Goal: Task Accomplishment & Management: Manage account settings

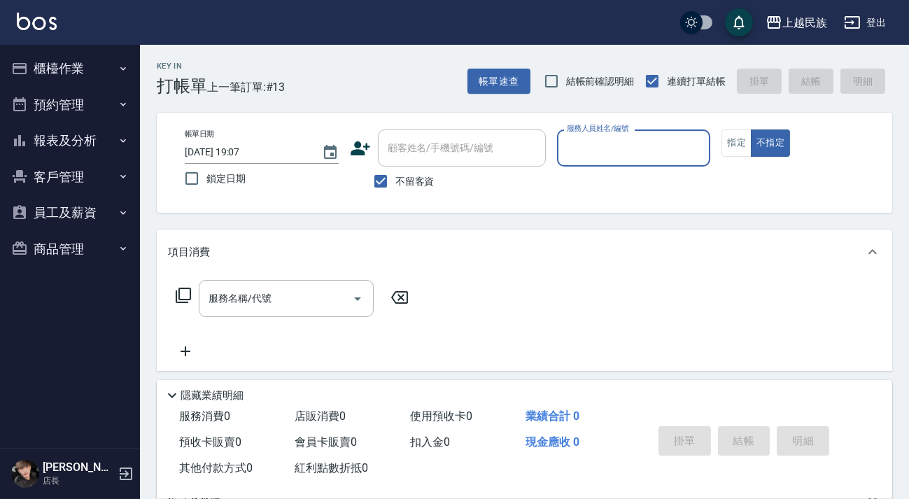
click at [44, 174] on button "客戶管理" at bounding box center [70, 177] width 129 height 36
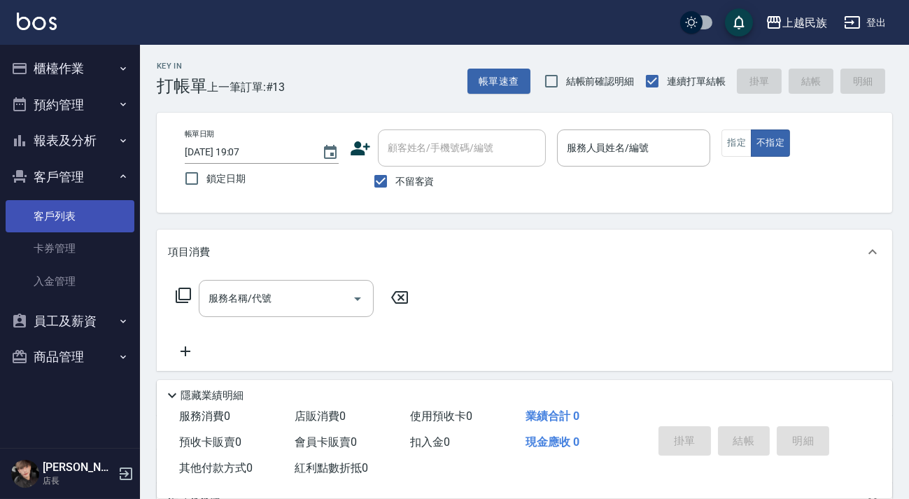
click at [56, 217] on link "客戶列表" at bounding box center [70, 216] width 129 height 32
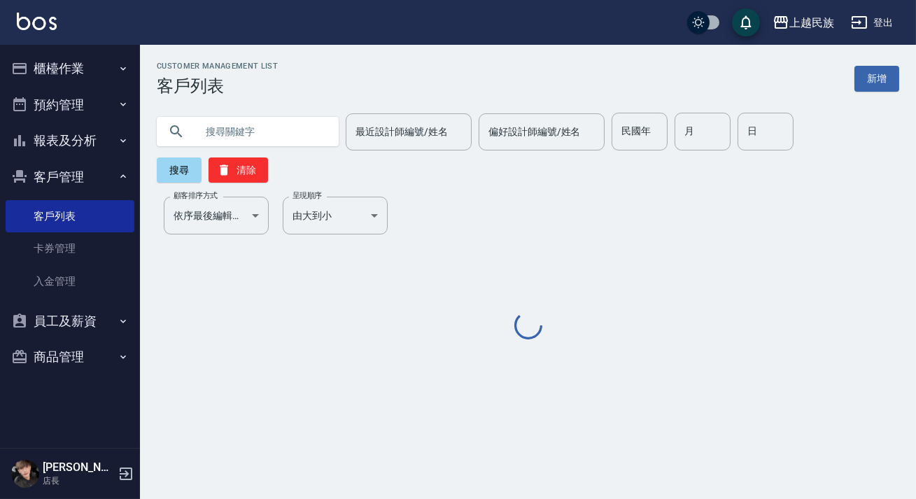
click at [267, 133] on input "text" at bounding box center [262, 132] width 132 height 38
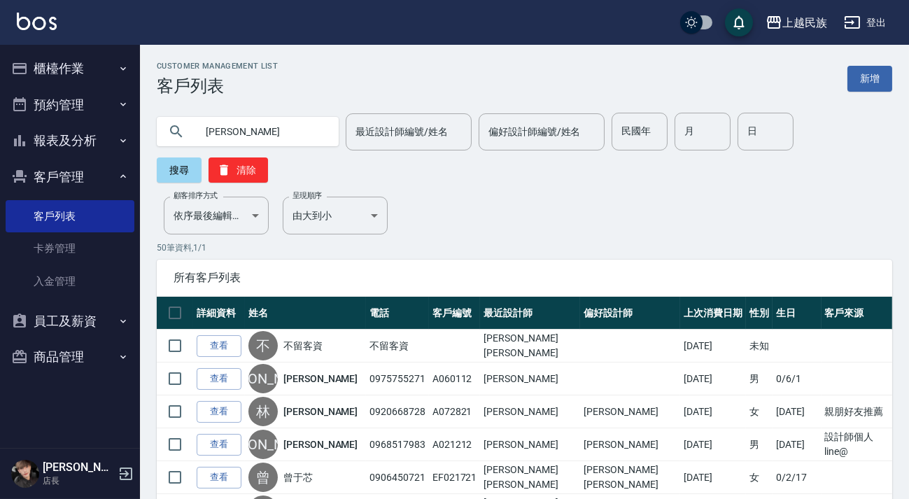
type input "[PERSON_NAME]"
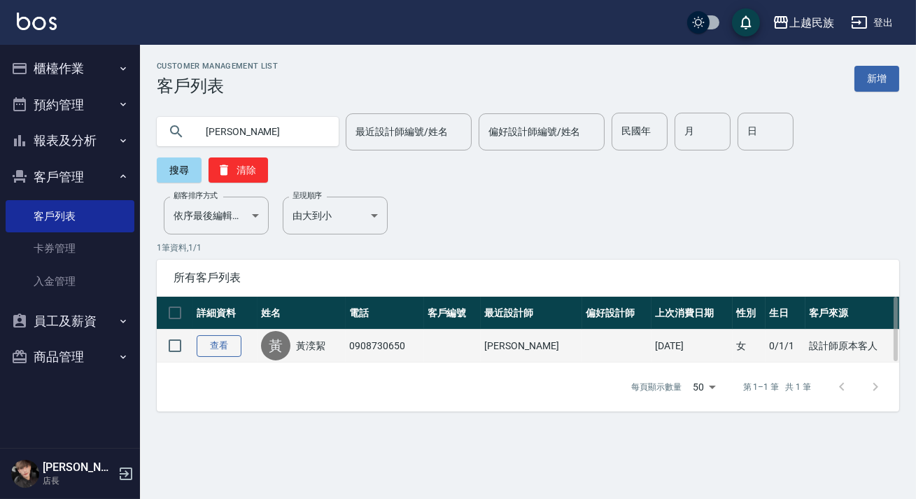
click at [230, 345] on link "查看" at bounding box center [219, 346] width 45 height 22
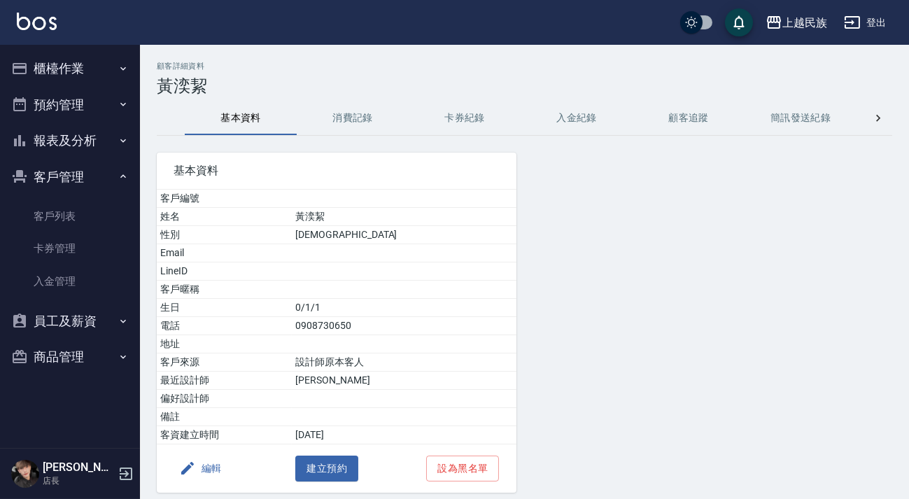
click at [76, 69] on button "櫃檯作業" at bounding box center [70, 68] width 129 height 36
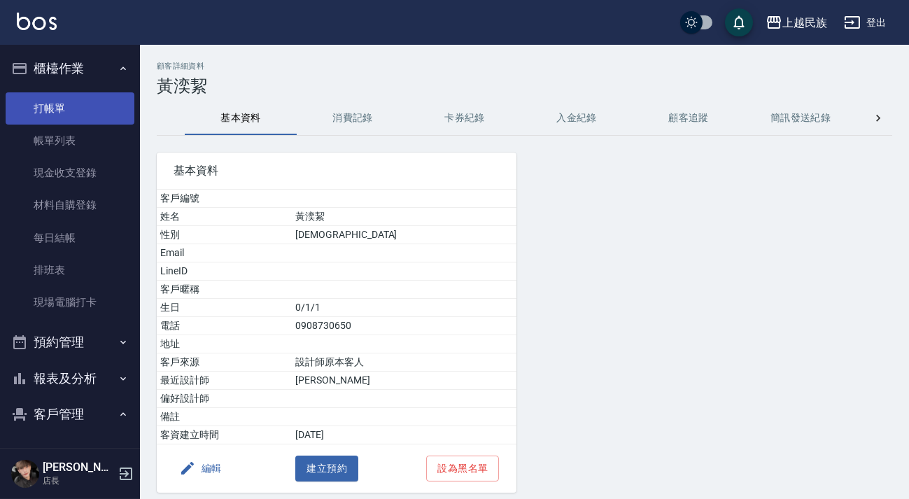
click at [73, 97] on link "打帳單" at bounding box center [70, 108] width 129 height 32
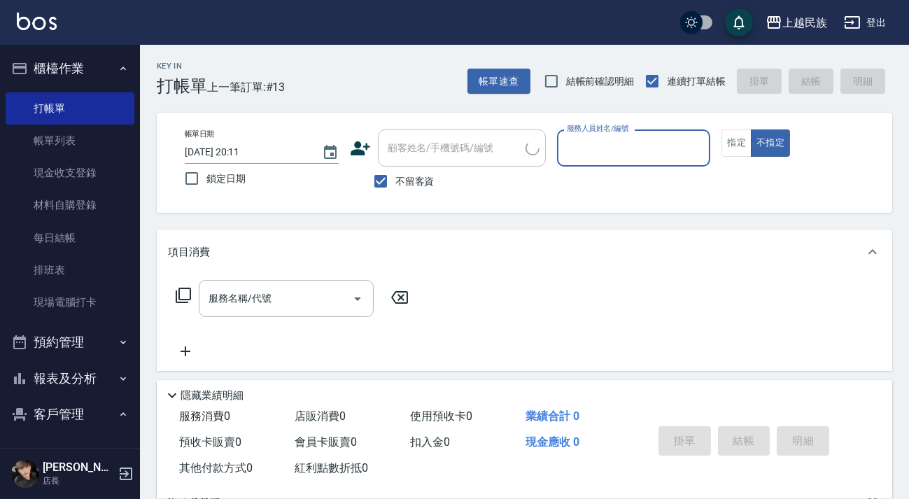
click at [422, 147] on input "顧客姓名/手機號碼/編號" at bounding box center [454, 148] width 141 height 24
click at [395, 178] on span "不留客資" at bounding box center [414, 181] width 39 height 15
click at [395, 178] on input "不留客資" at bounding box center [380, 181] width 29 height 29
checkbox input "false"
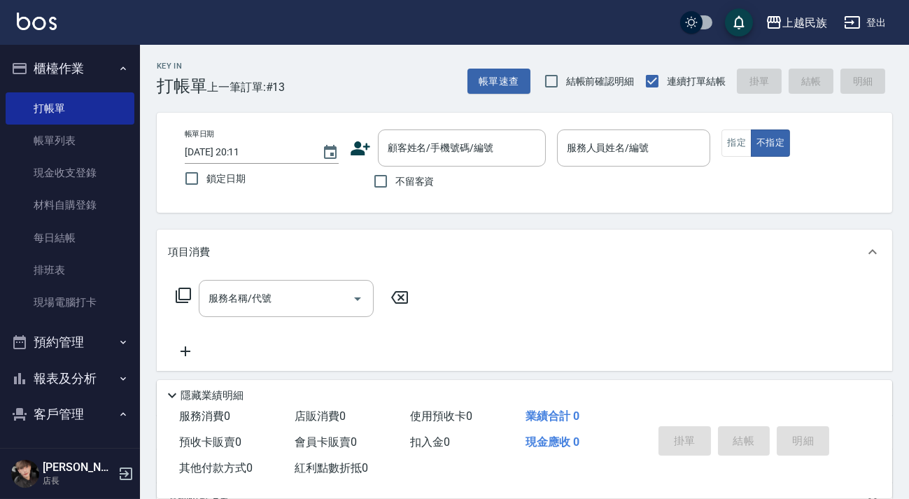
click at [365, 142] on icon at bounding box center [360, 148] width 21 height 21
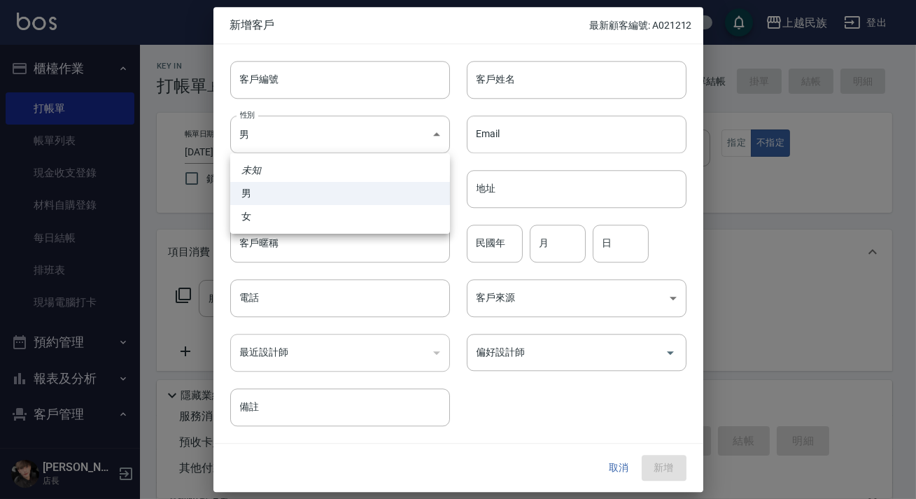
drag, startPoint x: 375, startPoint y: 144, endPoint x: 389, endPoint y: 171, distance: 30.7
click at [376, 143] on body "上越民族 登出 櫃檯作業 打帳單 帳單列表 現金收支登錄 材料自購登錄 每日結帳 排班表 現場電腦打卡 預約管理 預約管理 單日預約紀錄 單週預約紀錄 報表及…" at bounding box center [458, 341] width 916 height 682
drag, startPoint x: 374, startPoint y: 223, endPoint x: 367, endPoint y: 231, distance: 10.4
click at [374, 223] on li "女" at bounding box center [340, 216] width 220 height 23
type input "[DEMOGRAPHIC_DATA]"
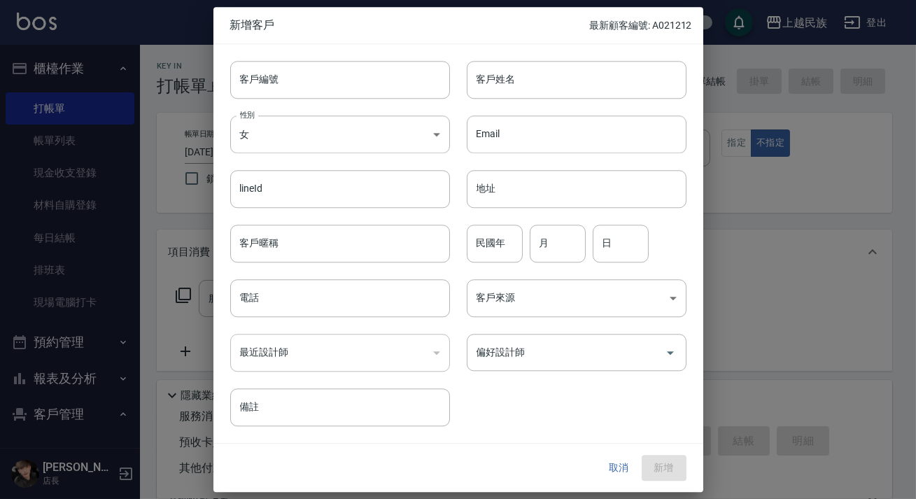
click at [353, 350] on div "​" at bounding box center [340, 353] width 220 height 38
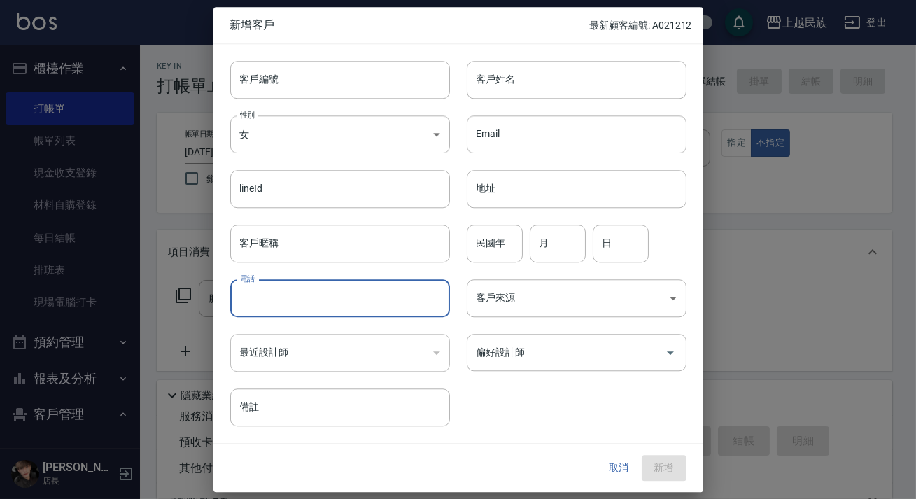
click at [346, 309] on input "電話" at bounding box center [340, 298] width 220 height 38
type input "0933056215"
click at [593, 72] on input "客戶姓名" at bounding box center [577, 80] width 220 height 38
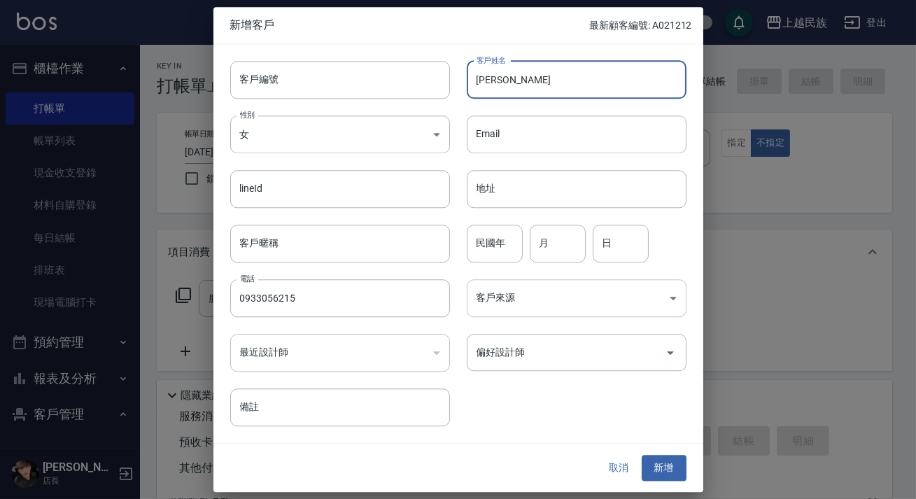
type input "[PERSON_NAME]"
click at [645, 298] on body "上越民族 登出 櫃檯作業 打帳單 帳單列表 現金收支登錄 材料自購登錄 每日結帳 排班表 現場電腦打卡 預約管理 預約管理 單日預約紀錄 單週預約紀錄 報表及…" at bounding box center [458, 341] width 916 height 682
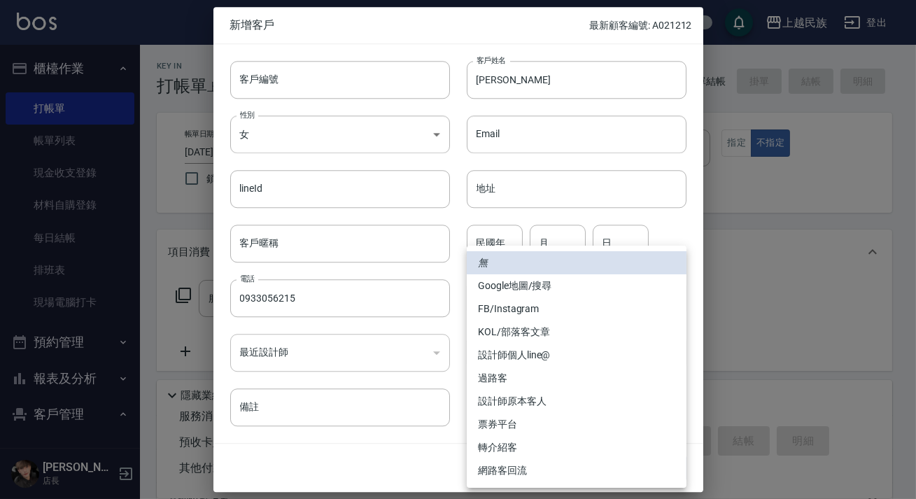
click at [552, 315] on li "FB/Instagram" at bounding box center [577, 308] width 220 height 23
type input "FB/Instagram"
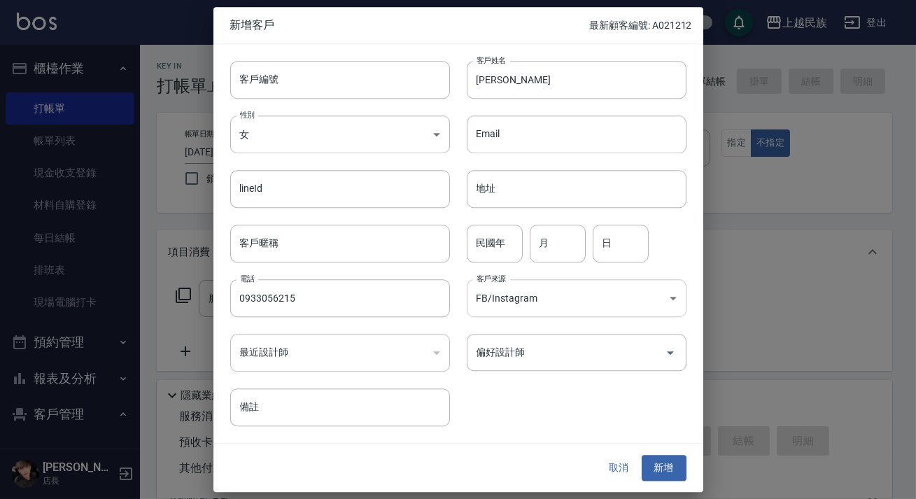
click at [636, 308] on body "上越民族 登出 櫃檯作業 打帳單 帳單列表 現金收支登錄 材料自購登錄 每日結帳 排班表 現場電腦打卡 預約管理 預約管理 單日預約紀錄 單週預約紀錄 報表及…" at bounding box center [458, 341] width 916 height 682
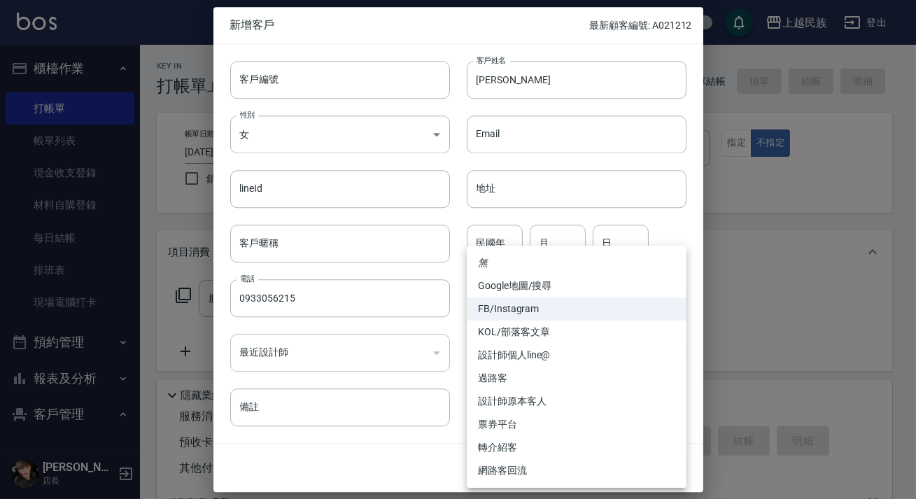
click at [518, 309] on li "FB/Instagram" at bounding box center [577, 308] width 220 height 23
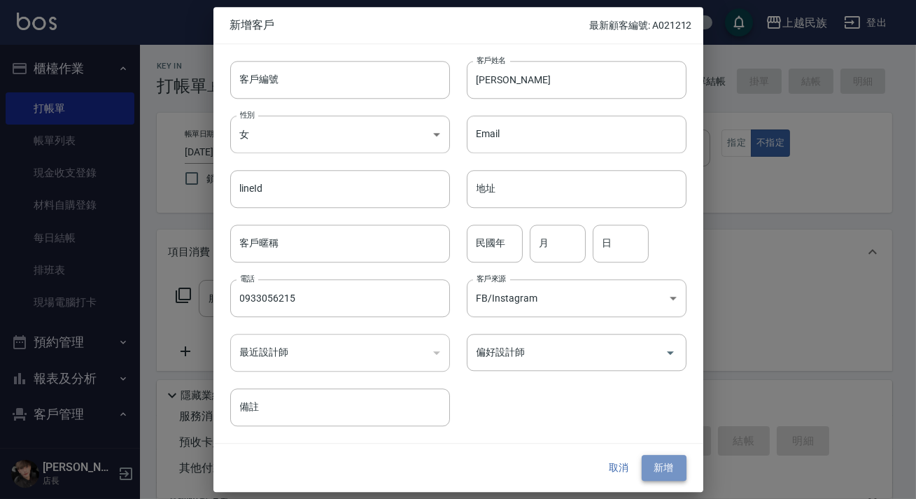
click at [656, 470] on button "新增" at bounding box center [664, 469] width 45 height 26
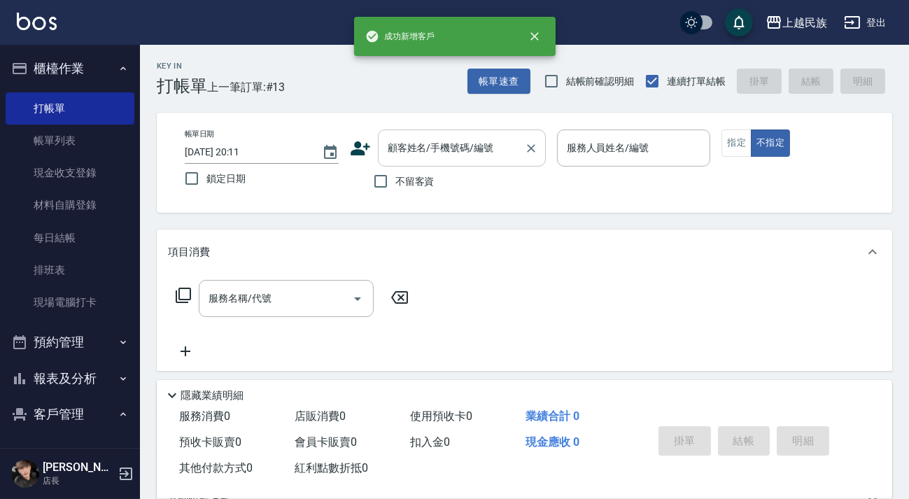
click at [465, 132] on div "顧客姓名/手機號碼/編號" at bounding box center [462, 147] width 168 height 37
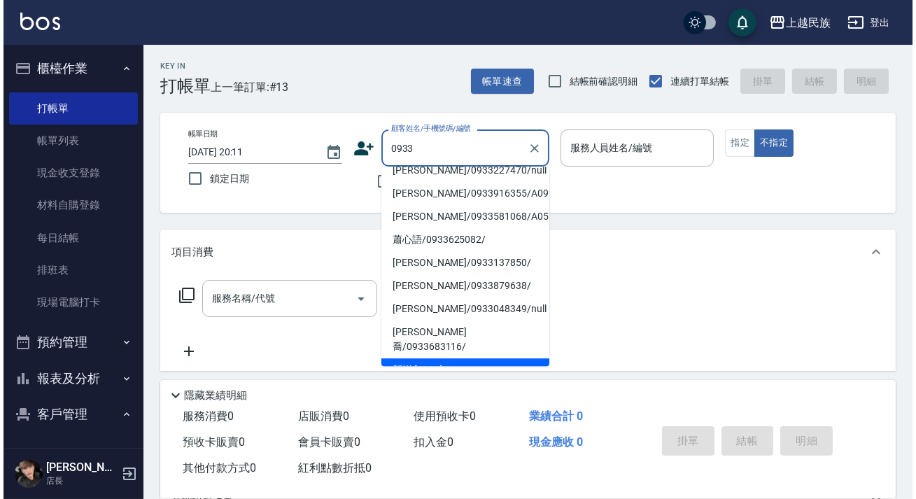
scroll to position [5, 0]
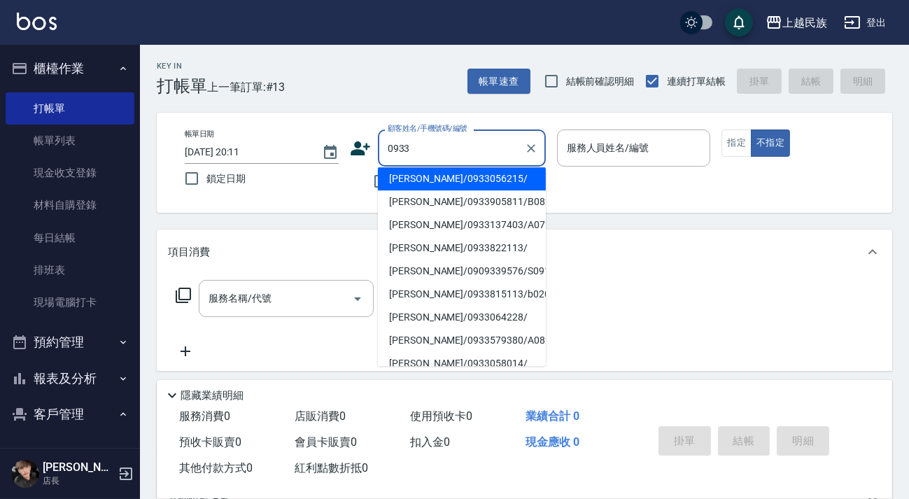
type input "[PERSON_NAME]/0933056215/"
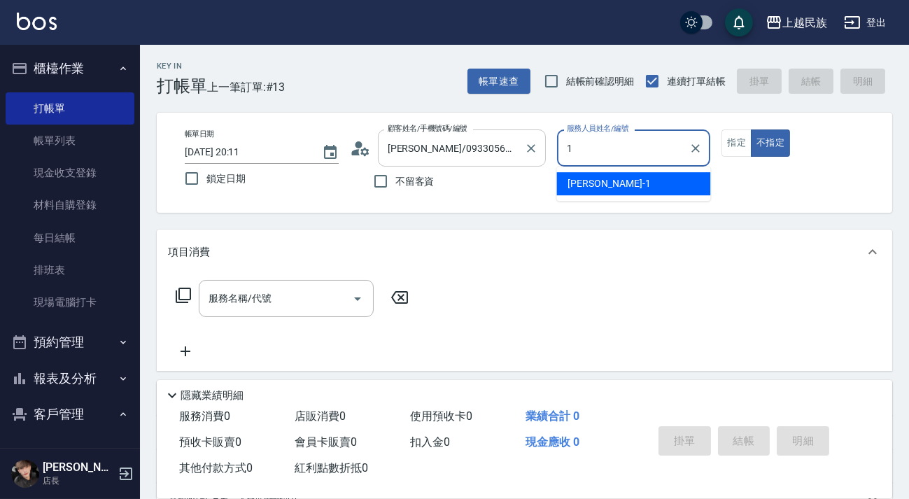
type input "[PERSON_NAME]-1"
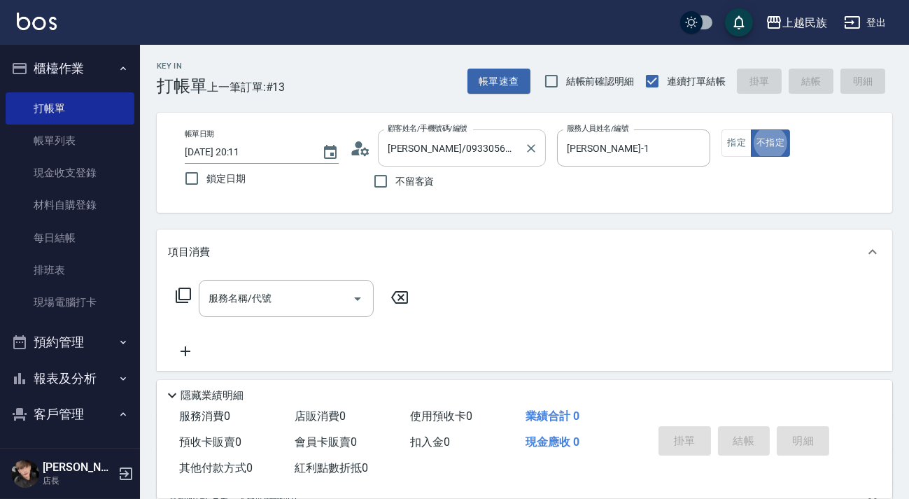
type button "false"
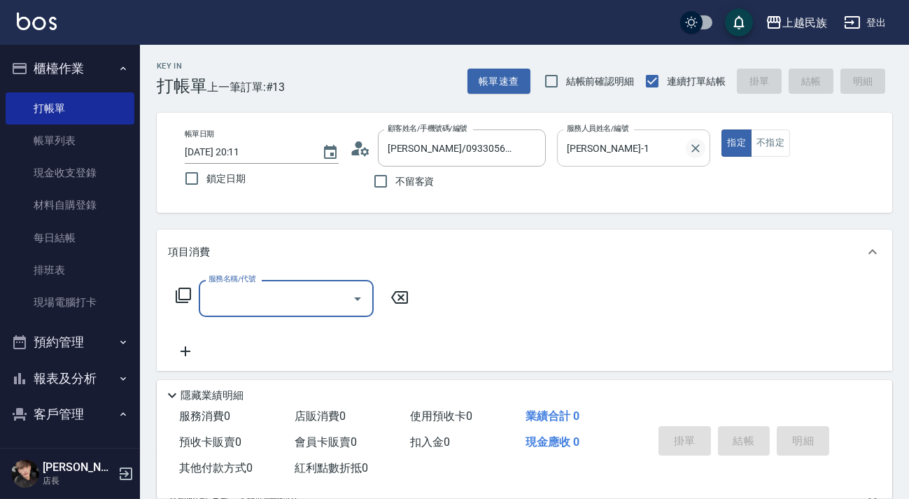
click at [690, 146] on icon "Clear" at bounding box center [696, 148] width 14 height 14
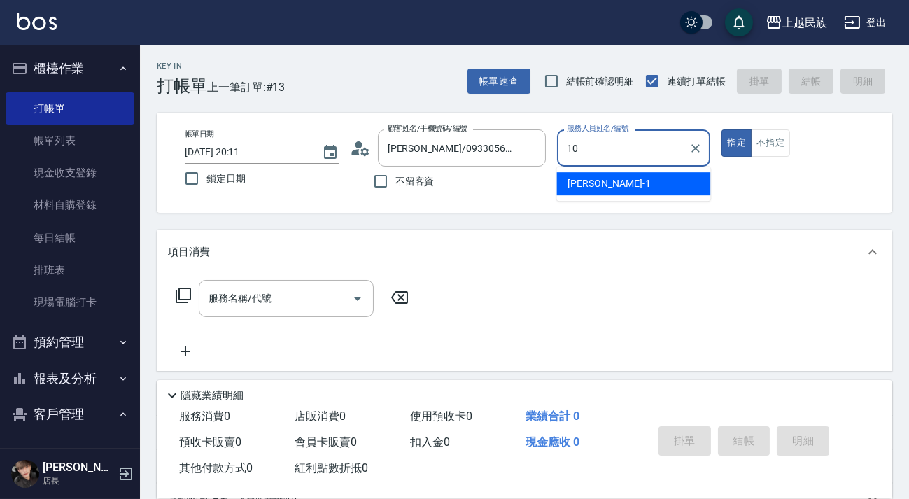
type input "Ula-10"
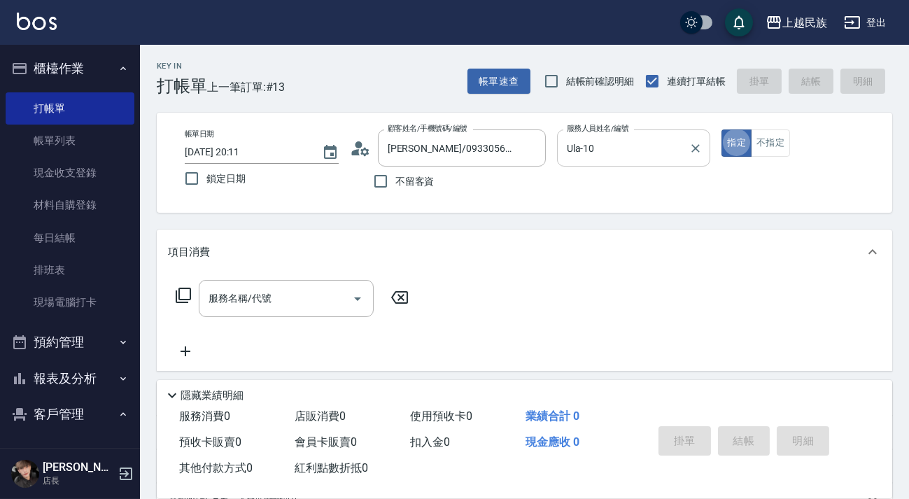
type button "true"
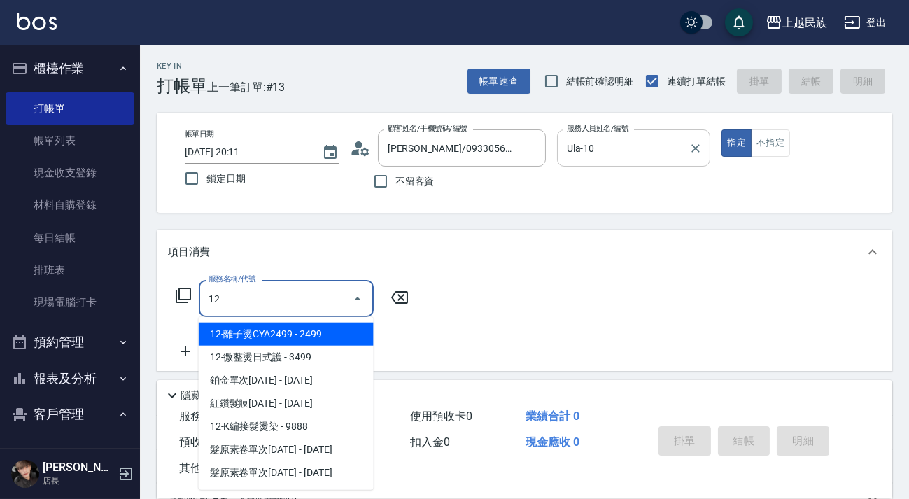
type input "1"
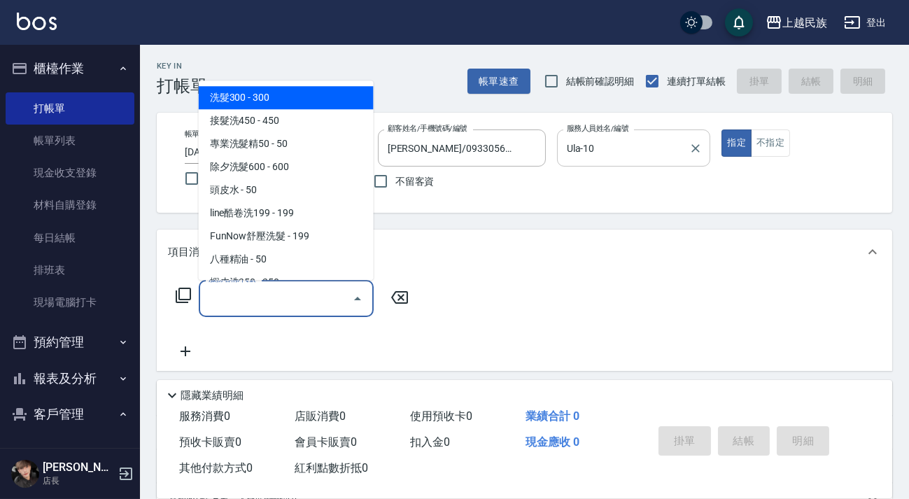
click at [182, 291] on icon at bounding box center [183, 295] width 17 height 17
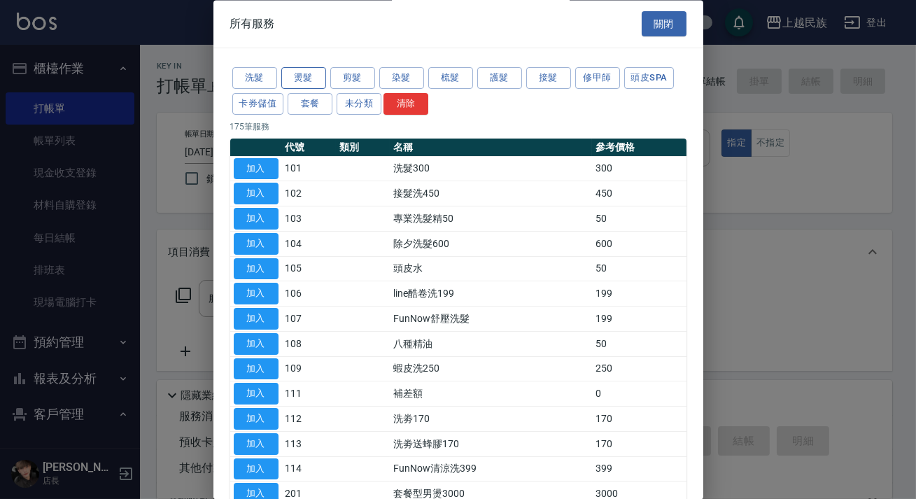
click at [305, 79] on button "燙髮" at bounding box center [303, 79] width 45 height 22
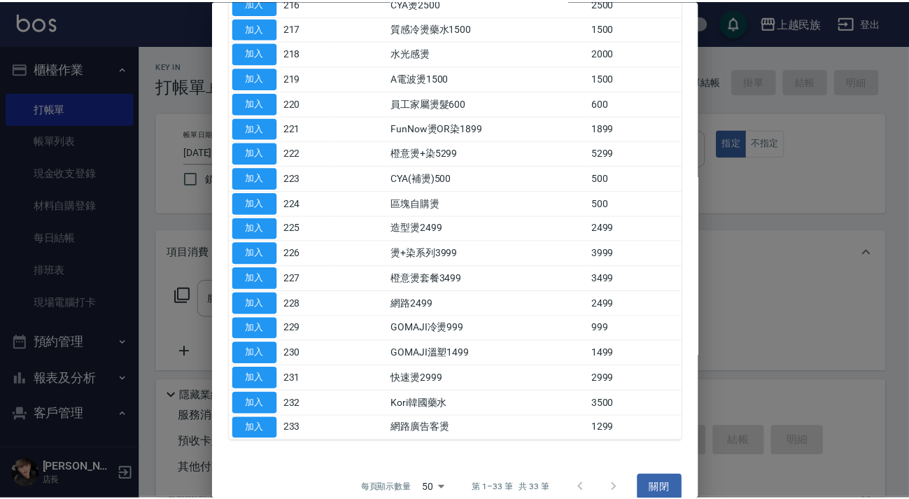
scroll to position [542, 0]
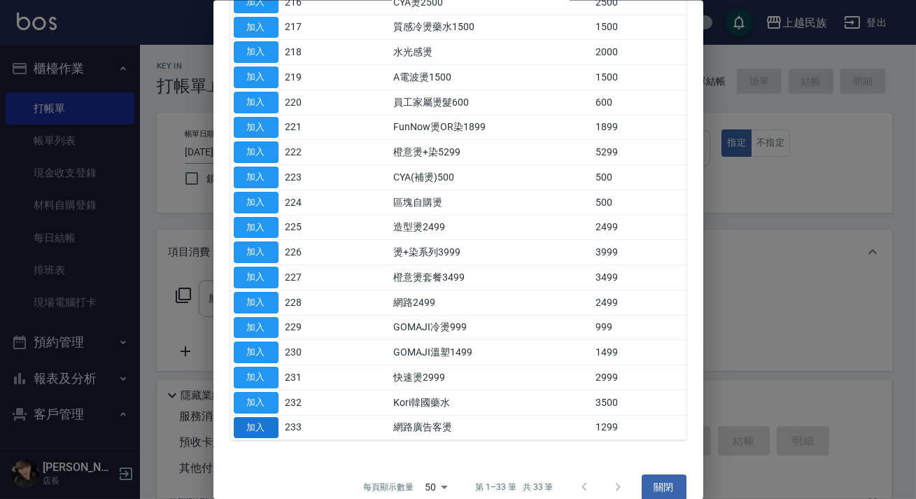
click at [258, 416] on button "加入" at bounding box center [256, 427] width 45 height 22
type input "網路廣告客燙(233)"
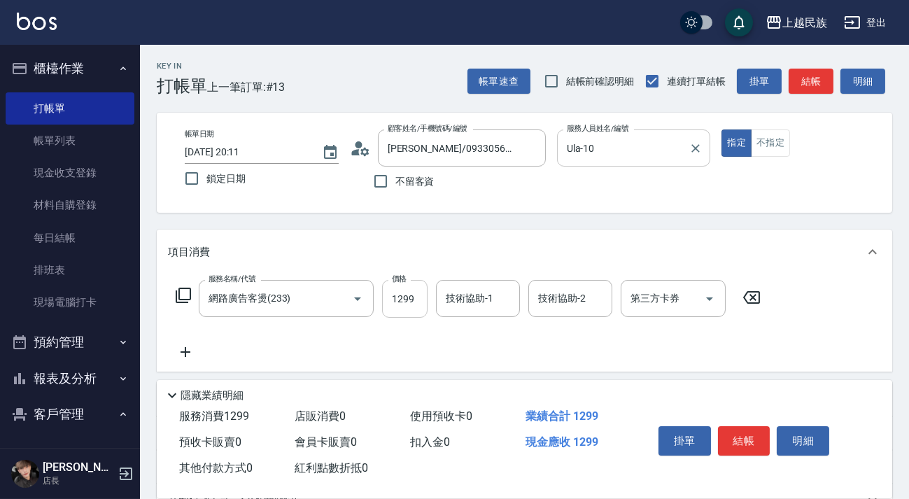
click at [403, 302] on input "1299" at bounding box center [404, 299] width 45 height 38
type input "1799"
type input "Ula-10"
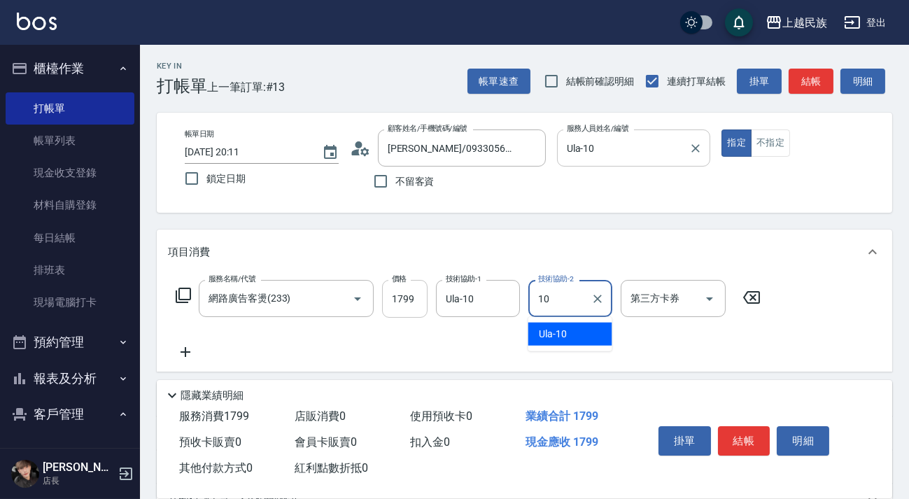
type input "Ula-10"
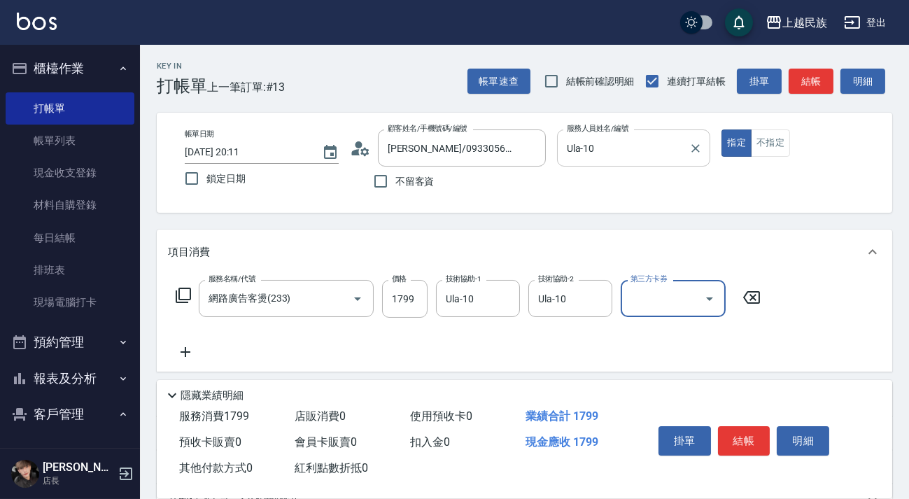
scroll to position [127, 0]
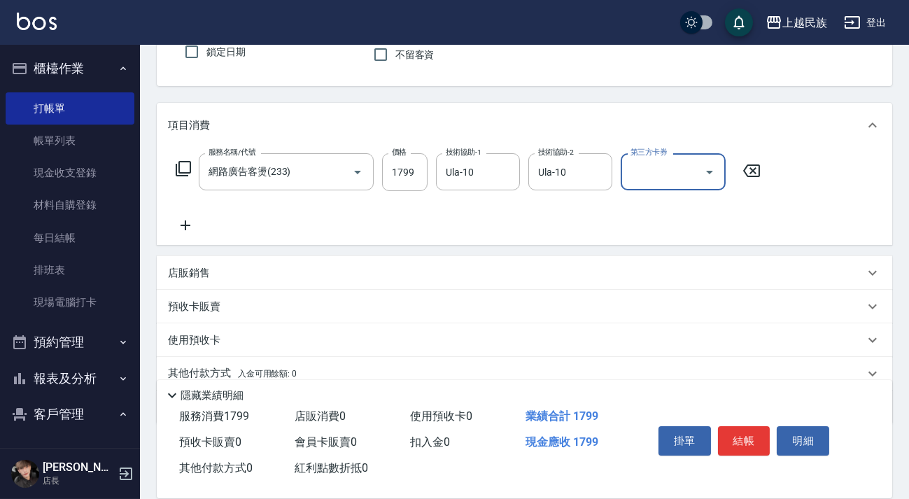
click at [342, 251] on div "項目消費 服務名稱/代號 網路廣告客燙(233) 服務名稱/代號 價格 1799 價格 技術協助-1 Ula-10 技術協助-1 技術協助-2 Ula-10 …" at bounding box center [524, 263] width 735 height 321
click at [335, 267] on div "店販銷售" at bounding box center [516, 273] width 696 height 15
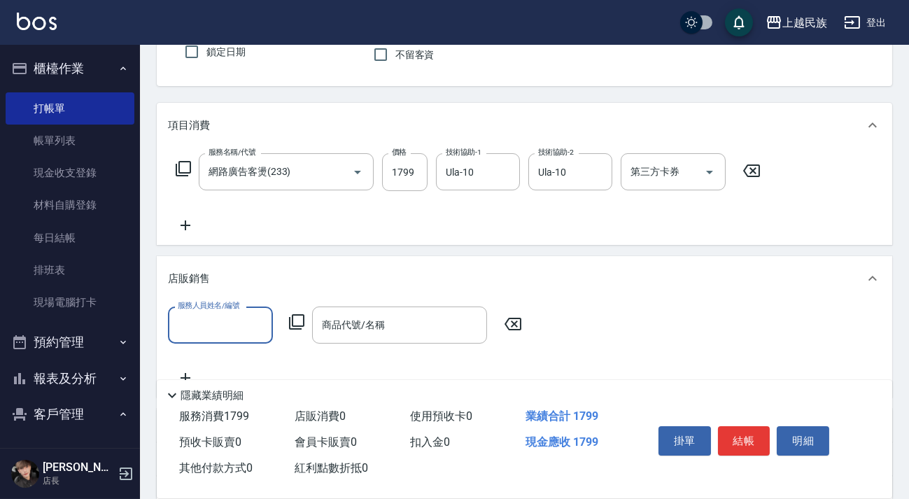
scroll to position [0, 0]
type input "Ula-10"
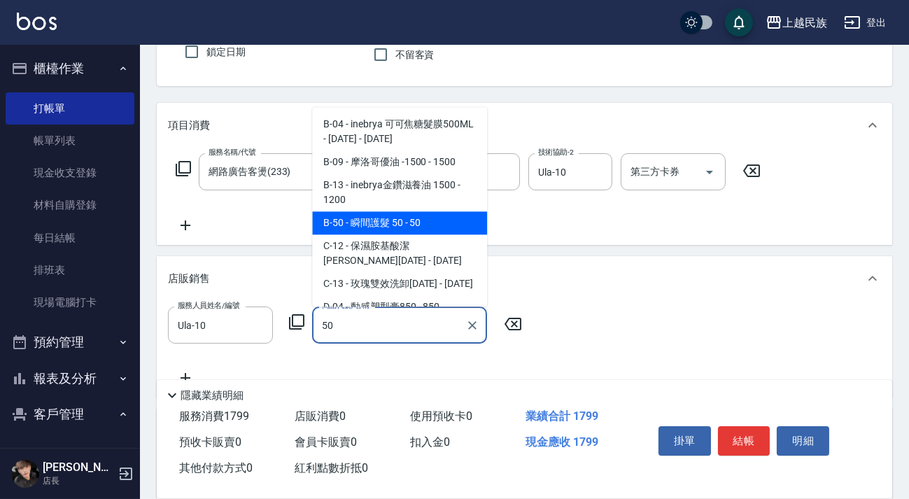
type input "瞬間護髮 50"
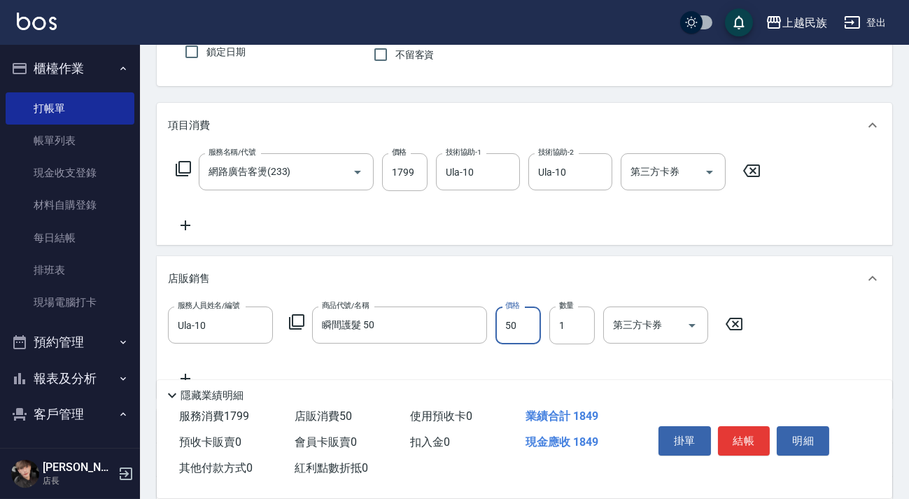
click at [666, 254] on div "項目消費 服務名稱/代號 網路廣告客燙(233) 服務名稱/代號 價格 1799 價格 技術協助-1 Ula-10 技術協助-1 技術協助-2 Ula-10 …" at bounding box center [524, 323] width 735 height 441
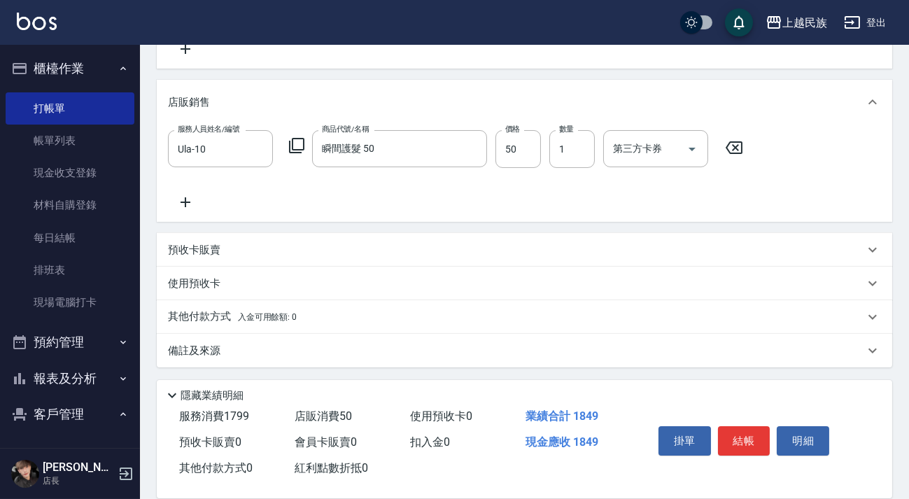
click at [258, 362] on div "備註及來源" at bounding box center [524, 351] width 735 height 34
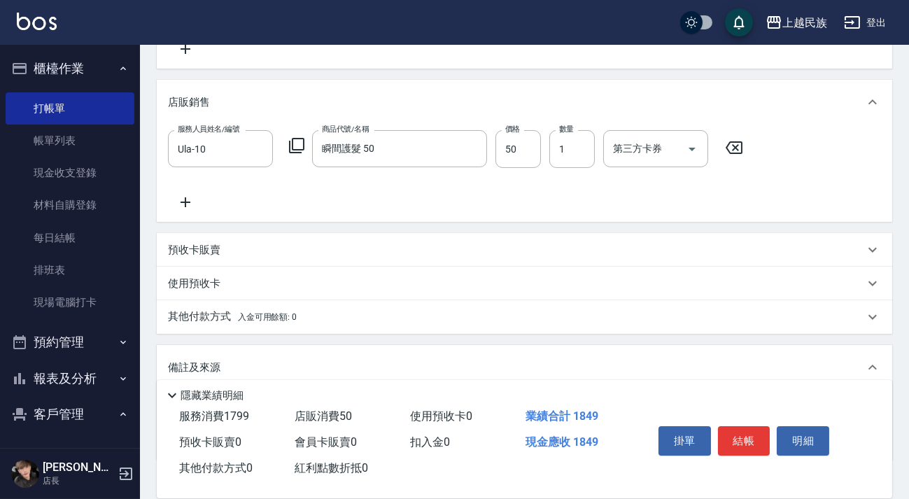
scroll to position [397, 0]
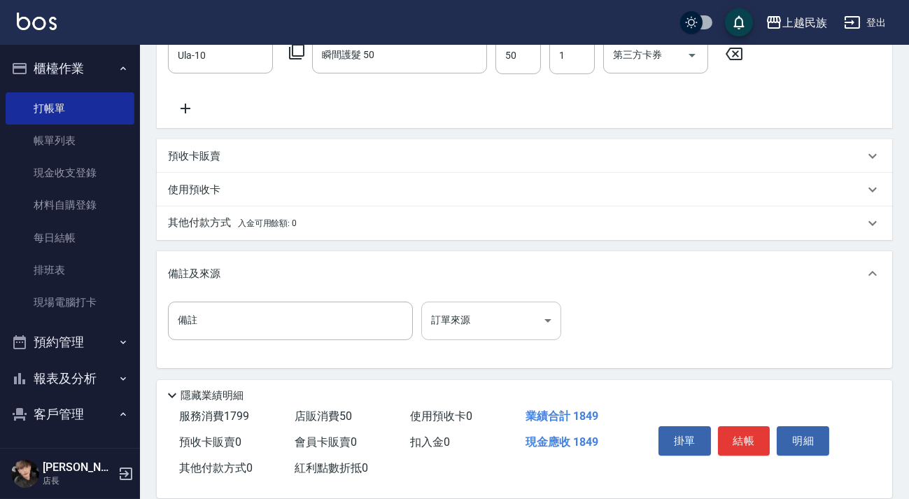
click at [446, 307] on body "上越民族 登出 櫃檯作業 打帳單 帳單列表 現金收支登錄 材料自購登錄 每日結帳 排班表 現場電腦打卡 預約管理 預約管理 單日預約紀錄 單週預約紀錄 報表及…" at bounding box center [454, 51] width 909 height 896
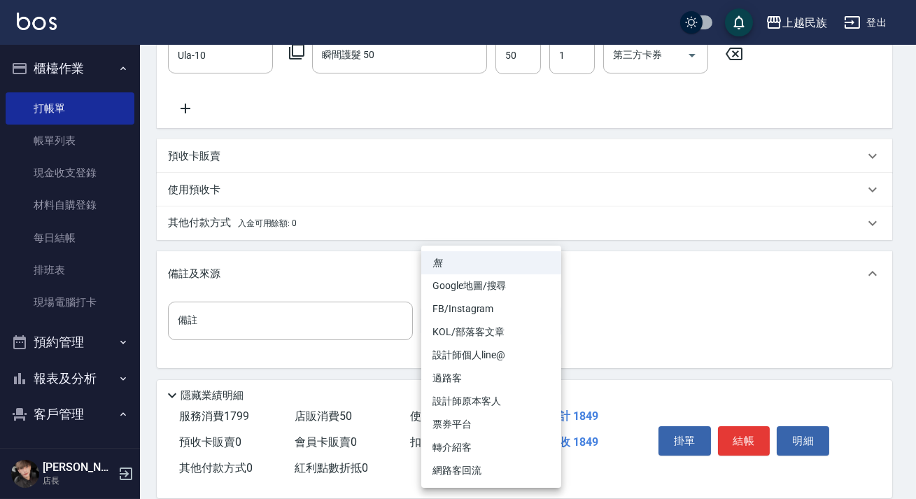
click at [488, 310] on li "FB/Instagram" at bounding box center [491, 308] width 140 height 23
type input "FB/Instagram"
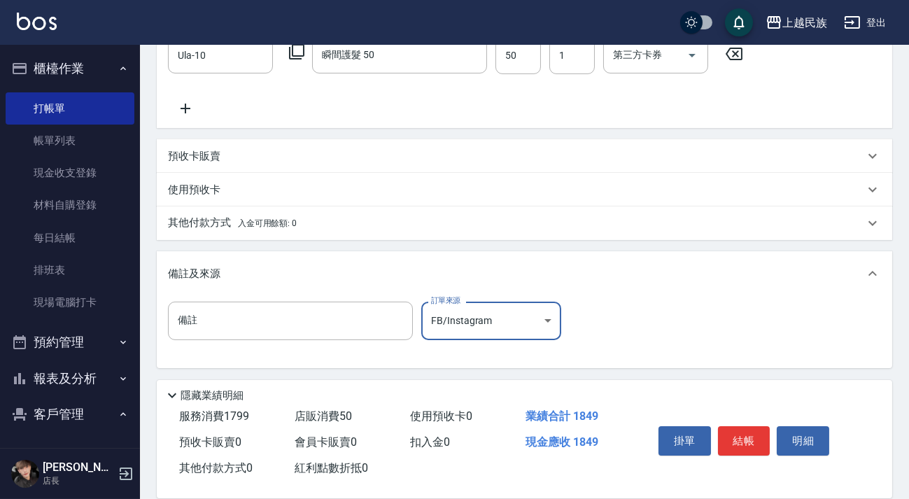
click at [488, 310] on body "上越民族 登出 櫃檯作業 打帳單 帳單列表 現金收支登錄 材料自購登錄 每日結帳 排班表 現場電腦打卡 預約管理 預約管理 單日預約紀錄 單週預約紀錄 報表及…" at bounding box center [454, 51] width 909 height 896
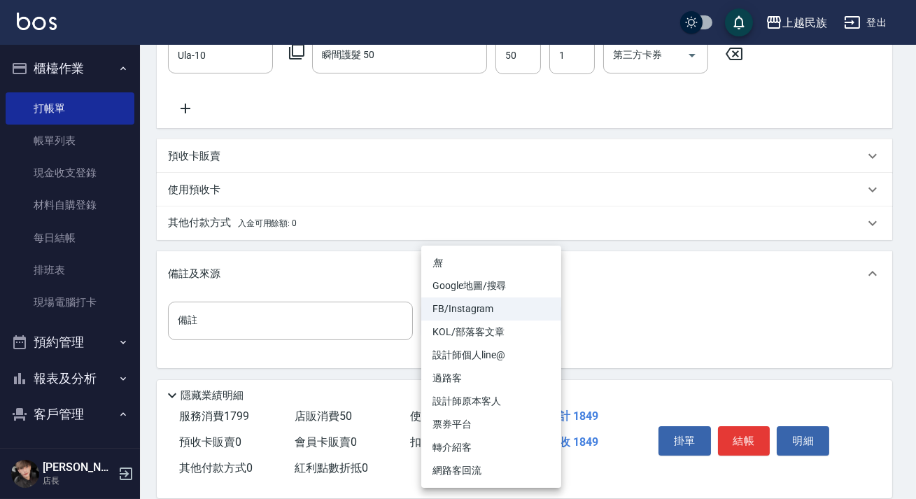
click at [638, 357] on div at bounding box center [458, 249] width 916 height 499
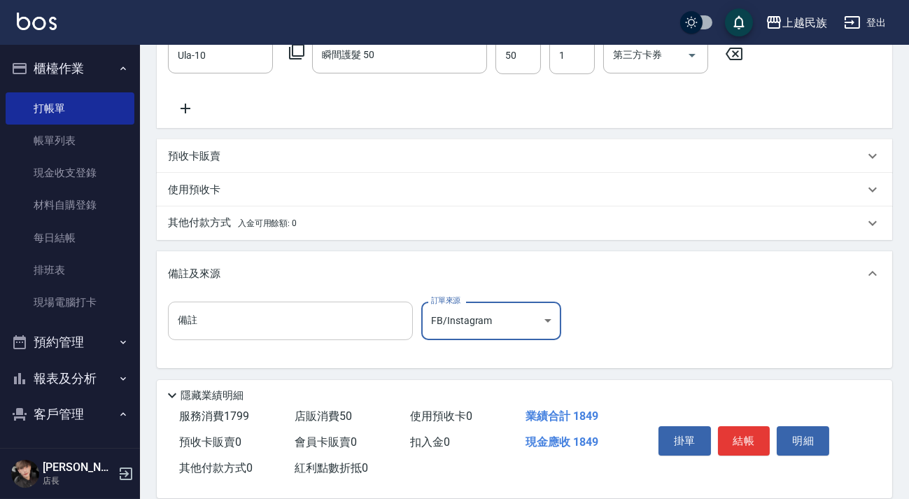
click at [319, 328] on input "備註" at bounding box center [290, 321] width 245 height 38
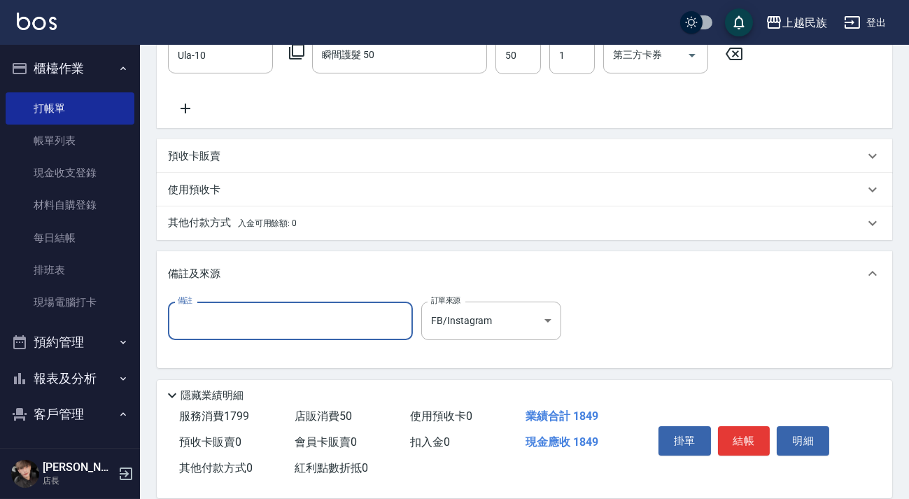
click at [586, 282] on div "備註及來源" at bounding box center [524, 273] width 735 height 45
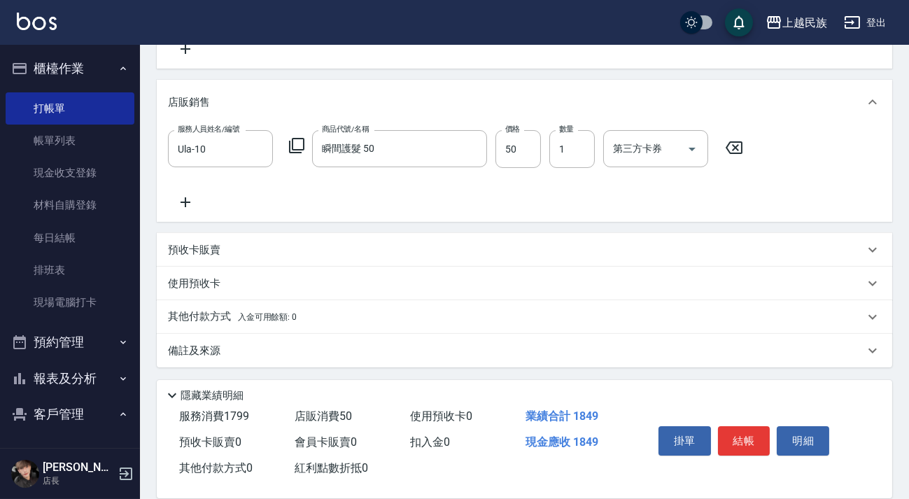
scroll to position [303, 0]
click at [759, 437] on button "結帳" at bounding box center [744, 440] width 52 height 29
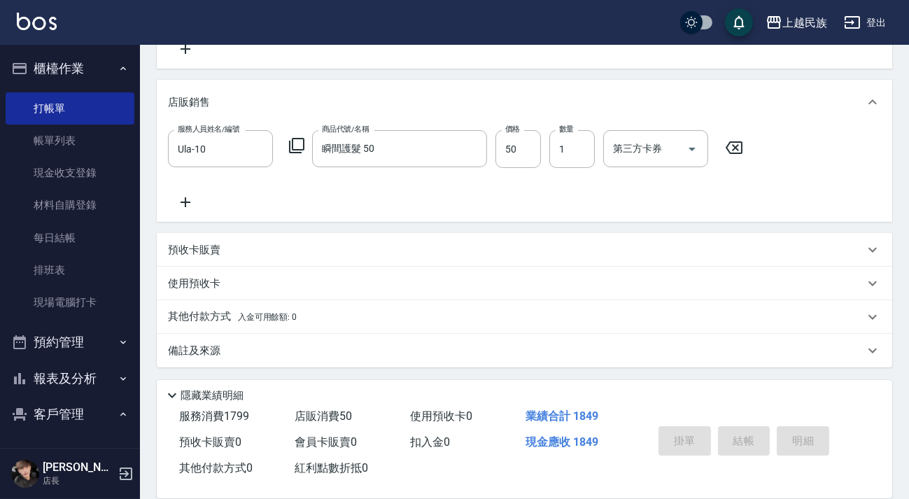
type input "[DATE] 20:13"
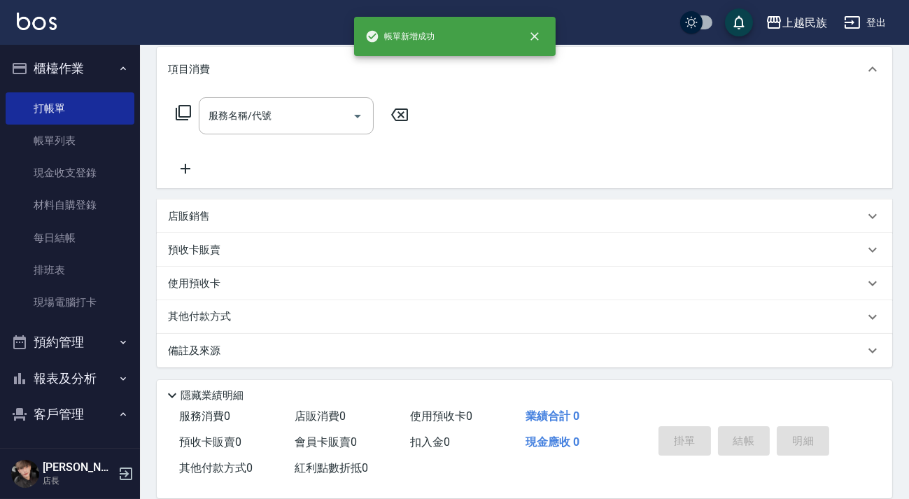
scroll to position [0, 0]
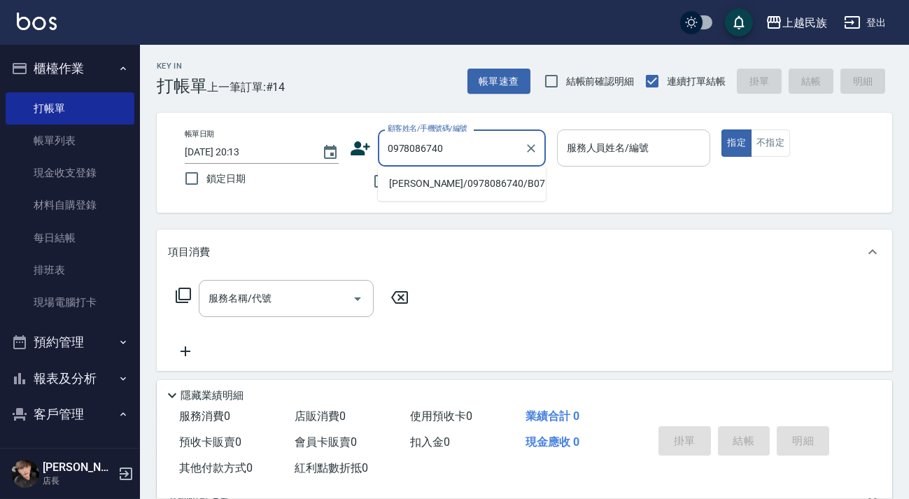
type input "[PERSON_NAME]/0978086740/B071021"
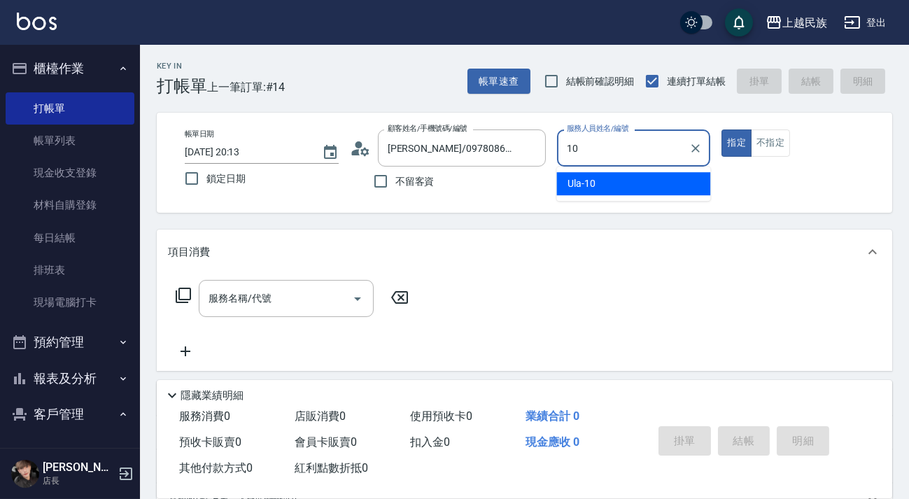
type input "Ula-10"
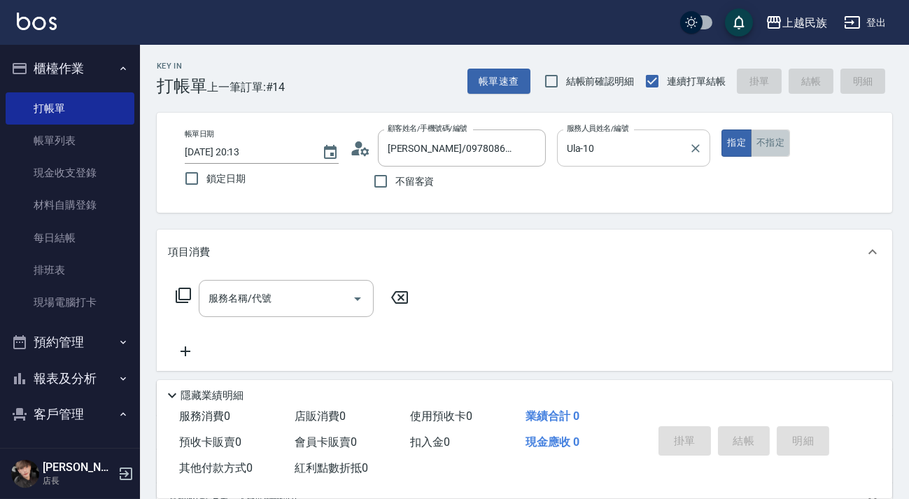
click at [783, 146] on button "不指定" at bounding box center [770, 142] width 39 height 27
click at [297, 290] on input "服務名稱/代號" at bounding box center [275, 298] width 141 height 24
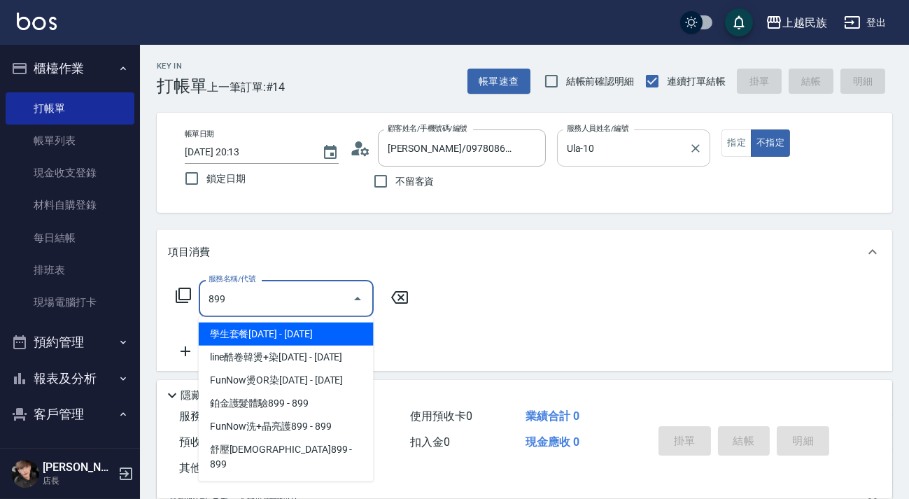
type input "學生套餐1899(208)"
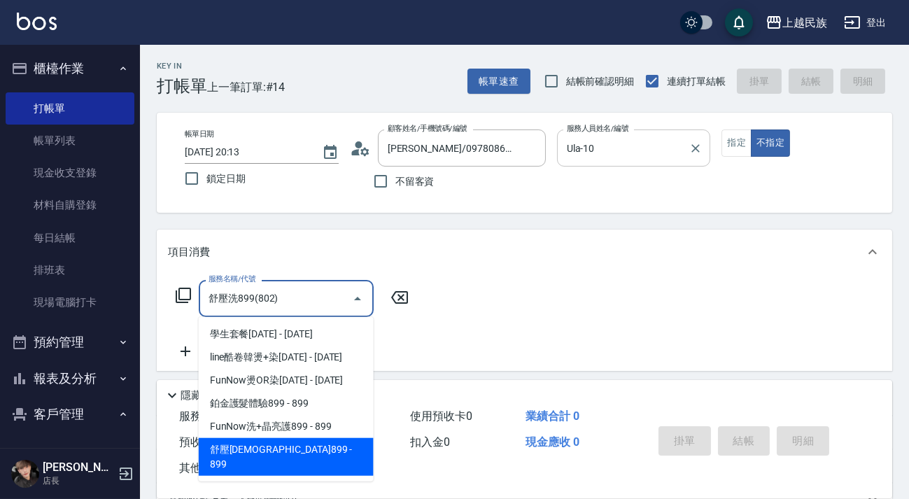
type input "舒壓洗899(802)"
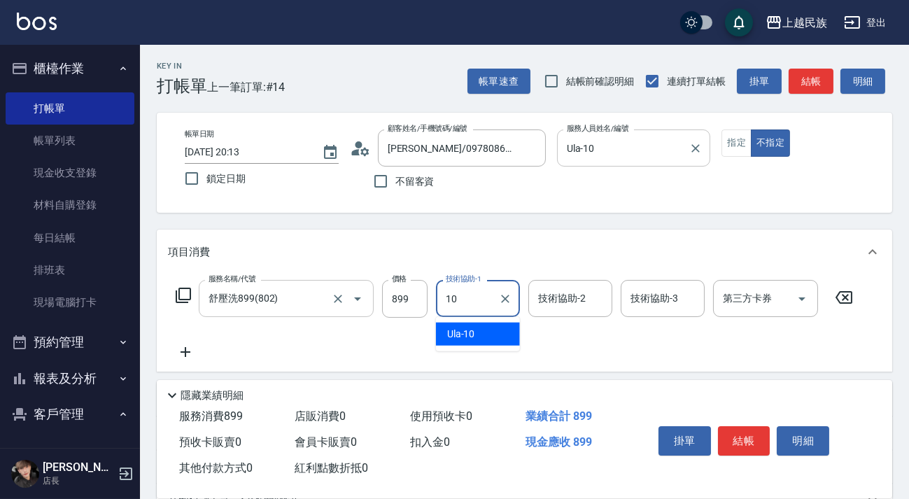
type input "Ula-10"
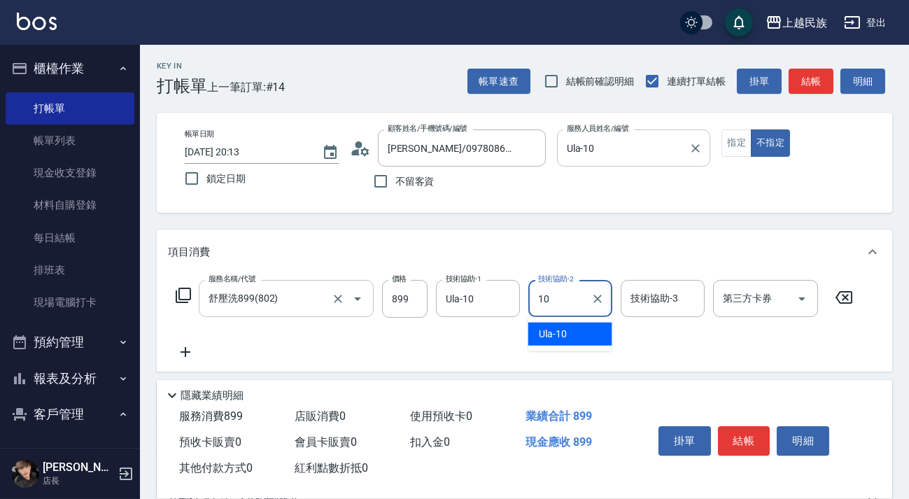
type input "Ula-10"
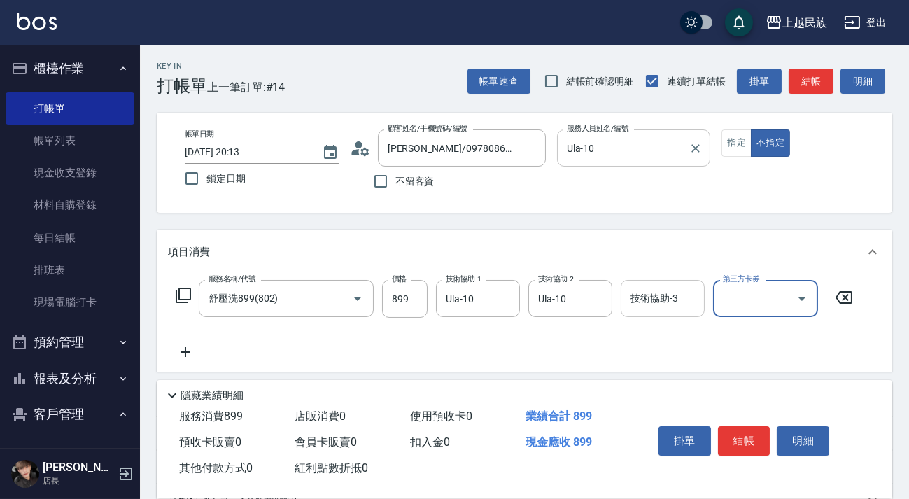
click at [663, 308] on input "技術協助-3" at bounding box center [662, 298] width 71 height 24
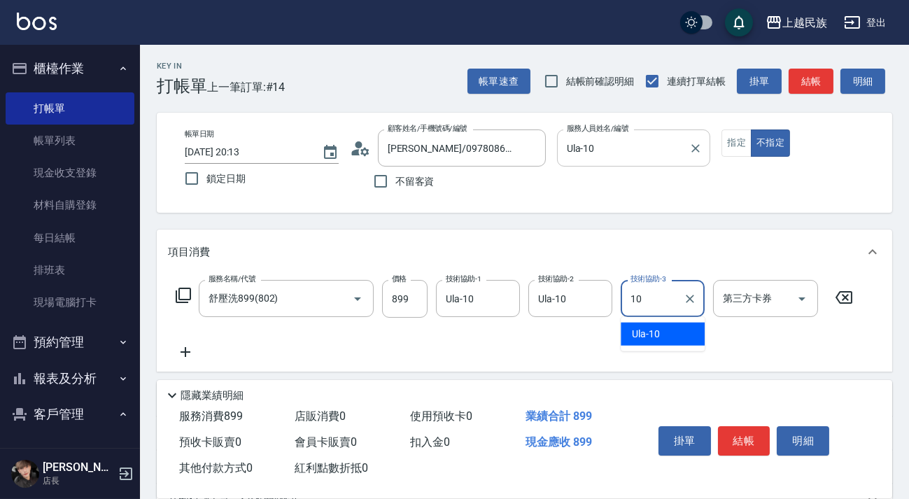
type input "Ula-10"
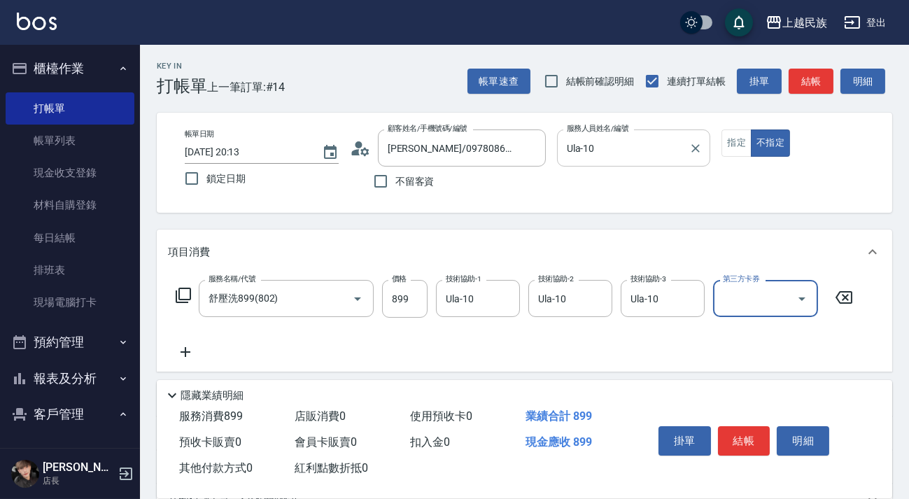
scroll to position [183, 0]
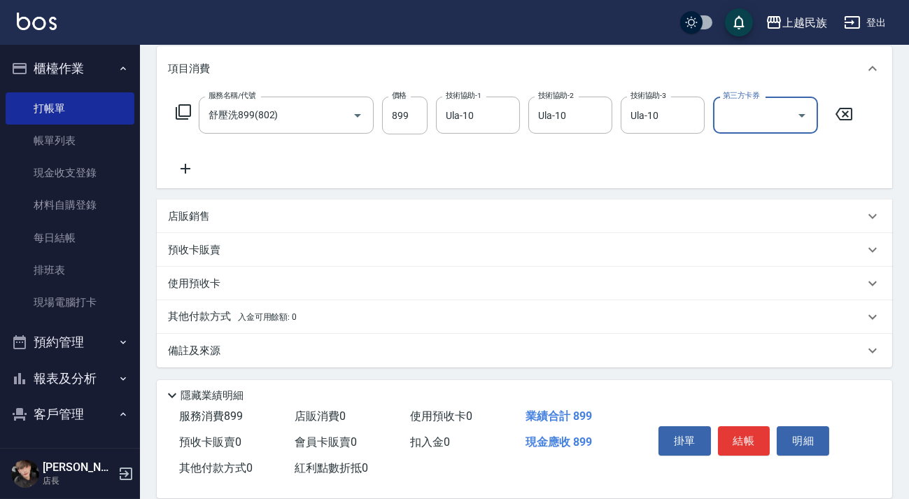
click at [584, 178] on div "服務名稱/代號 舒壓洗899(802) 服務名稱/代號 價格 899 價格 技術協助-1 Ula-10 技術協助-1 技術協助-2 Ula-10 技術協助-2…" at bounding box center [524, 139] width 735 height 97
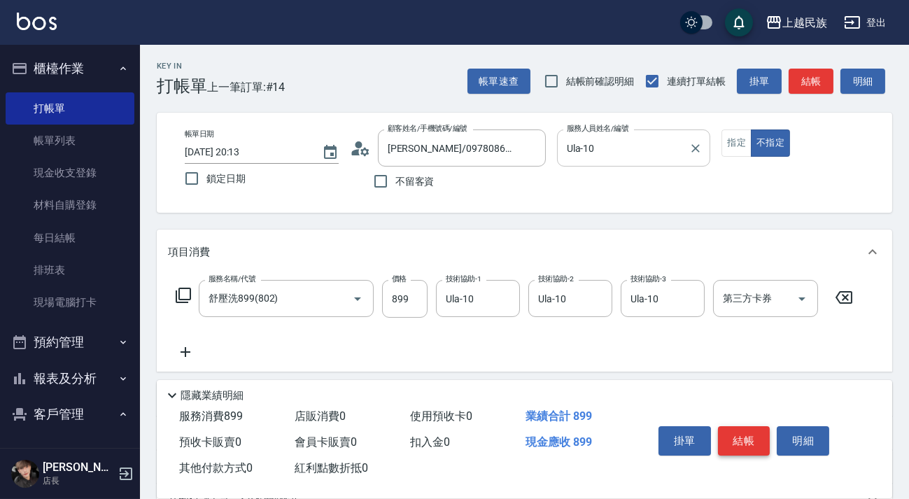
click at [745, 439] on button "結帳" at bounding box center [744, 440] width 52 height 29
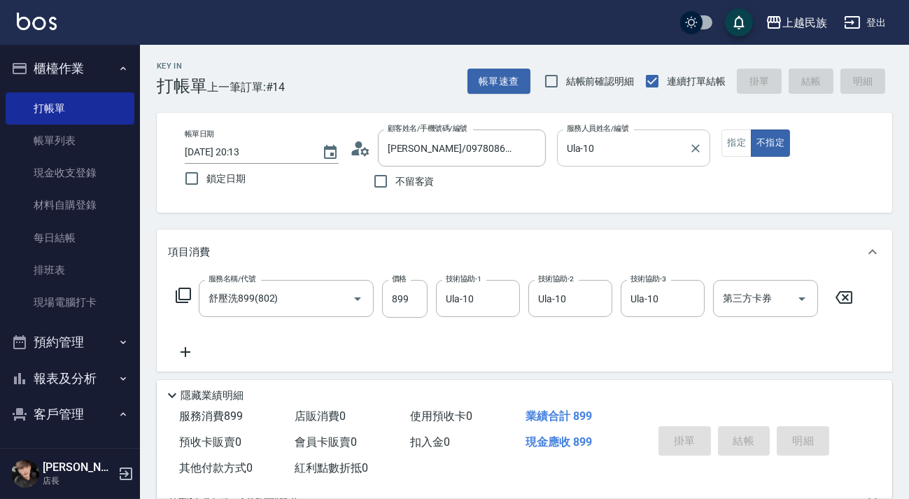
type input "[DATE] 20:14"
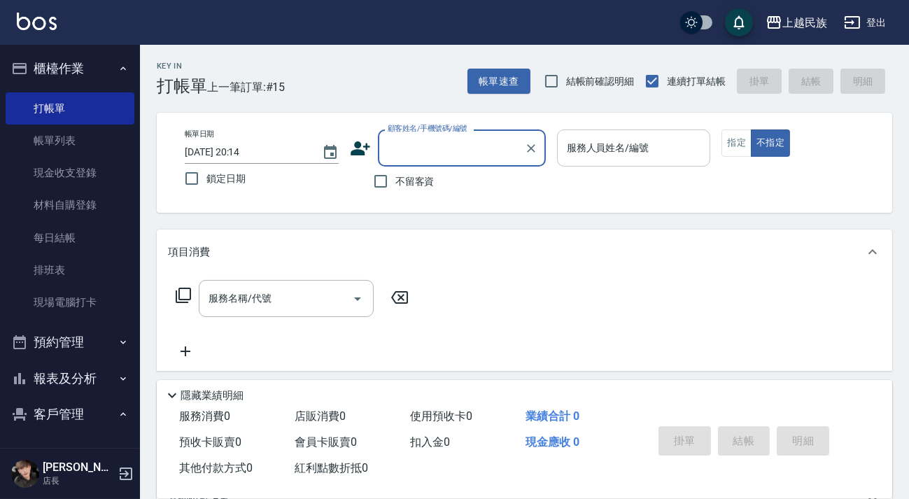
drag, startPoint x: 548, startPoint y: 157, endPoint x: 546, endPoint y: 150, distance: 8.0
click at [554, 159] on div "帳單日期 [DATE] 20:14 鎖定日期 顧客姓名/手機號碼/編號 顧客姓名/手機號碼/編號 不留客資 服務人員姓名/編號 服務人員姓名/編號 指定 不指定" at bounding box center [525, 162] width 702 height 66
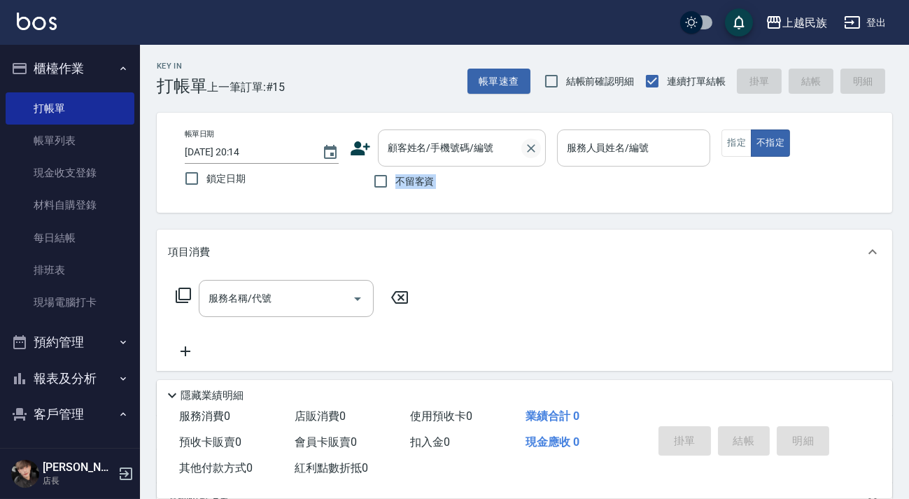
click at [526, 149] on icon "Clear" at bounding box center [531, 148] width 14 height 14
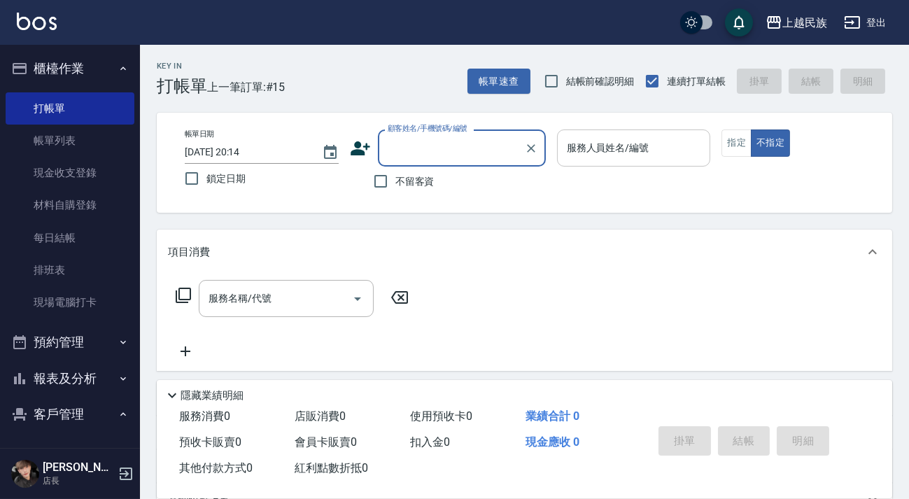
click at [490, 157] on input "顧客姓名/手機號碼/編號" at bounding box center [451, 148] width 134 height 24
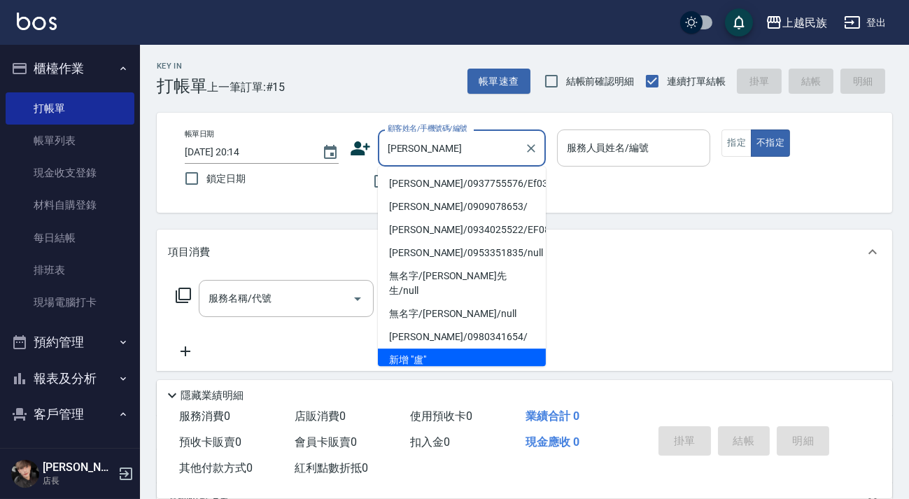
click at [497, 180] on li "[PERSON_NAME]/0937755576/Ef030511" at bounding box center [462, 183] width 168 height 23
type input "[PERSON_NAME]/0937755576/Ef030511"
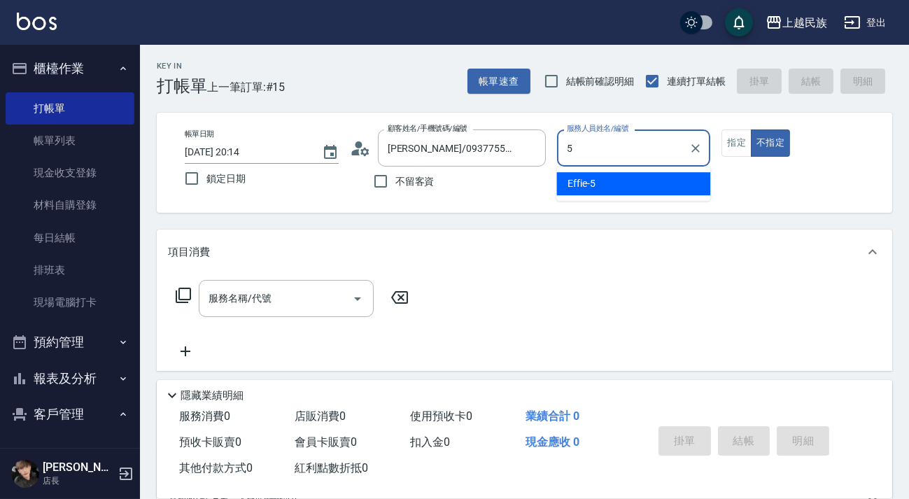
type input "Effie-5"
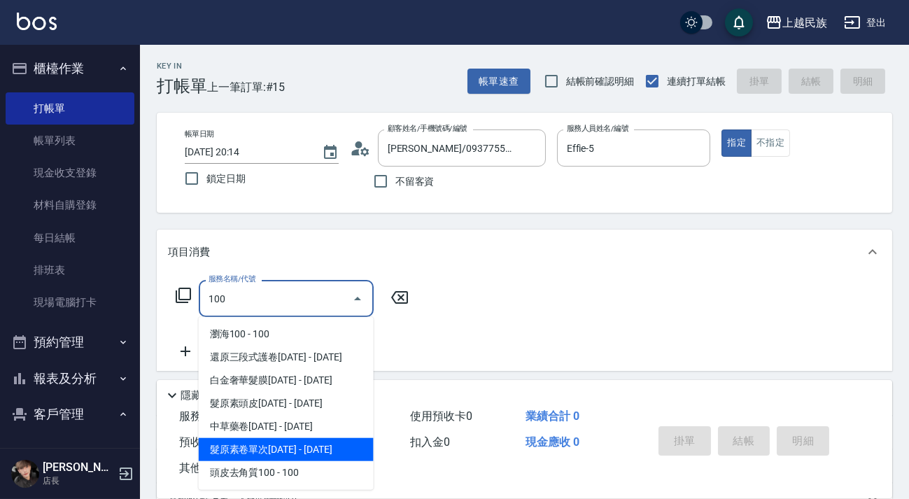
click at [299, 454] on span "髮原素卷單次[DATE] - [DATE]" at bounding box center [286, 449] width 175 height 23
type input "髮原素卷單次1000(825)"
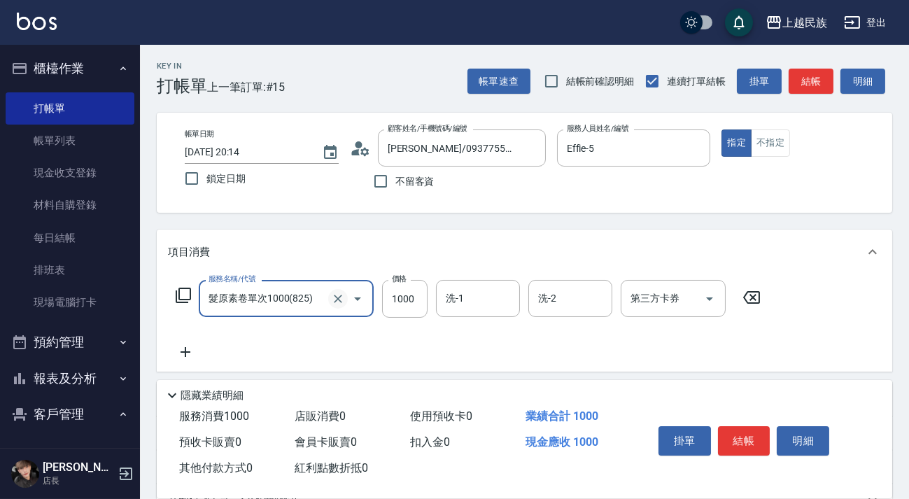
click at [331, 300] on icon "Clear" at bounding box center [338, 299] width 14 height 14
click at [307, 297] on input "服務名稱/代號" at bounding box center [266, 298] width 123 height 24
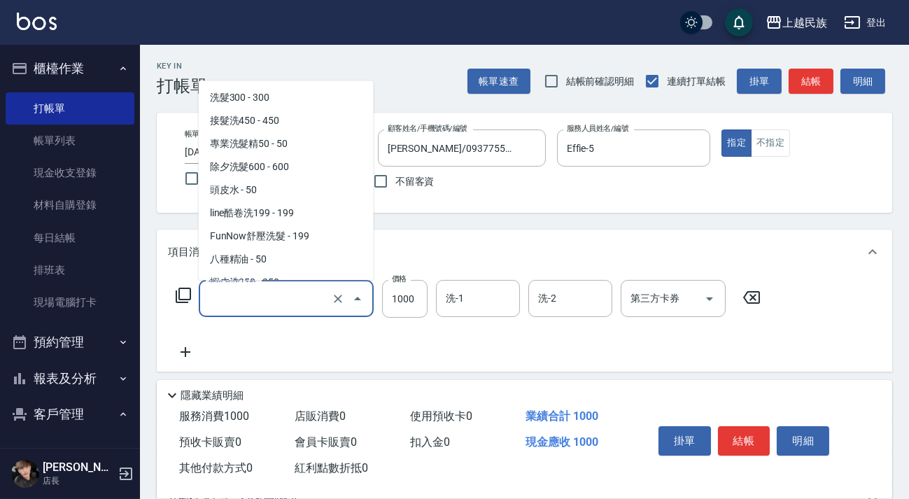
scroll to position [3360, 0]
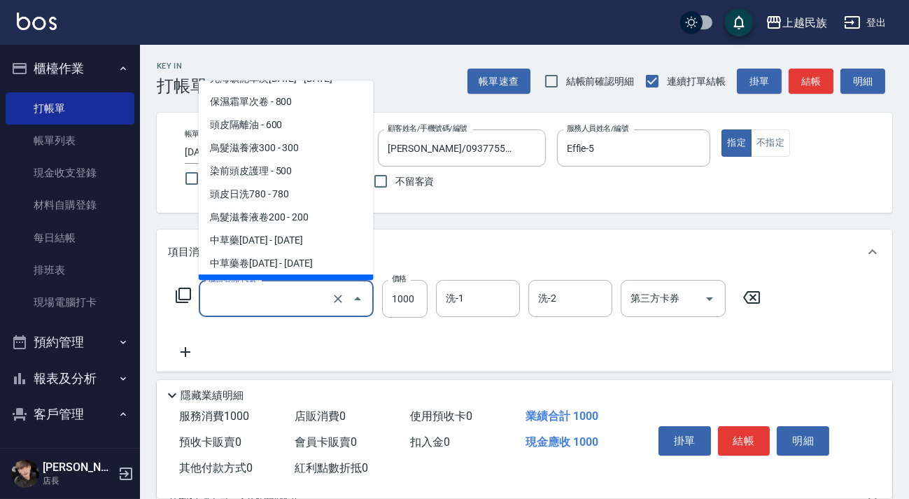
click at [307, 297] on input "服務名稱/代號" at bounding box center [266, 298] width 123 height 24
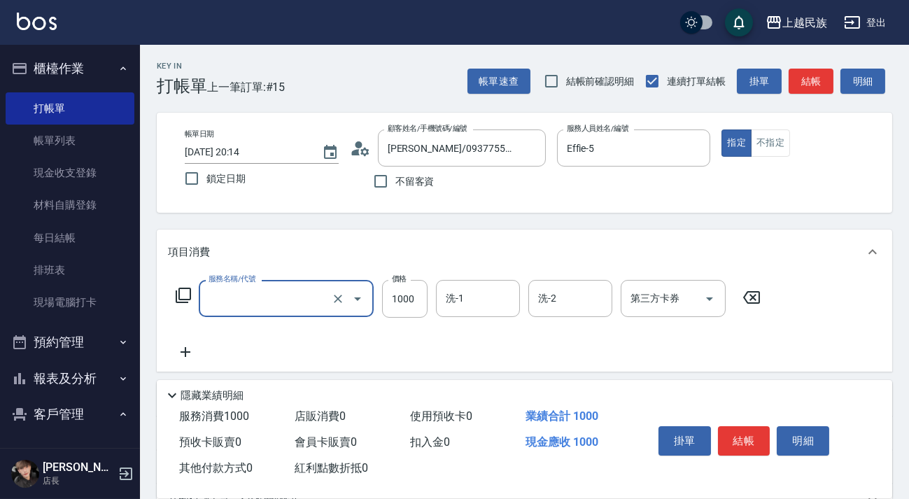
click at [307, 296] on input "服務名稱/代號" at bounding box center [266, 298] width 123 height 24
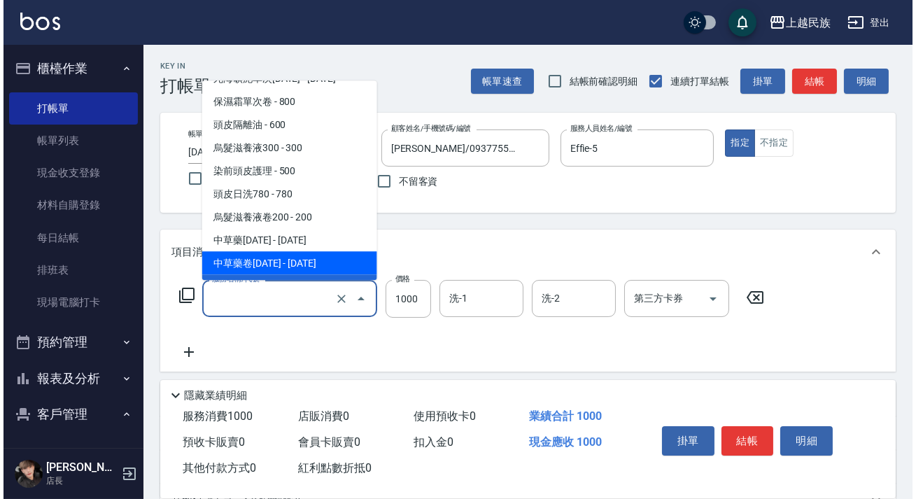
scroll to position [3169, 0]
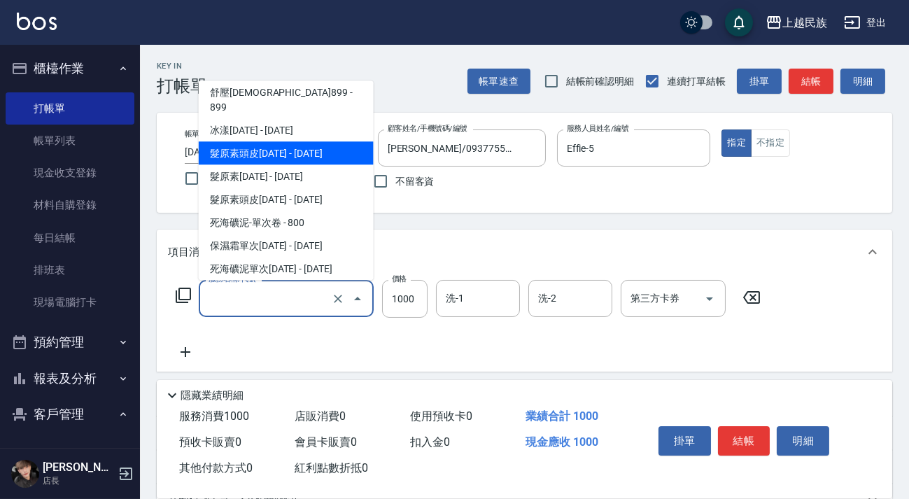
click at [290, 141] on span "髮原素頭皮[DATE] - [DATE]" at bounding box center [286, 152] width 175 height 23
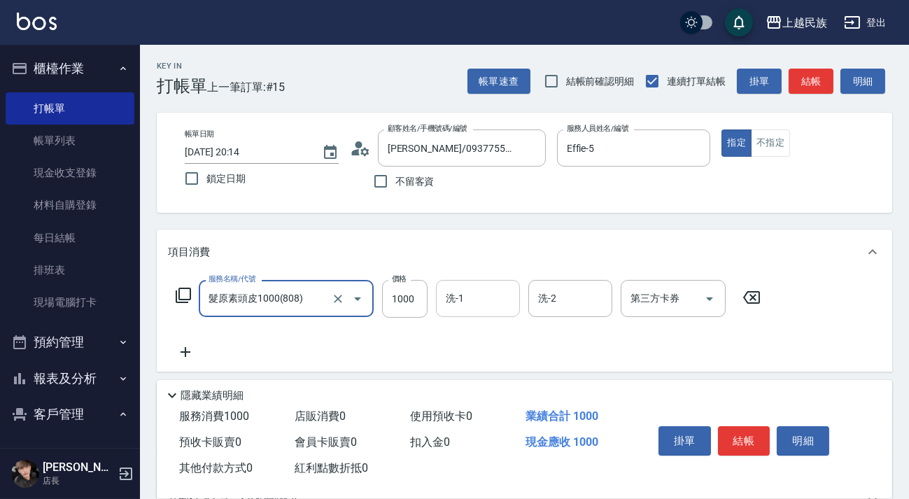
type input "髮原素頭皮1000(808)"
click at [458, 307] on input "洗-1" at bounding box center [477, 298] width 71 height 24
type input "35"
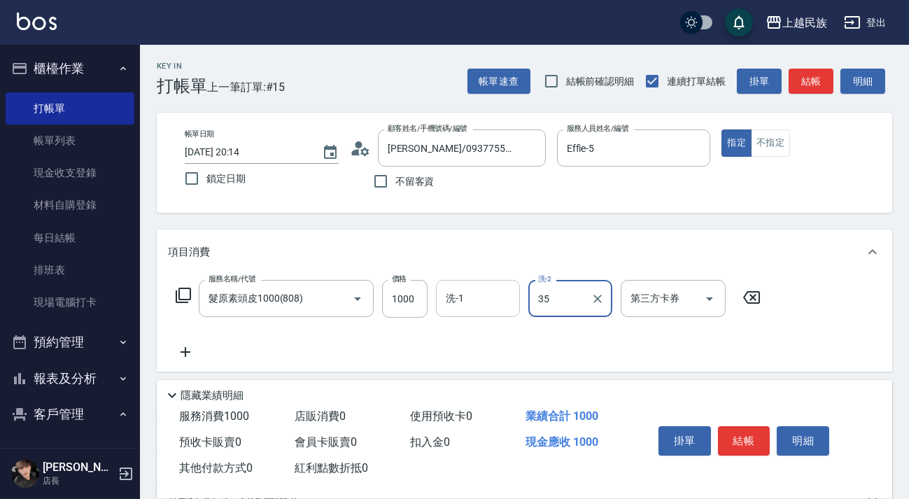
type input "35"
click at [500, 313] on div "洗-1" at bounding box center [478, 298] width 84 height 37
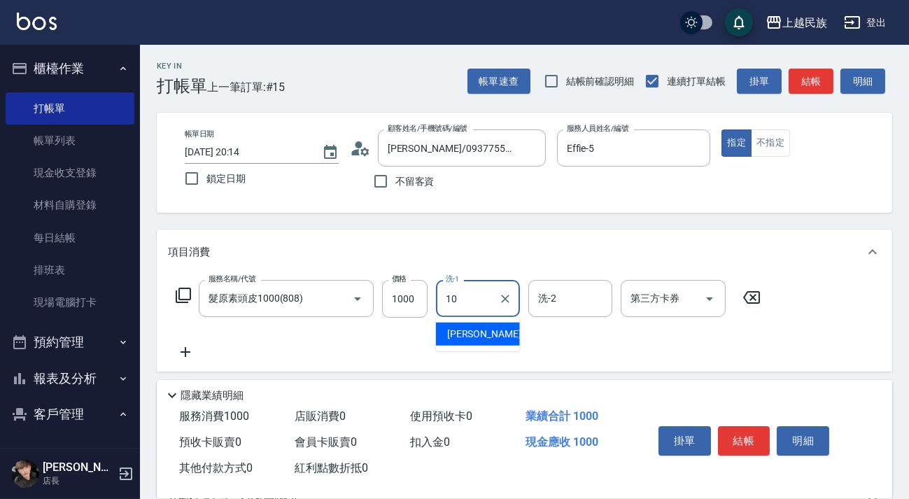
type input "Ula-10"
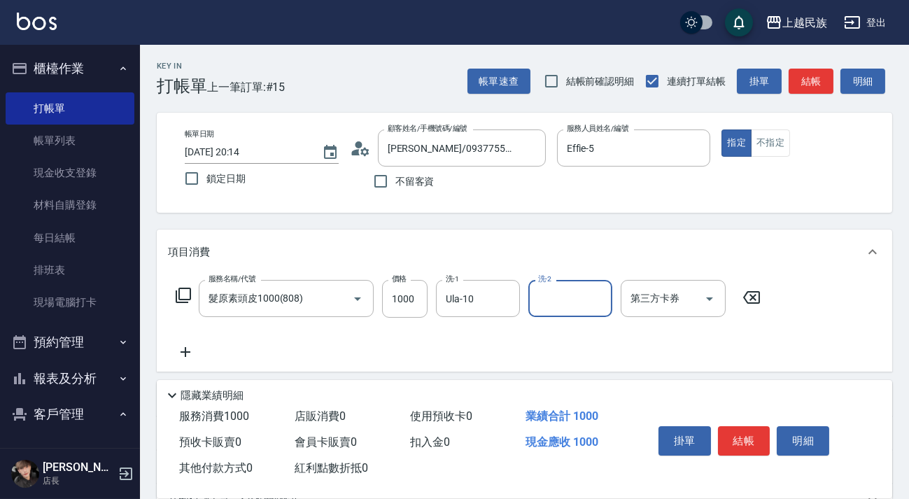
click at [175, 305] on div "服務名稱/代號 髮原素頭皮1000(808) 服務名稱/代號 價格 1000 價格 洗-1 Ula-10 洗-1 洗-2 洗-2 第三方卡券 第三方卡券" at bounding box center [468, 299] width 601 height 38
click at [179, 299] on icon at bounding box center [183, 295] width 15 height 15
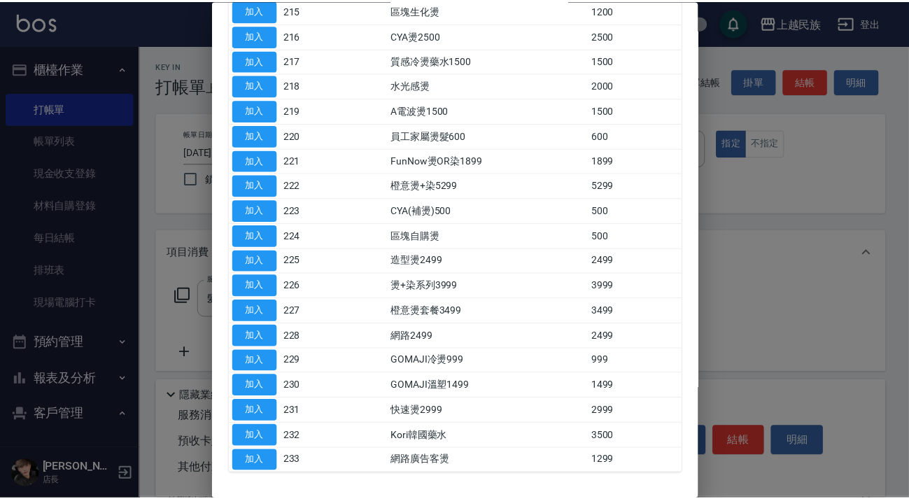
scroll to position [557, 0]
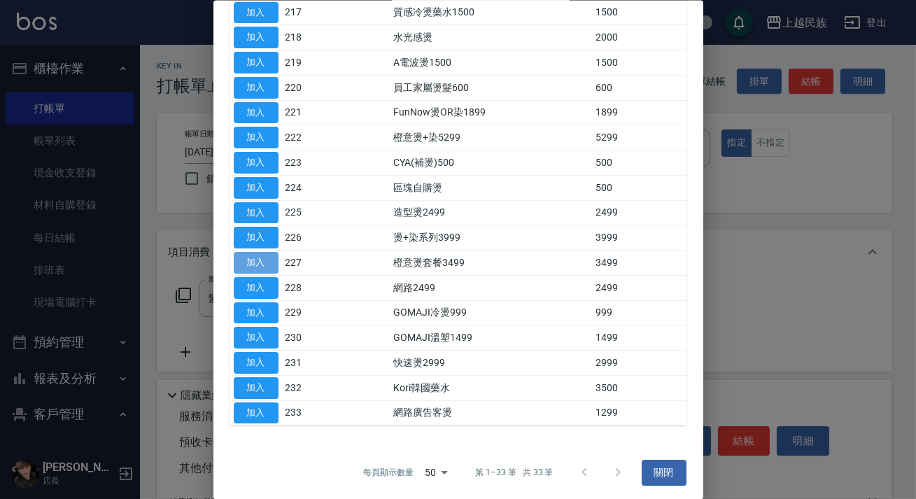
click at [264, 261] on button "加入" at bounding box center [256, 263] width 45 height 22
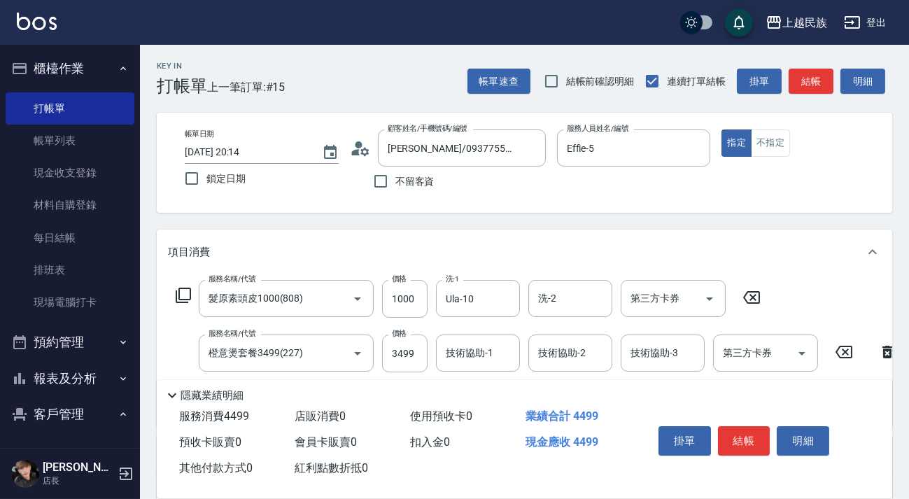
click at [395, 338] on label "價格" at bounding box center [399, 333] width 15 height 10
click at [395, 338] on input "3499" at bounding box center [404, 354] width 45 height 38
type input "3299"
type input "Effie-5"
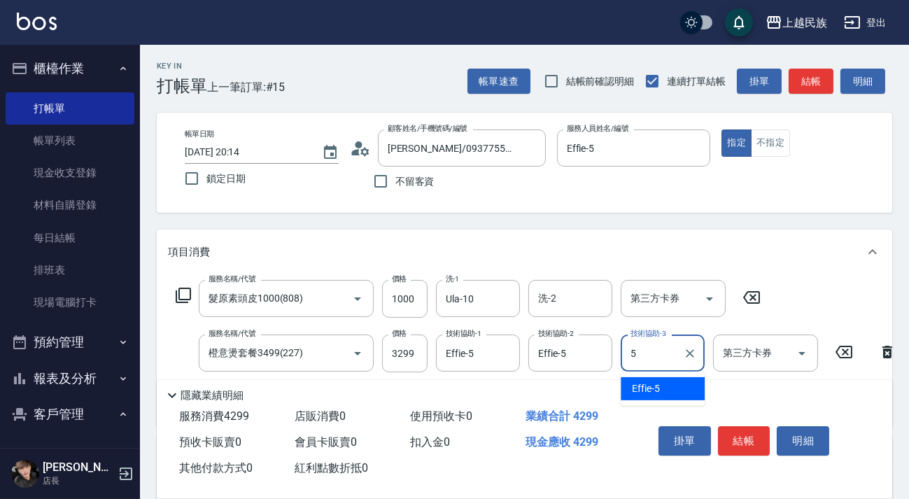
type input "Effie-5"
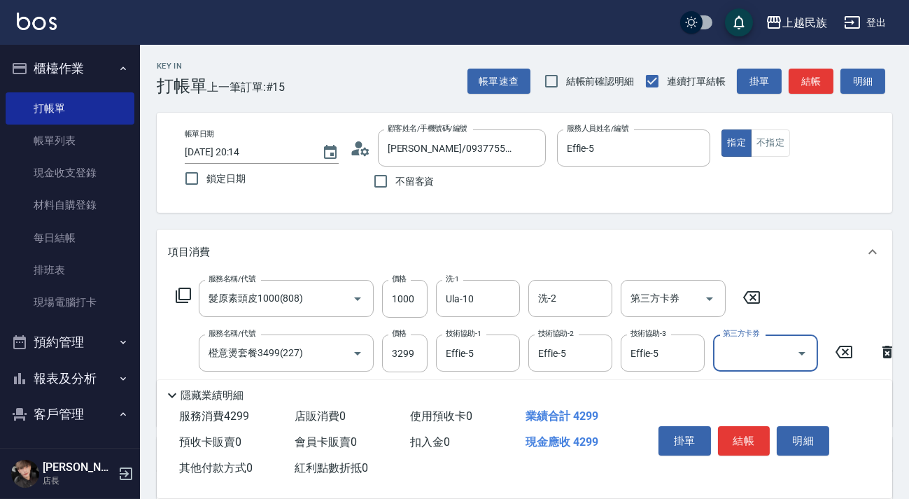
scroll to position [248, 0]
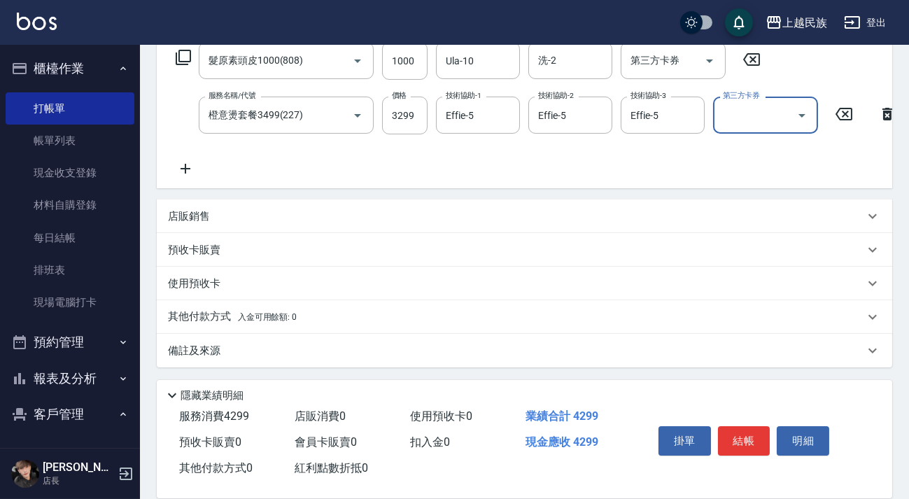
click at [207, 221] on p "店販銷售" at bounding box center [189, 216] width 42 height 15
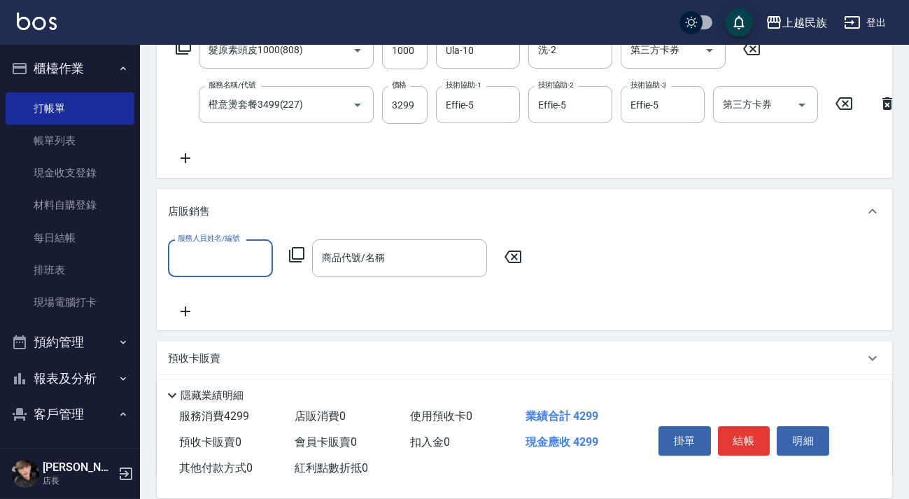
scroll to position [0, 0]
type input "[PERSON_NAME]-2"
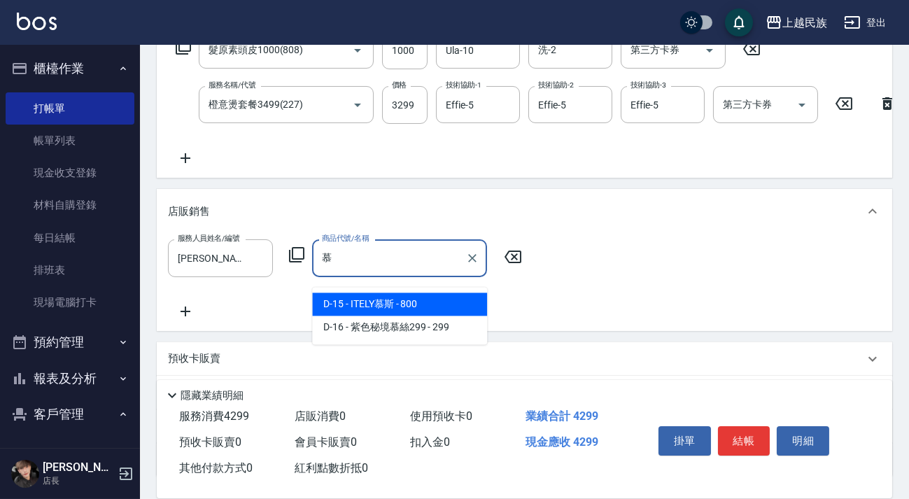
drag, startPoint x: 354, startPoint y: 303, endPoint x: 423, endPoint y: 302, distance: 68.6
click at [355, 302] on span "D-15 - ITELY慕斯 - 800" at bounding box center [399, 304] width 175 height 23
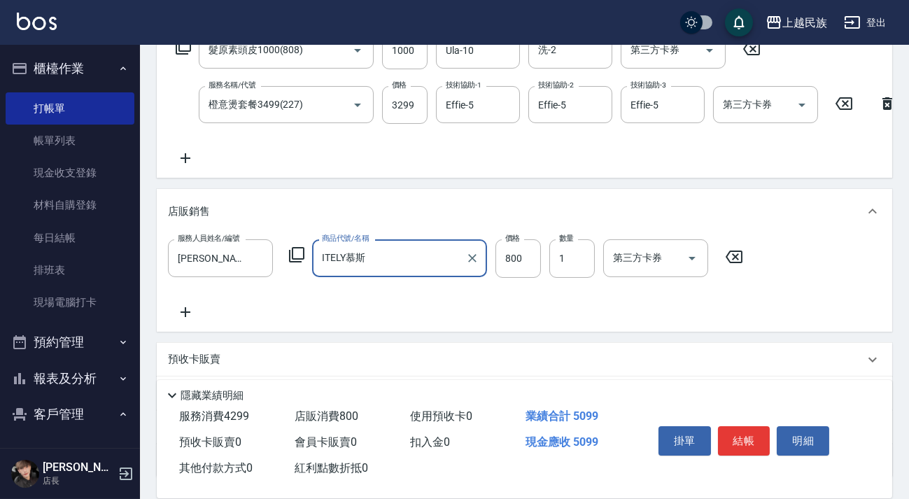
scroll to position [369, 0]
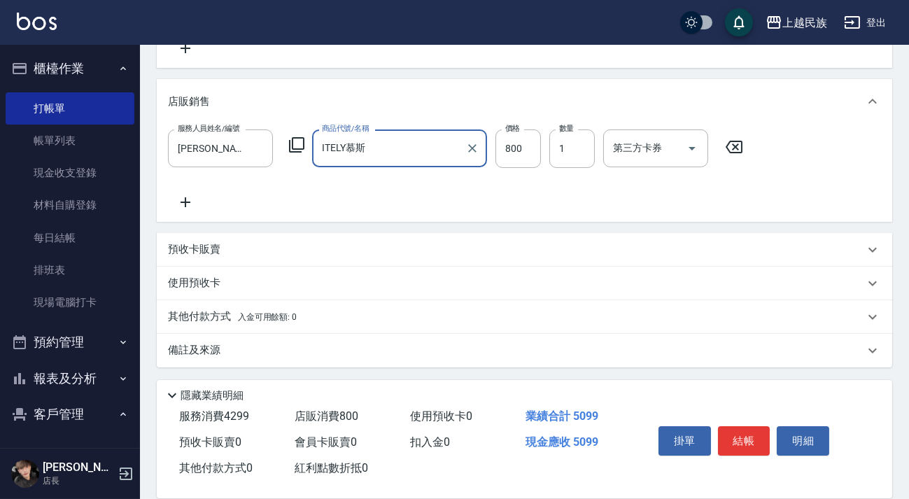
type input "ITELY慕斯"
drag, startPoint x: 351, startPoint y: 324, endPoint x: 352, endPoint y: 315, distance: 9.1
click at [351, 323] on div "其他付款方式 入金可用餘額: 0" at bounding box center [524, 317] width 735 height 34
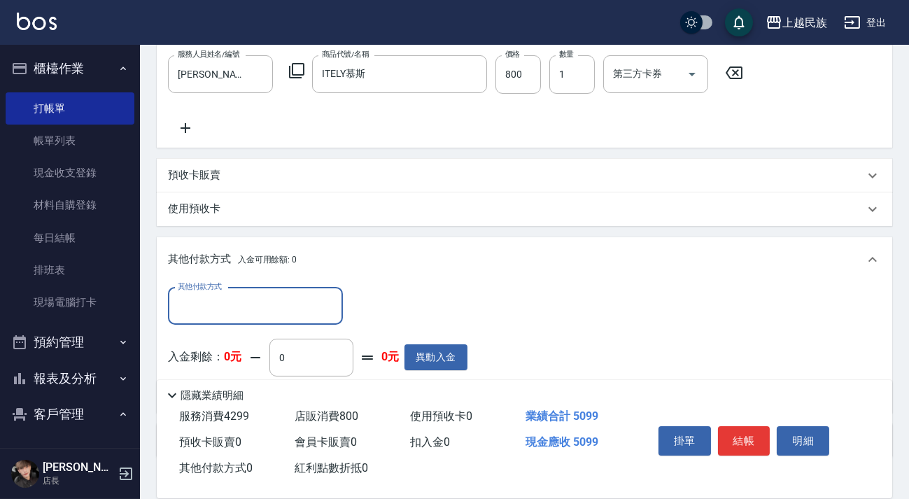
scroll to position [0, 0]
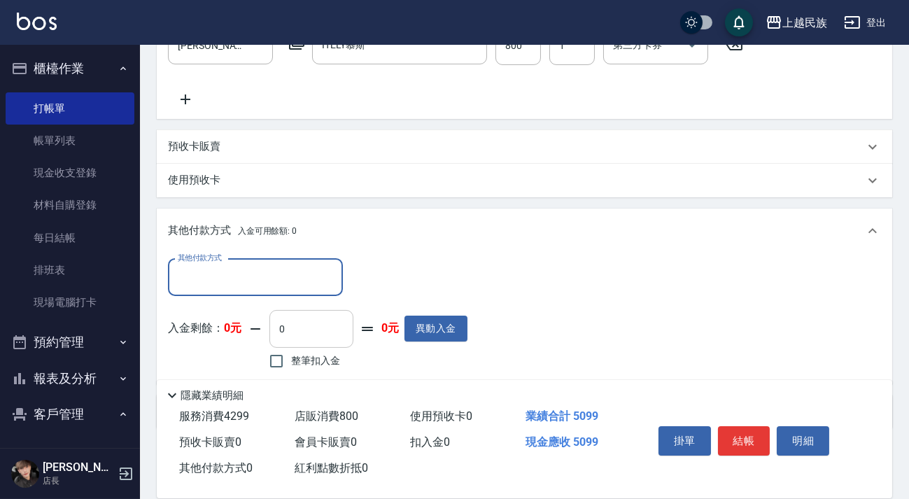
click at [309, 346] on input "0" at bounding box center [311, 329] width 84 height 38
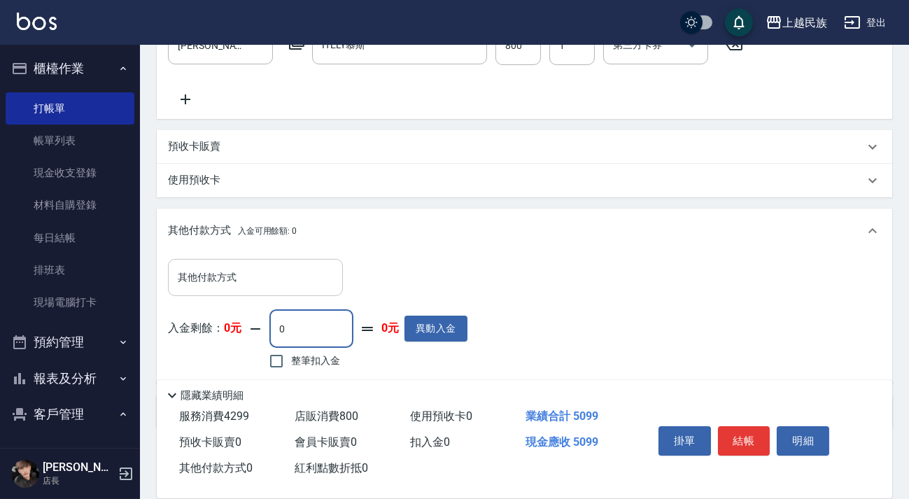
click at [294, 290] on input "其他付款方式" at bounding box center [255, 277] width 162 height 24
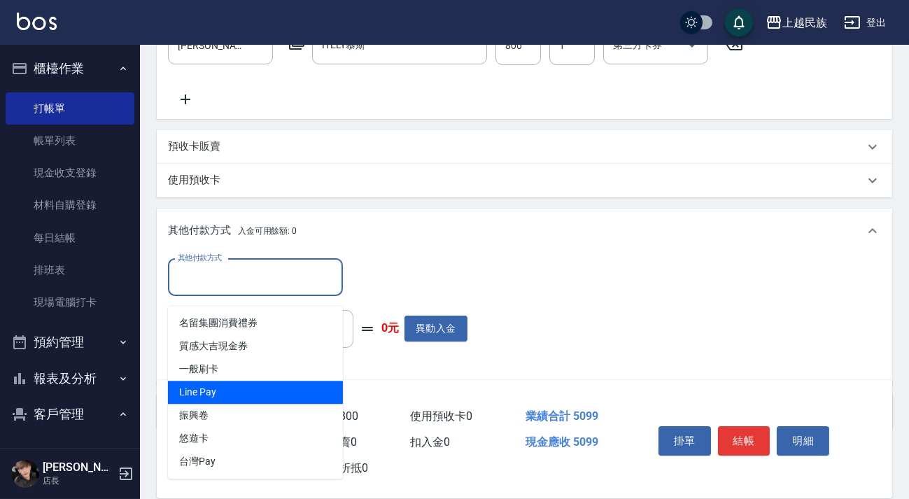
click at [260, 388] on span "Line Pay" at bounding box center [255, 392] width 175 height 23
type input "Line Pay"
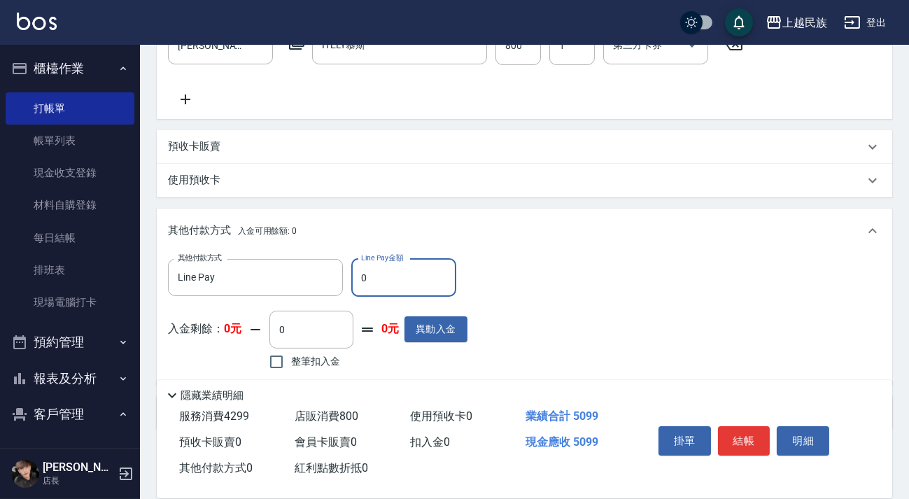
click at [372, 281] on input "0" at bounding box center [403, 278] width 105 height 38
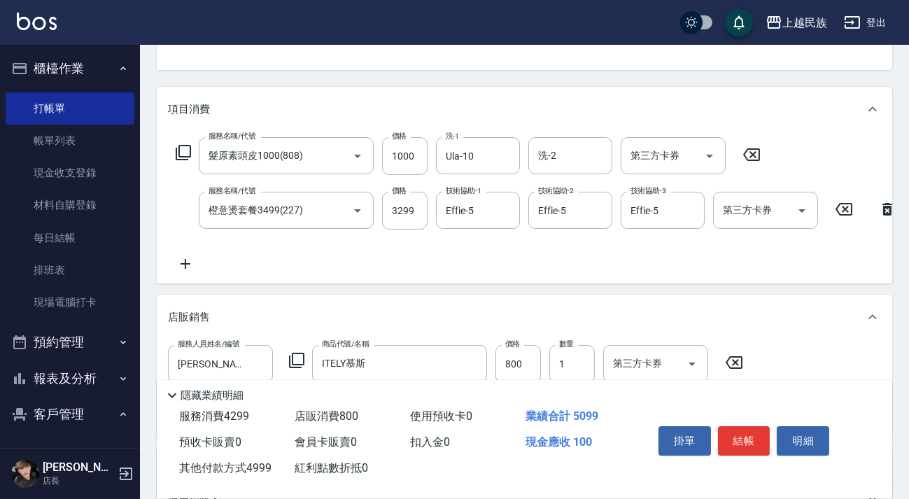
scroll to position [525, 0]
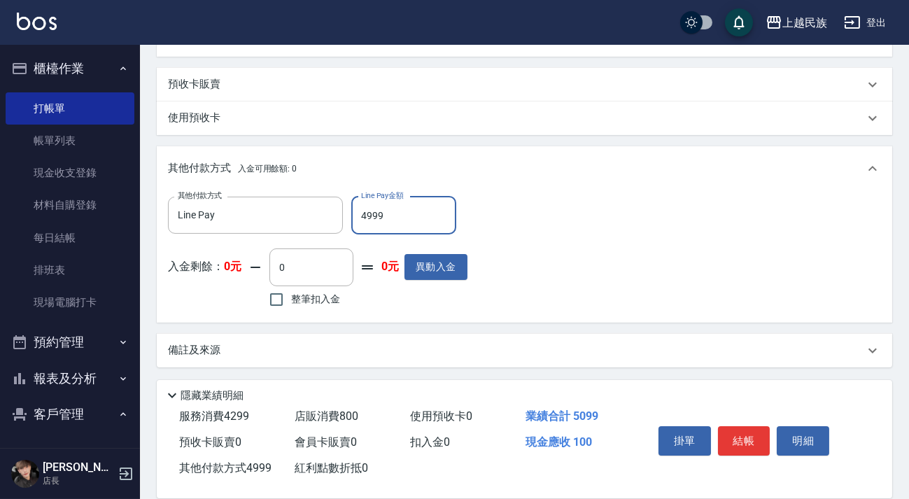
click at [371, 224] on input "4999" at bounding box center [403, 216] width 105 height 38
type input "4099"
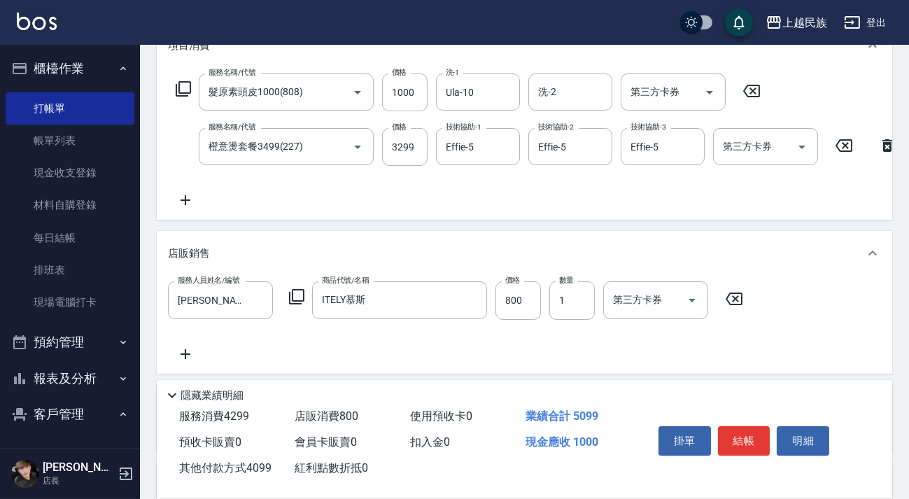
scroll to position [0, 0]
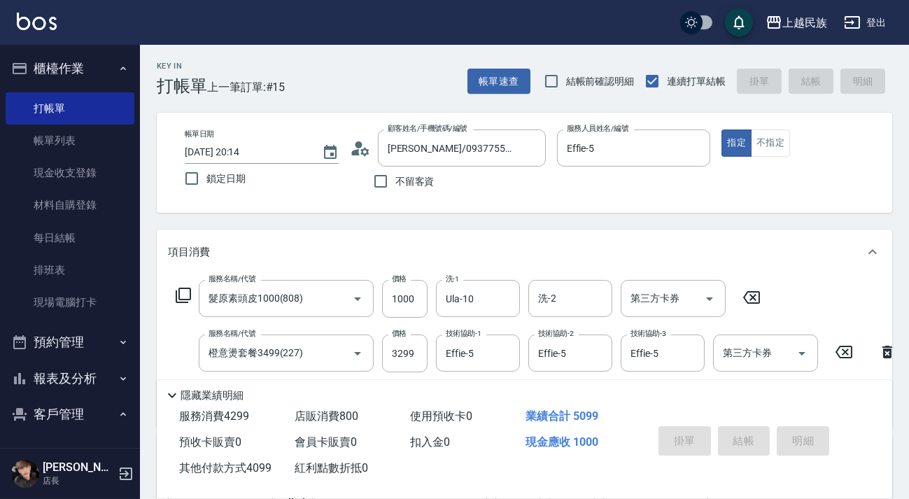
type input "[DATE] 20:25"
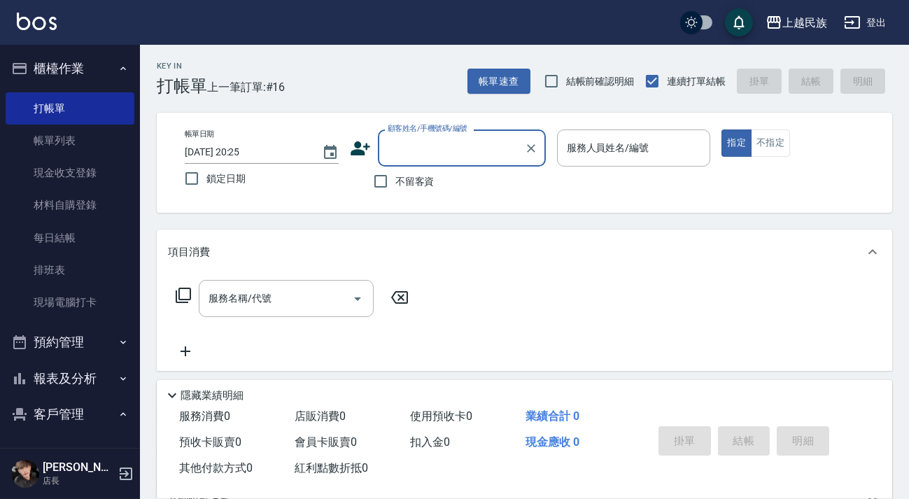
click at [421, 189] on label "不留客資" at bounding box center [400, 181] width 69 height 29
click at [395, 189] on input "不留客資" at bounding box center [380, 181] width 29 height 29
checkbox input "true"
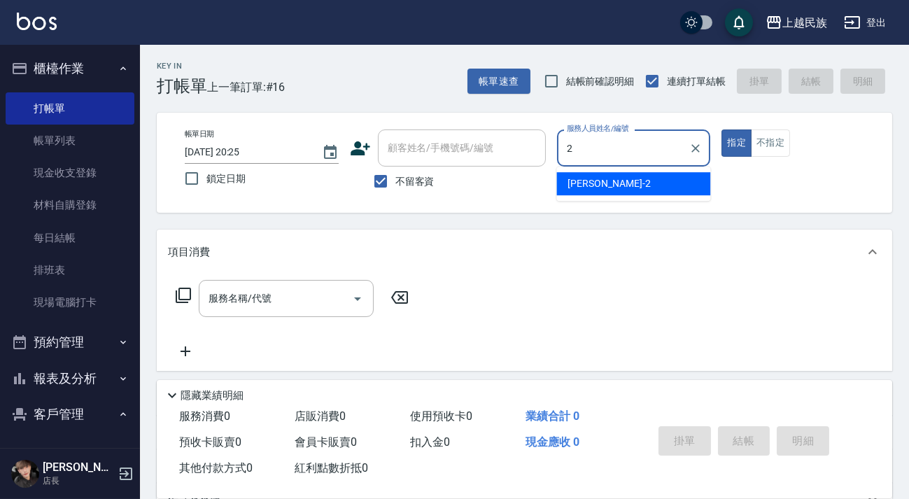
type input "[PERSON_NAME]-2"
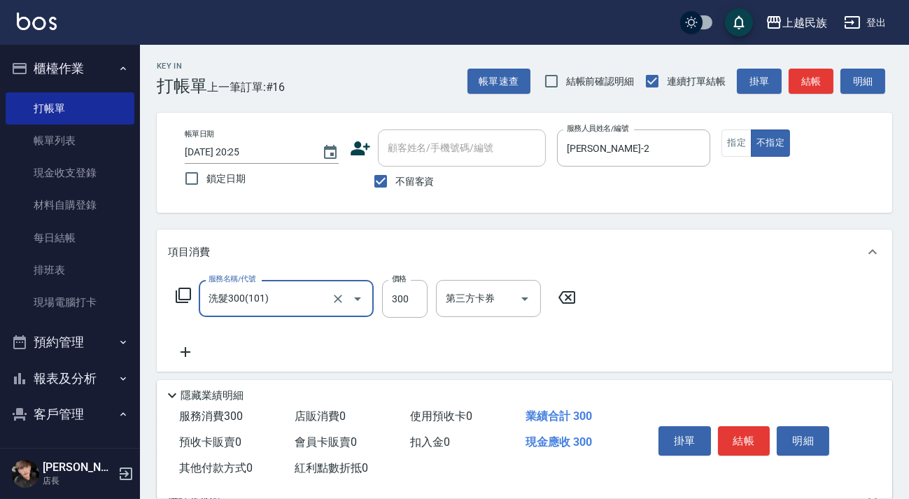
type input "洗髮300(101)"
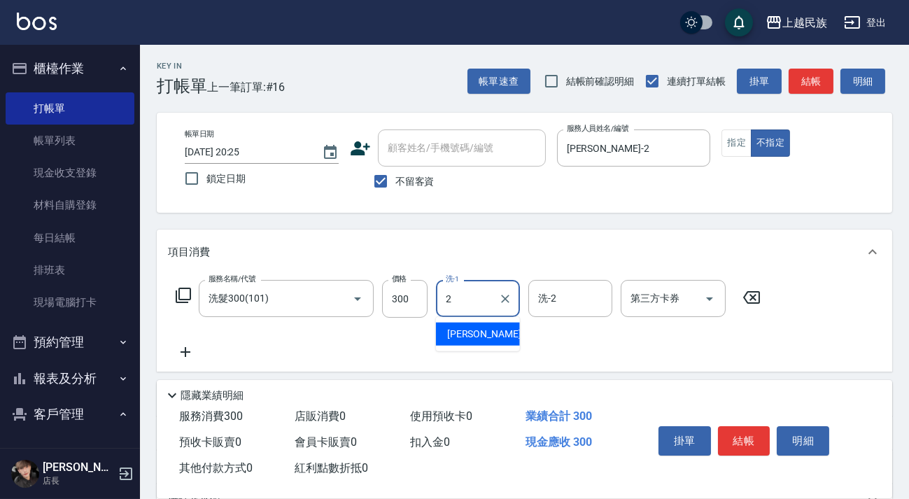
type input "[PERSON_NAME]-2"
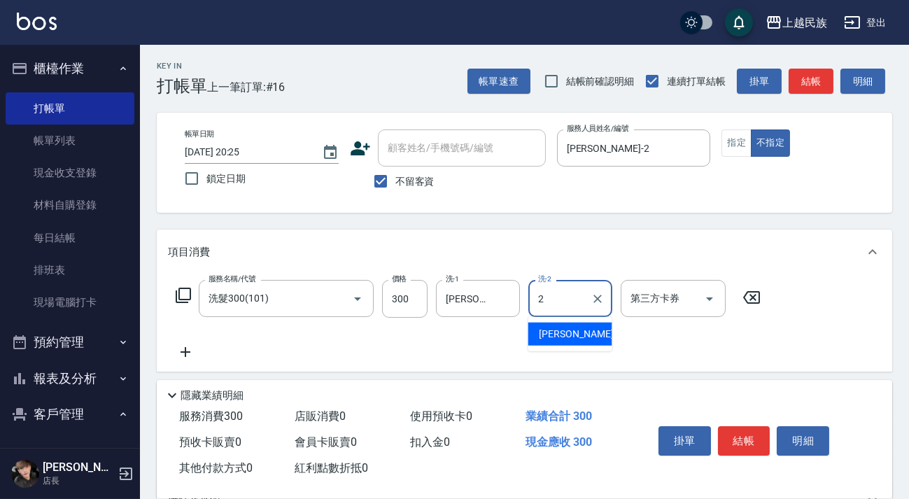
type input "[PERSON_NAME]-2"
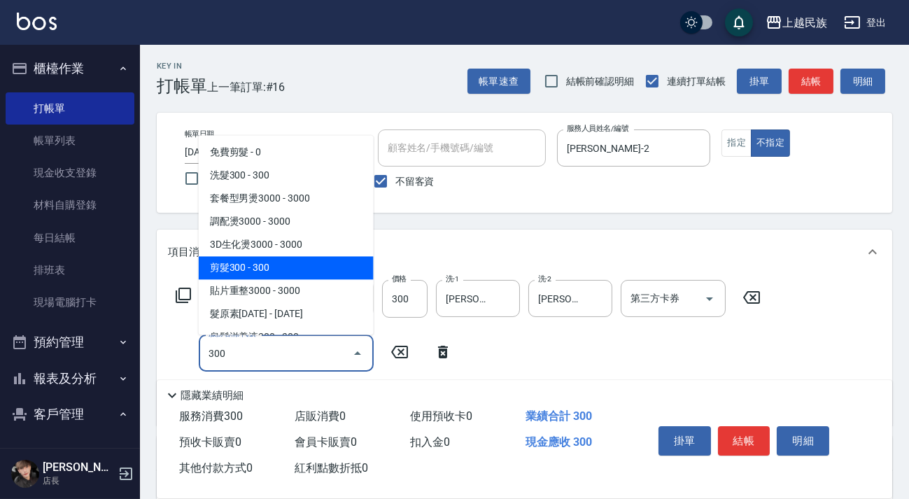
click at [307, 265] on span "剪髮300 - 300" at bounding box center [286, 267] width 175 height 23
type input "剪髮300(305)"
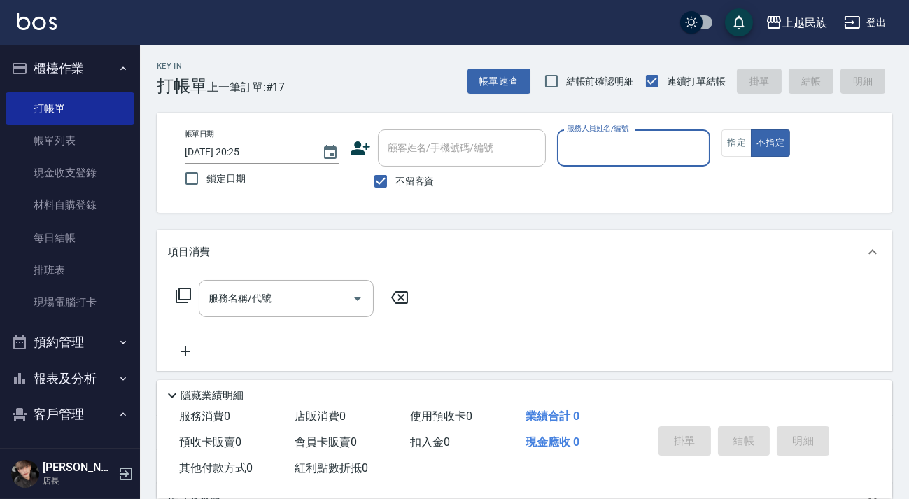
click at [378, 172] on input "不留客資" at bounding box center [380, 181] width 29 height 29
checkbox input "false"
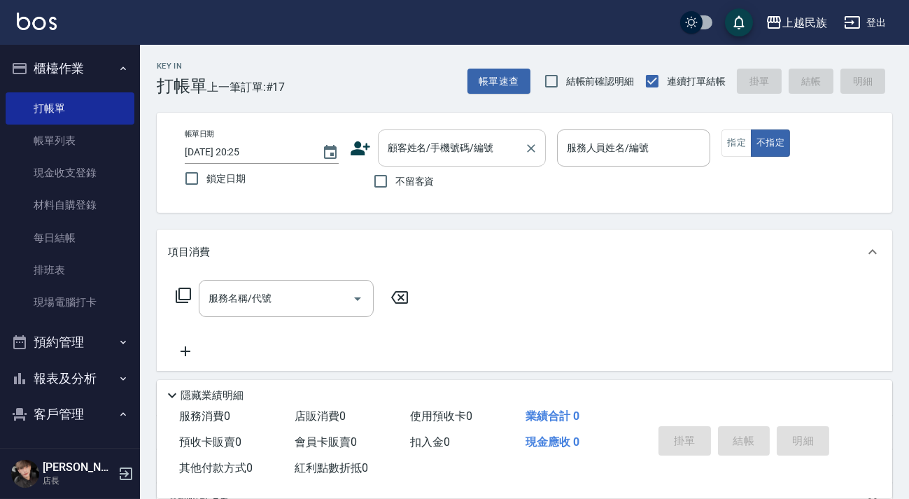
click at [397, 153] on div "顧客姓名/手機號碼/編號 顧客姓名/手機號碼/編號" at bounding box center [462, 147] width 168 height 37
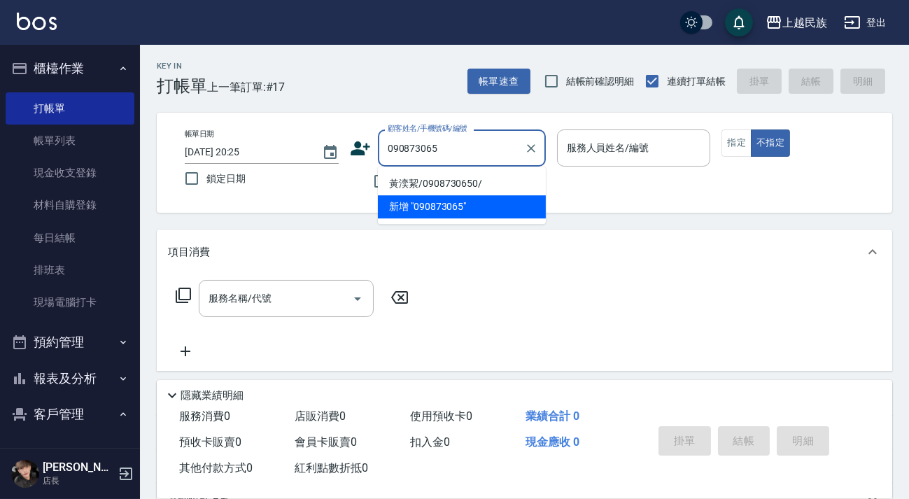
click at [493, 183] on li "黃湙絜/0908730650/" at bounding box center [462, 183] width 168 height 23
type input "黃湙絜/0908730650/"
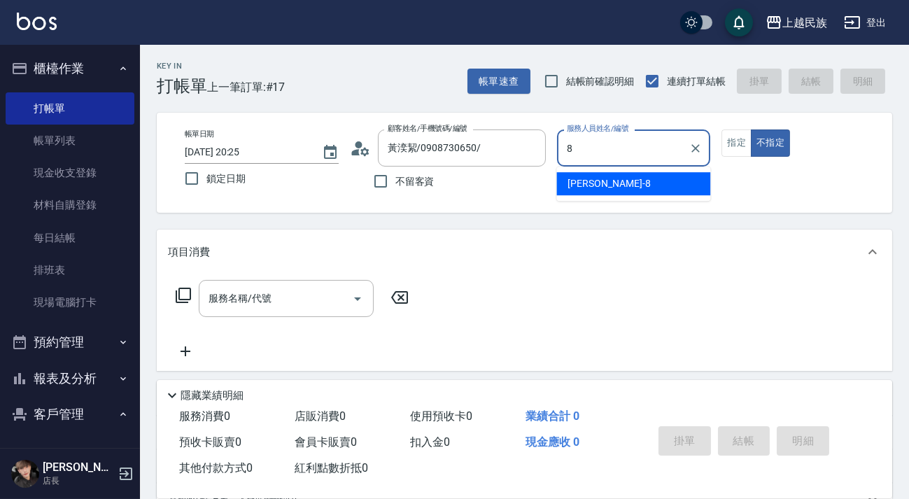
type input "Stella-8"
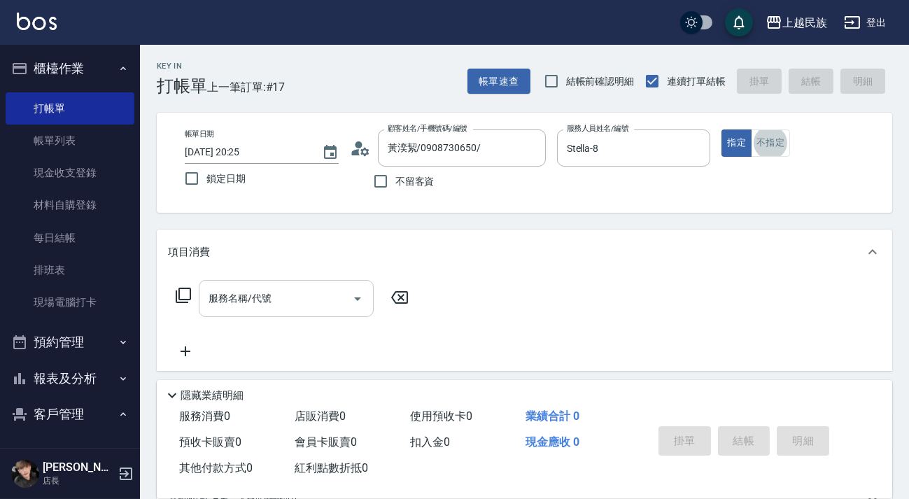
click at [275, 312] on div "服務名稱/代號" at bounding box center [286, 298] width 175 height 37
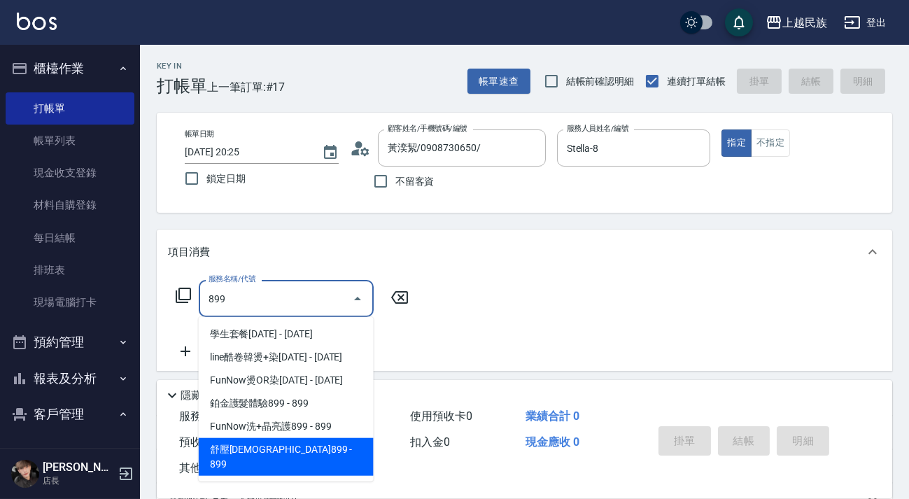
click at [315, 444] on span "舒壓[DEMOGRAPHIC_DATA]899 - 899" at bounding box center [286, 457] width 175 height 38
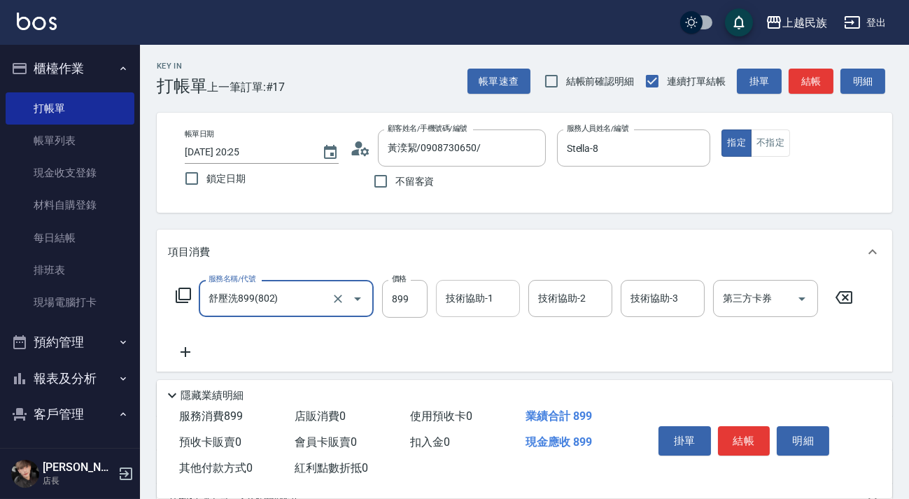
type input "舒壓洗899(802)"
click at [454, 302] on div "技術協助-1 技術協助-1" at bounding box center [478, 298] width 84 height 37
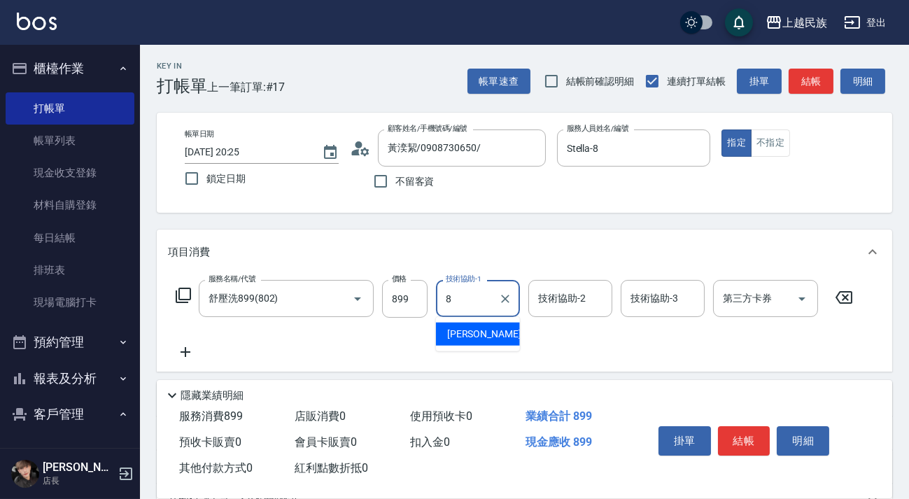
type input "Stella-8"
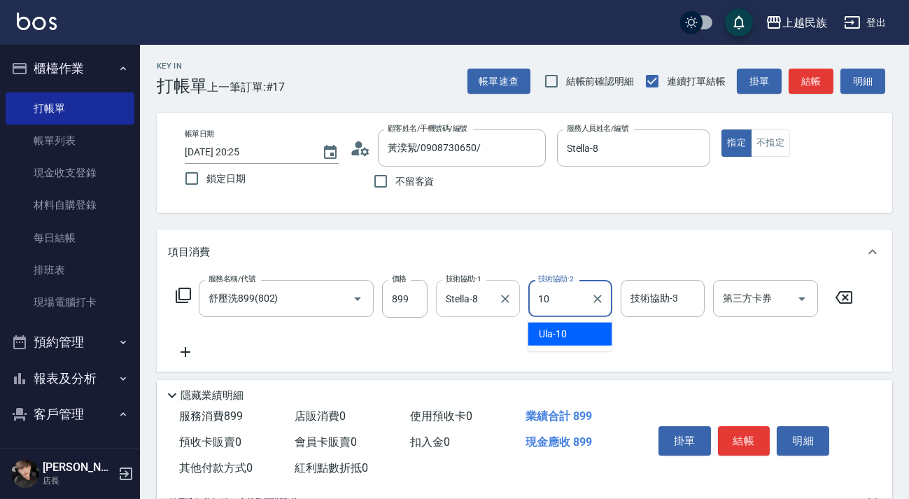
type input "Ula-10"
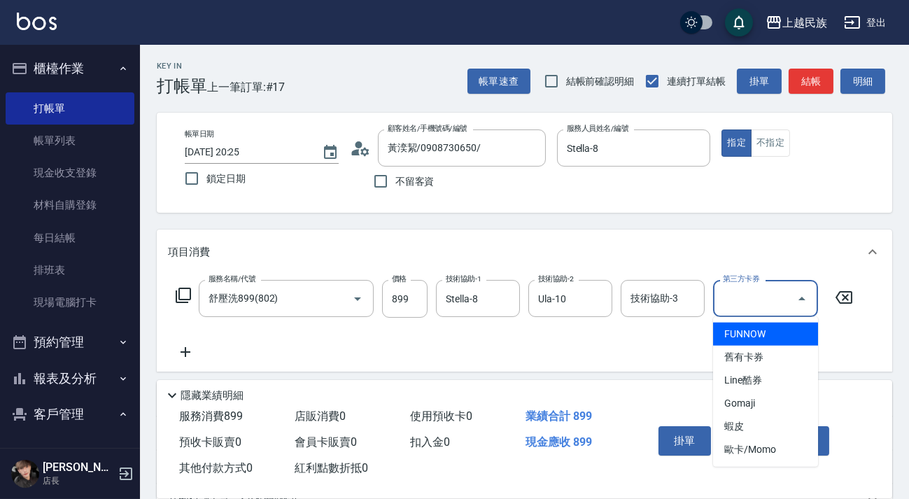
click at [193, 346] on icon at bounding box center [185, 352] width 35 height 17
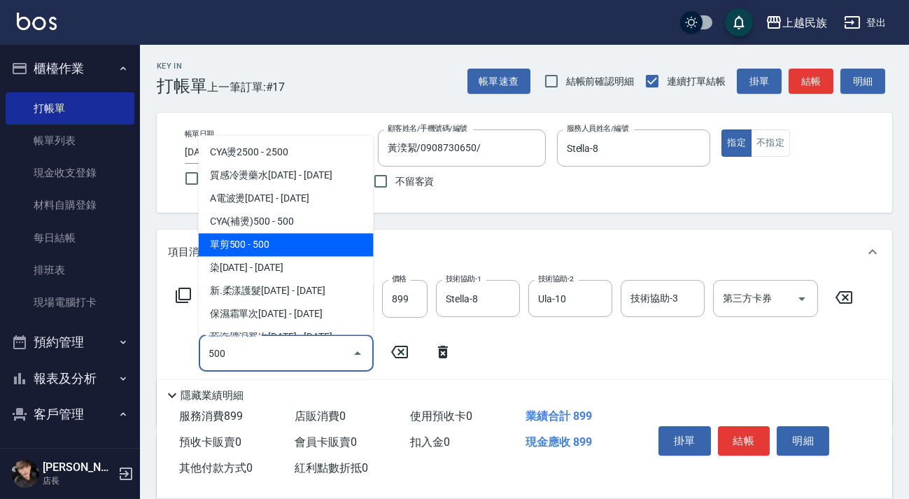
click at [267, 238] on span "單剪500 - 500" at bounding box center [286, 244] width 175 height 23
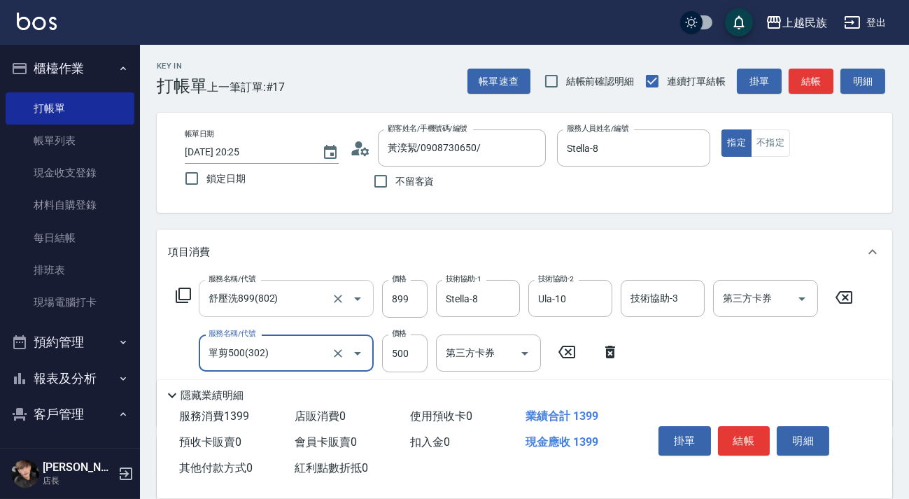
scroll to position [238, 0]
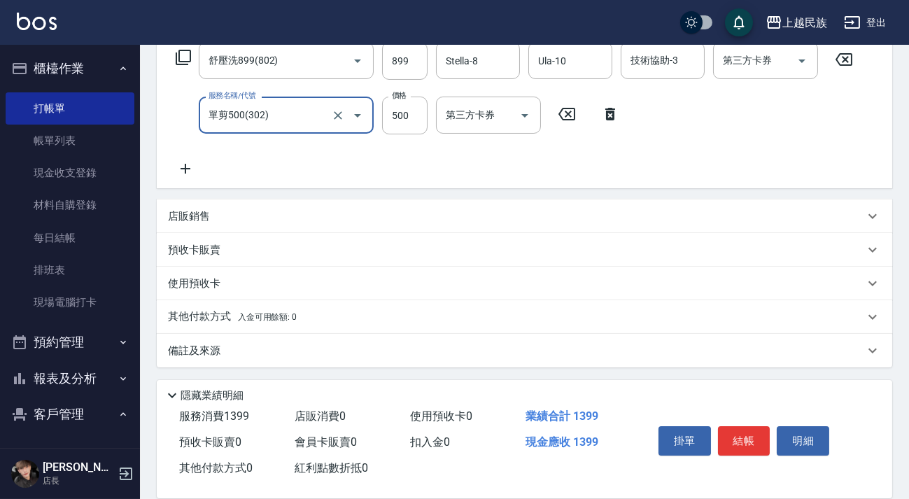
type input "單剪500(302)"
click at [194, 173] on icon at bounding box center [185, 168] width 35 height 17
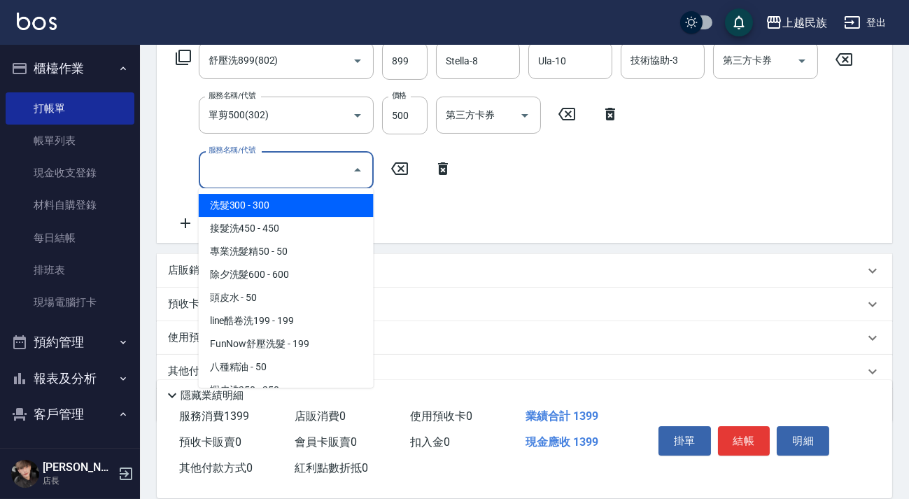
click at [227, 164] on input "服務名稱/代號" at bounding box center [275, 169] width 141 height 24
drag, startPoint x: 232, startPoint y: 211, endPoint x: 448, endPoint y: 189, distance: 216.6
click at [233, 211] on span "洗髮300 - 300" at bounding box center [286, 205] width 175 height 23
type input "洗髮300(101)"
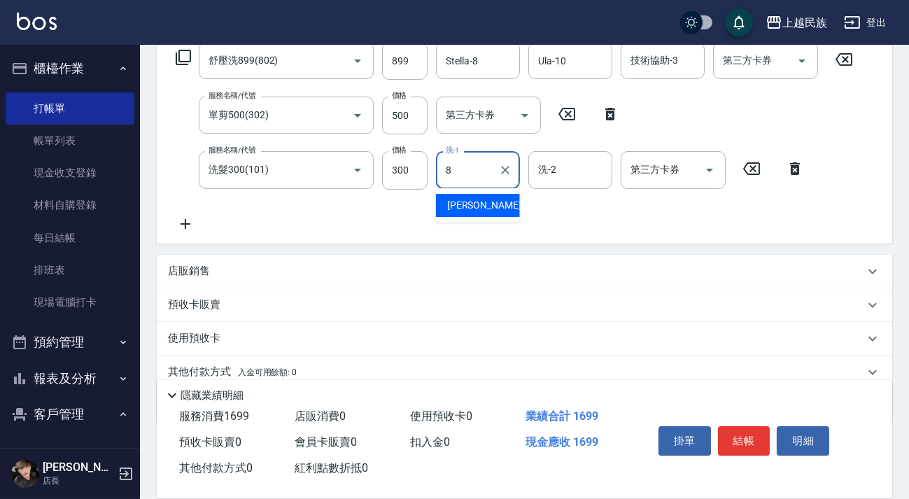
type input "Stella-8"
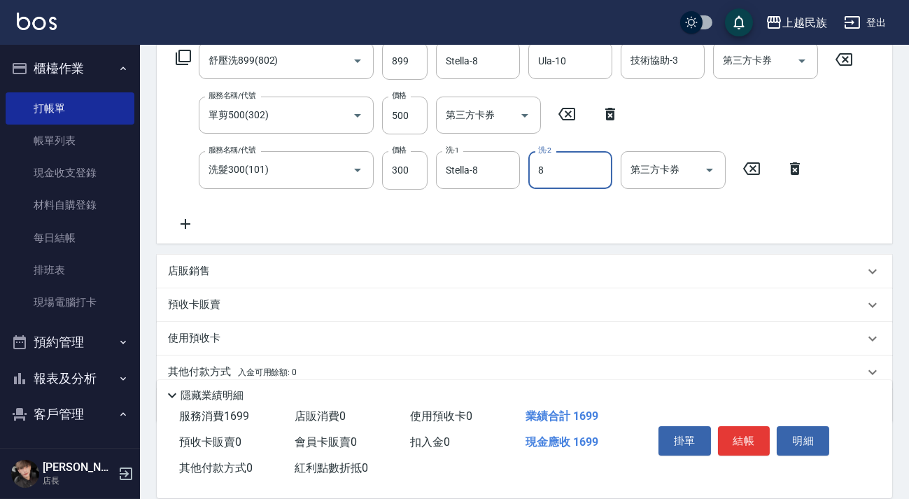
type input "Stella-8"
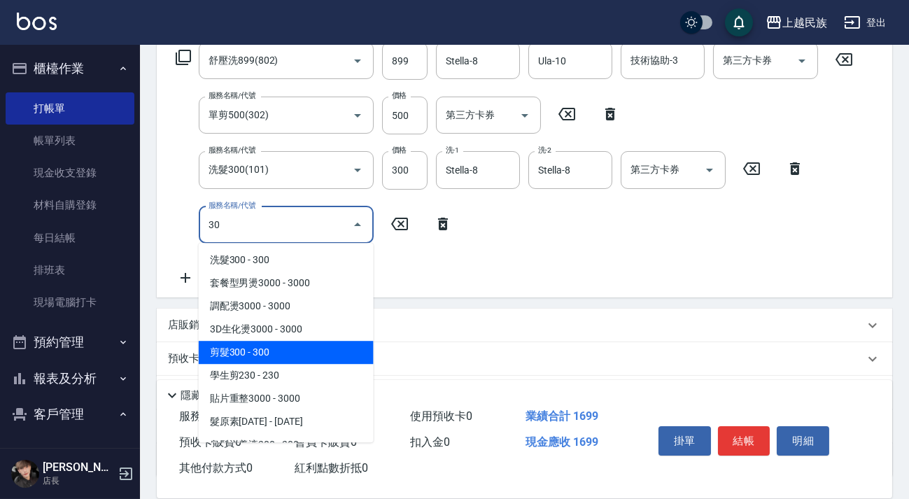
click at [309, 357] on span "剪髮300 - 300" at bounding box center [286, 352] width 175 height 23
type input "剪髮300(305)"
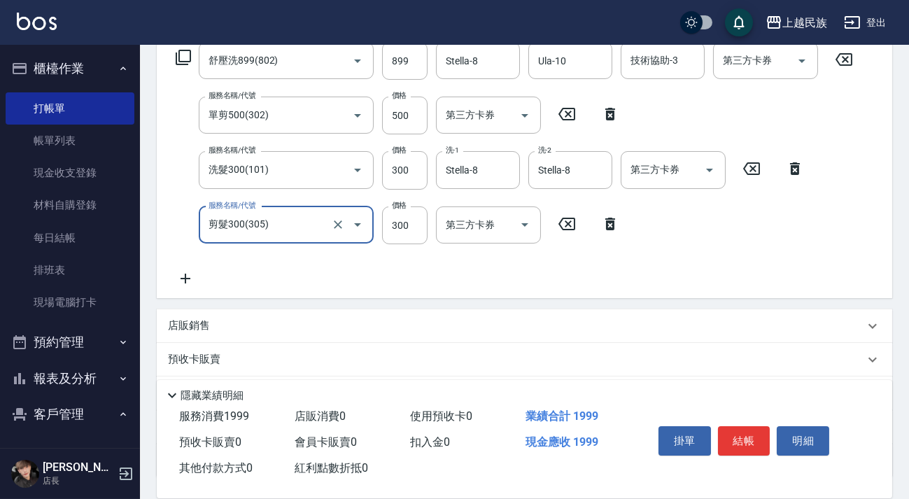
scroll to position [111, 0]
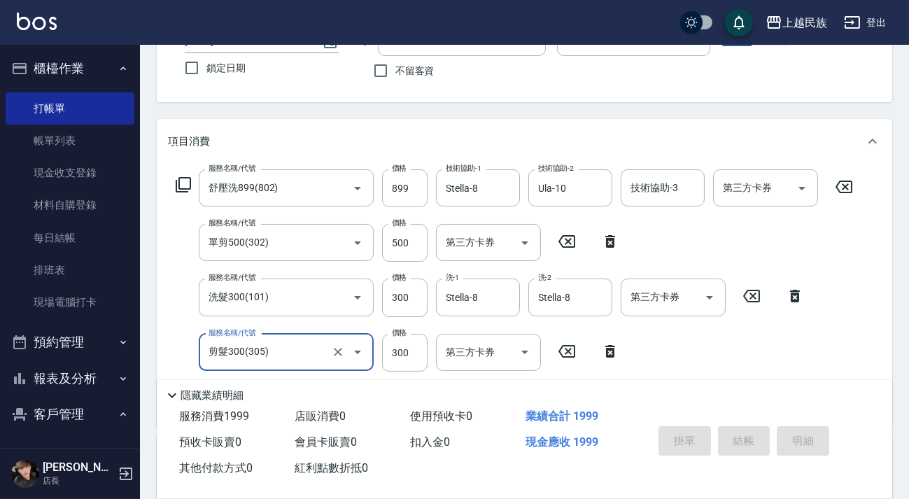
type input "[DATE] 20:26"
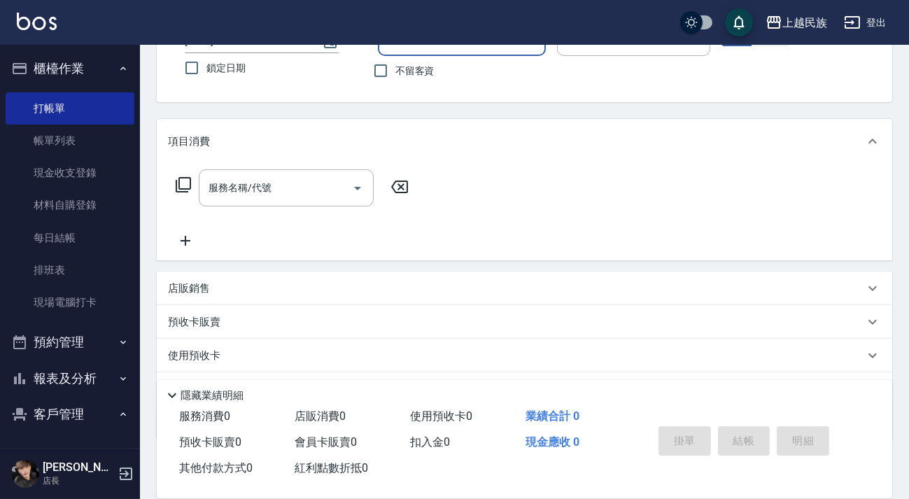
scroll to position [0, 0]
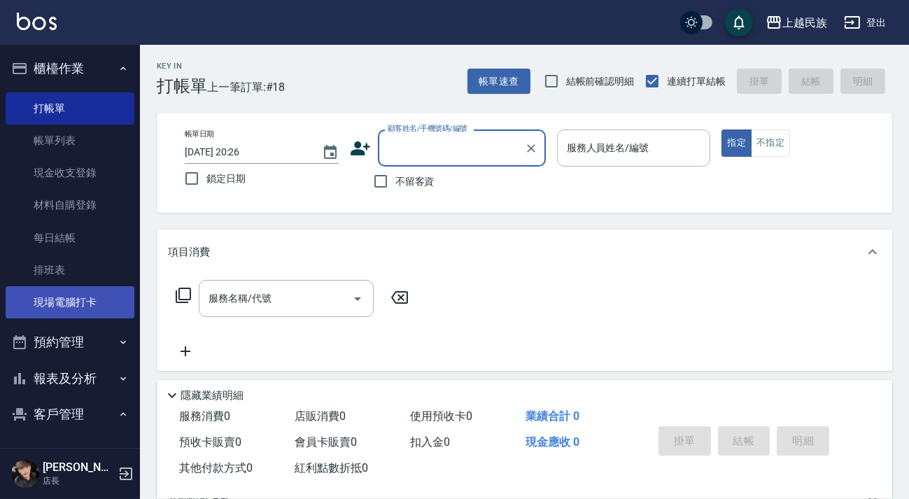
click at [106, 294] on link "現場電腦打卡" at bounding box center [70, 302] width 129 height 32
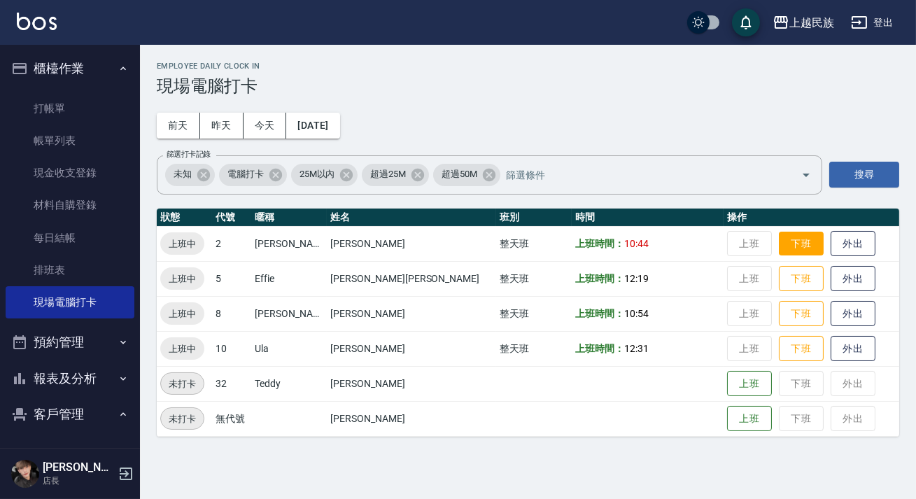
click at [779, 241] on button "下班" at bounding box center [801, 244] width 45 height 24
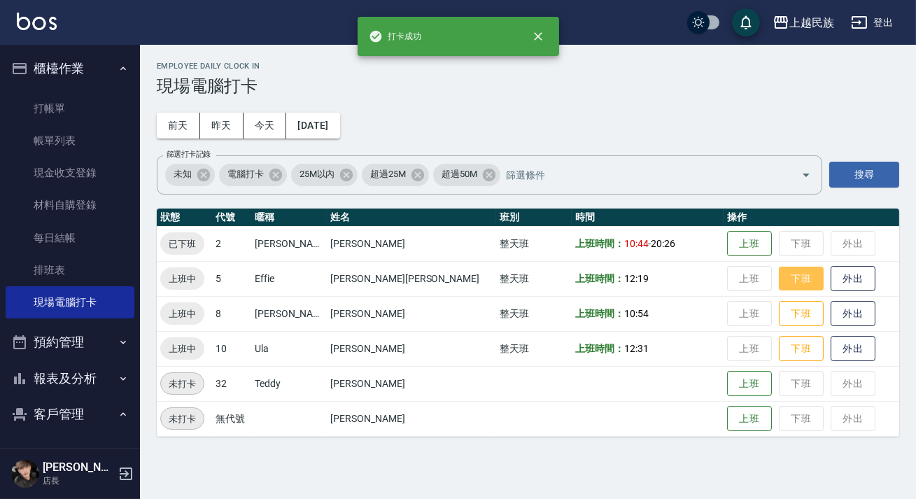
click at [779, 281] on button "下班" at bounding box center [801, 279] width 45 height 24
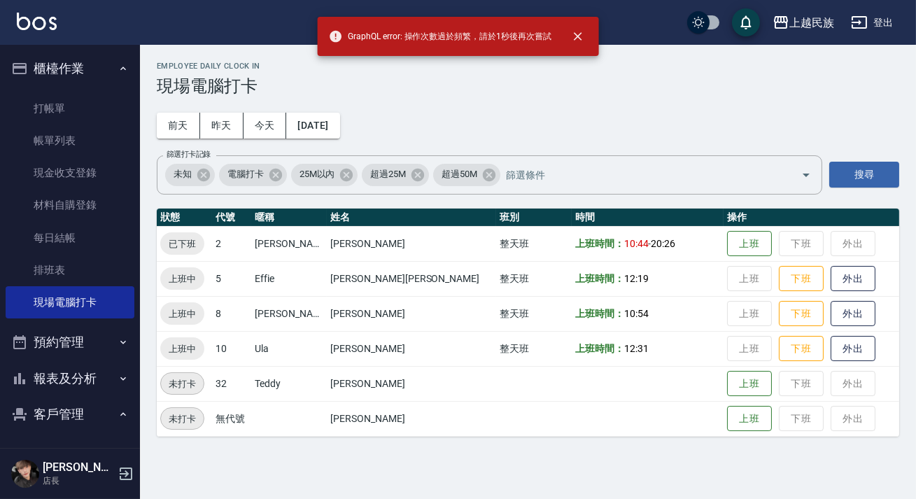
click at [724, 279] on td "上班 下班 外出" at bounding box center [812, 278] width 176 height 35
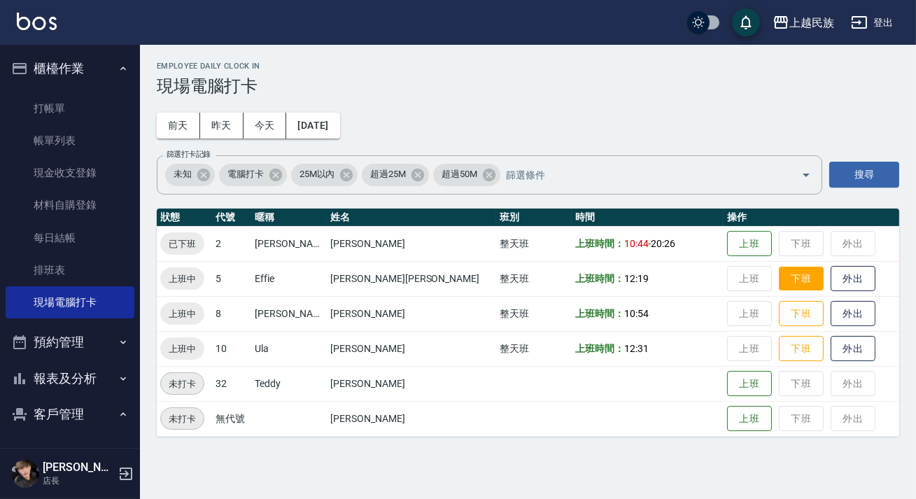
click at [779, 279] on button "下班" at bounding box center [801, 279] width 45 height 24
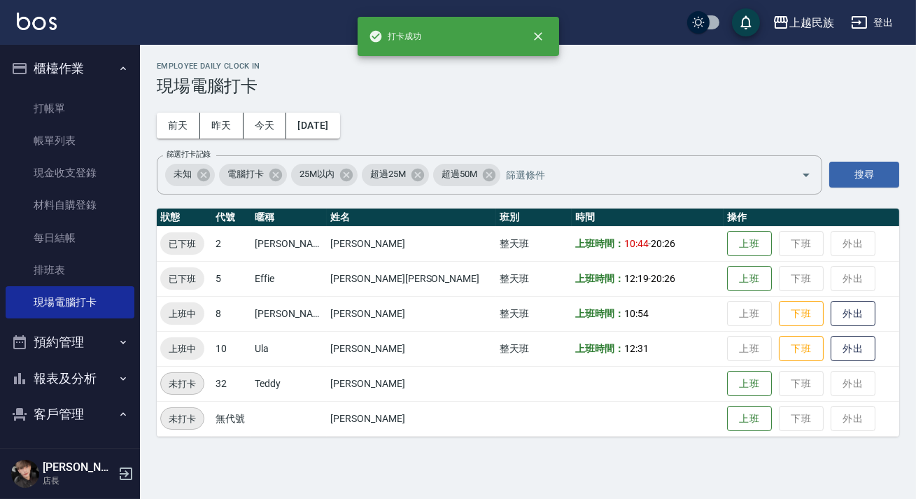
click at [724, 312] on td "上班 下班 外出" at bounding box center [812, 313] width 176 height 35
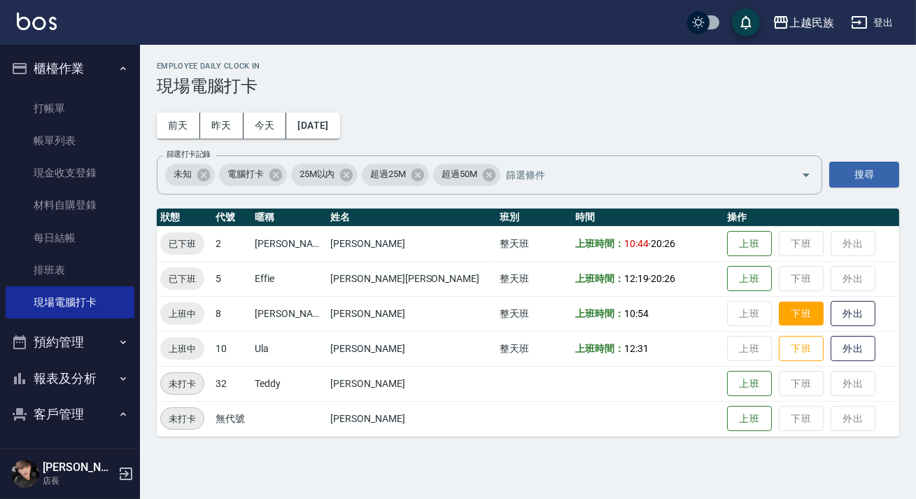
click at [779, 312] on button "下班" at bounding box center [801, 314] width 45 height 24
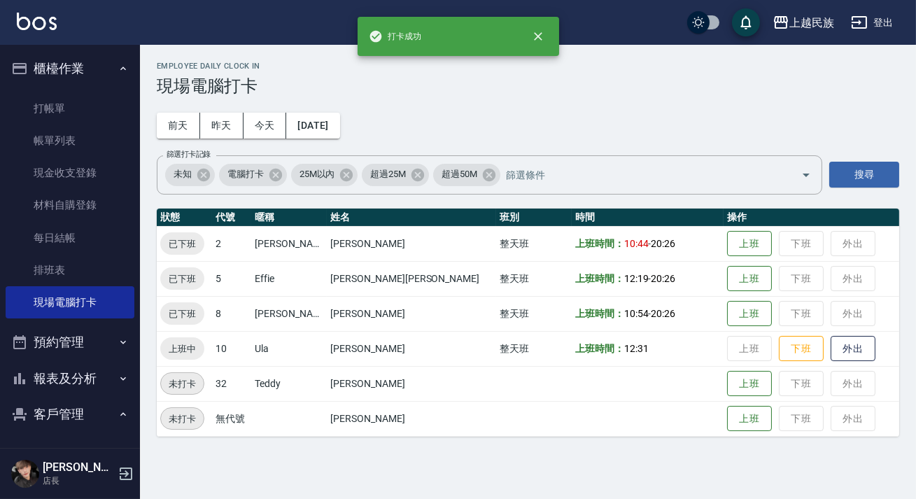
click at [724, 331] on td "上班 下班 外出" at bounding box center [812, 348] width 176 height 35
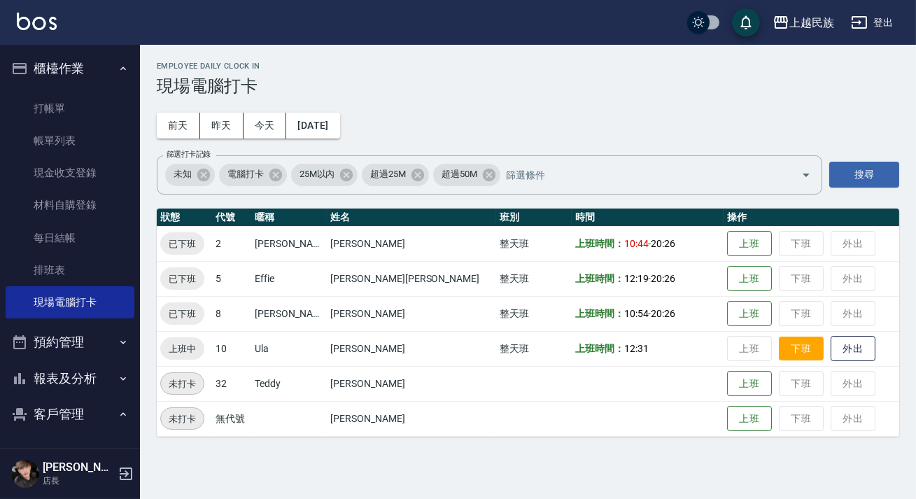
click at [779, 353] on button "下班" at bounding box center [801, 349] width 45 height 24
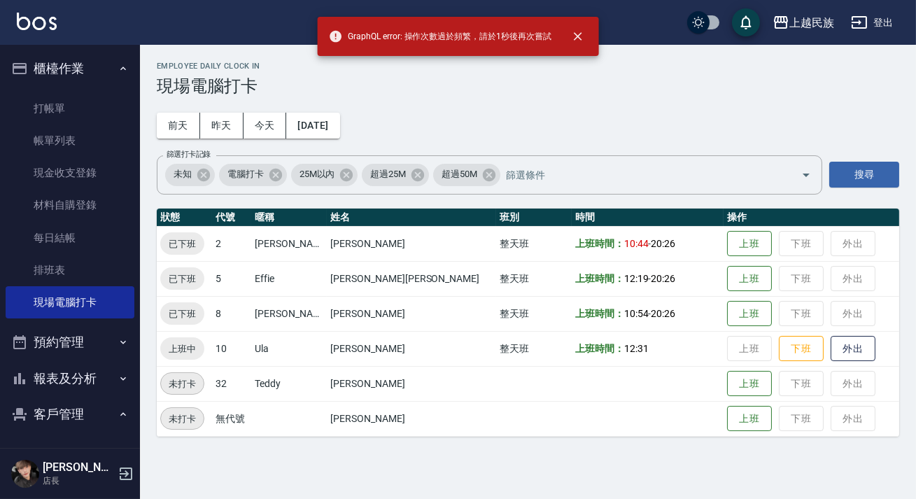
drag, startPoint x: 761, startPoint y: 339, endPoint x: 702, endPoint y: 340, distance: 58.8
click at [779, 339] on button "下班" at bounding box center [801, 349] width 45 height 26
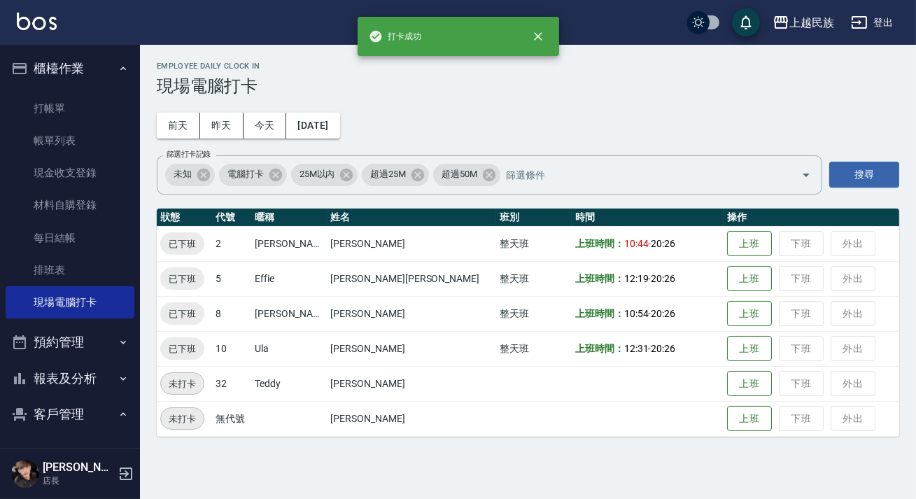
click at [101, 73] on button "櫃檯作業" at bounding box center [70, 68] width 129 height 36
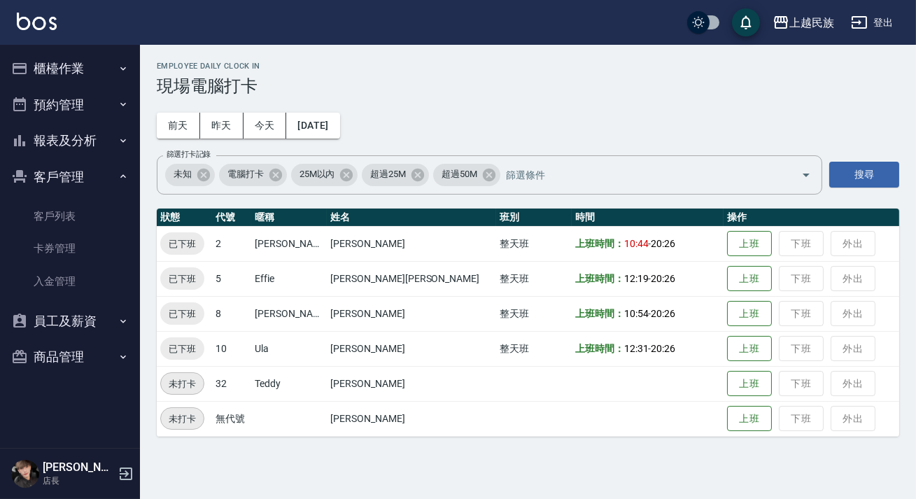
click at [87, 150] on button "報表及分析" at bounding box center [70, 140] width 129 height 36
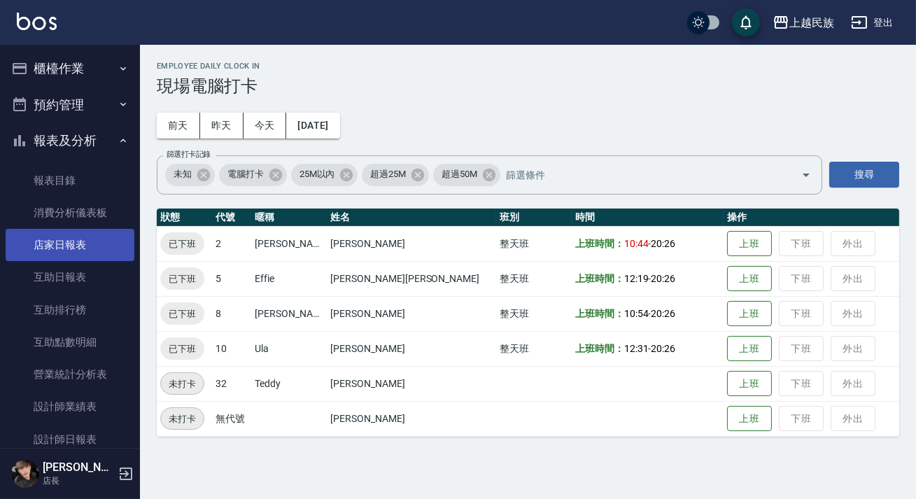
click at [99, 244] on link "店家日報表" at bounding box center [70, 245] width 129 height 32
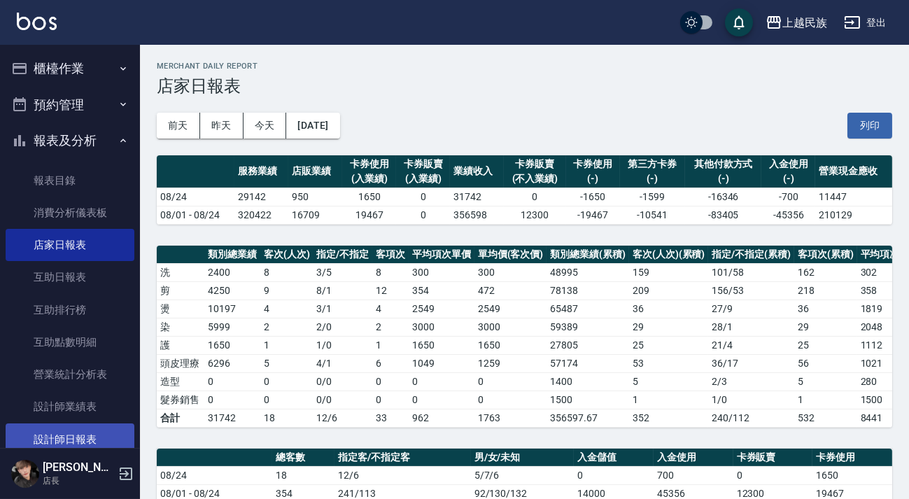
click at [78, 427] on link "設計師日報表" at bounding box center [70, 439] width 129 height 32
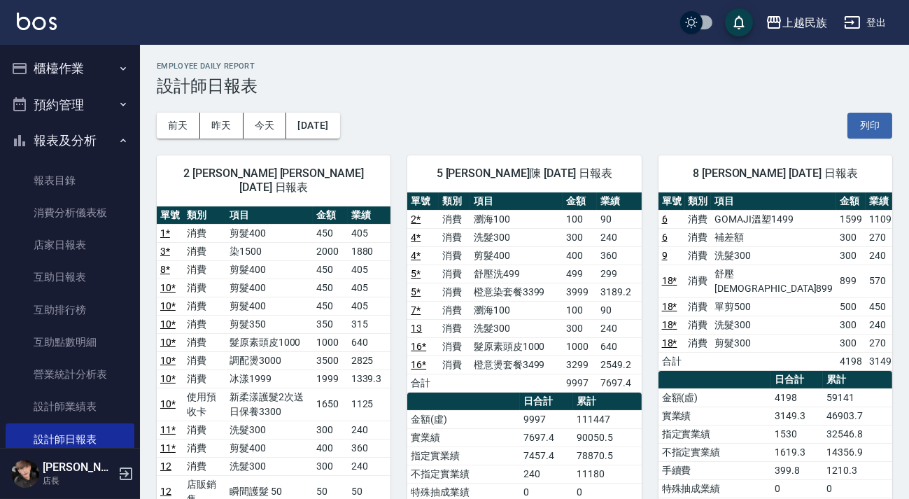
scroll to position [127, 0]
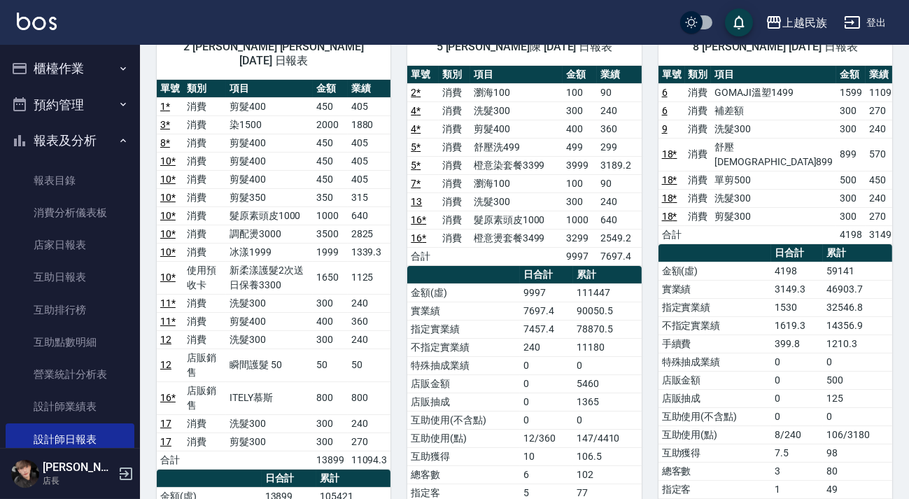
click at [94, 37] on div "上越民族 登出" at bounding box center [454, 22] width 909 height 45
click at [91, 51] on button "櫃檯作業" at bounding box center [70, 68] width 129 height 36
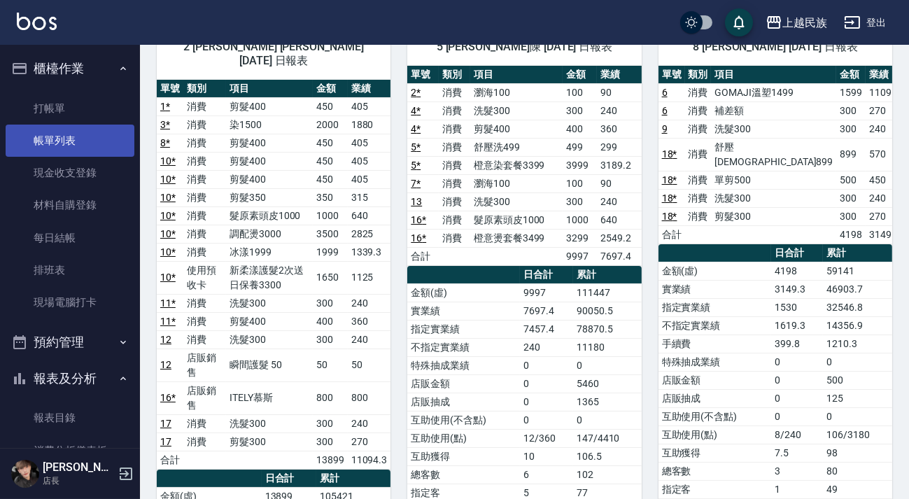
click at [92, 149] on link "帳單列表" at bounding box center [70, 141] width 129 height 32
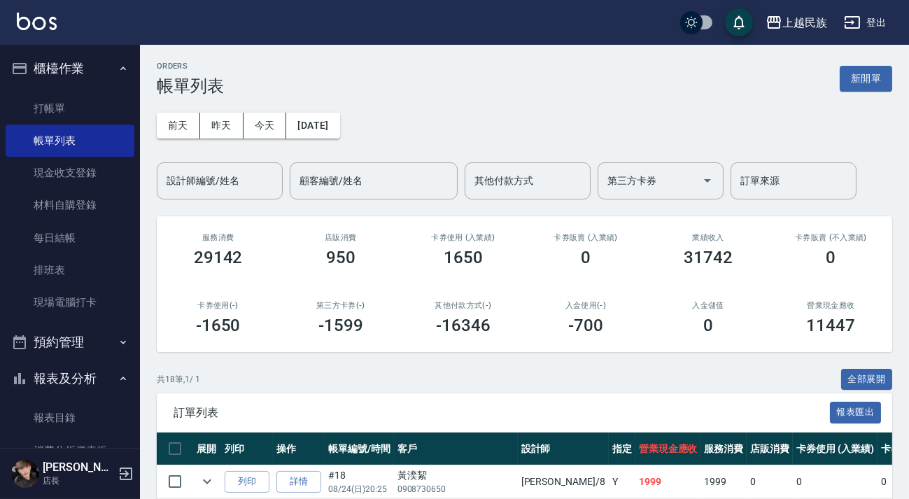
scroll to position [254, 0]
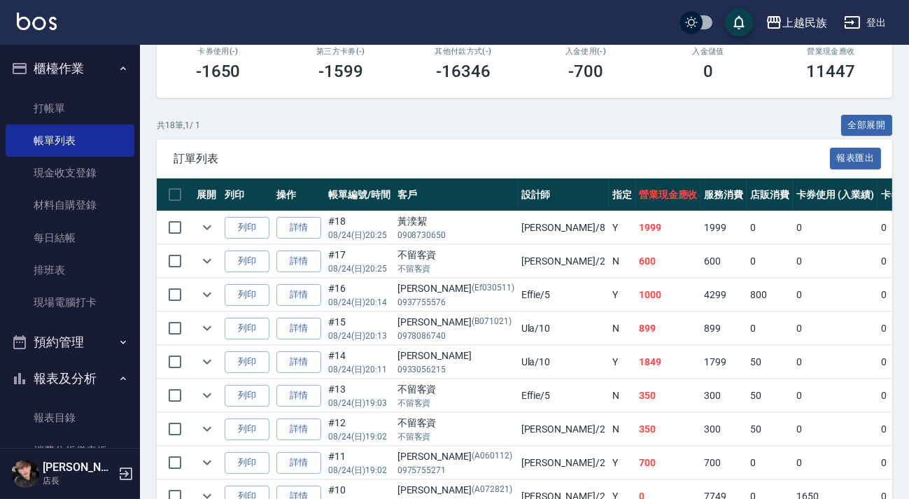
click at [302, 294] on link "詳情" at bounding box center [298, 295] width 45 height 22
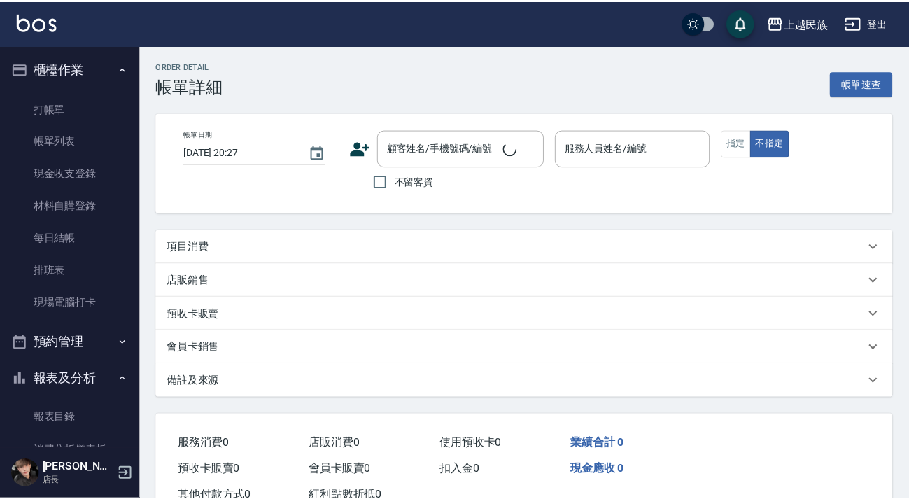
scroll to position [47, 0]
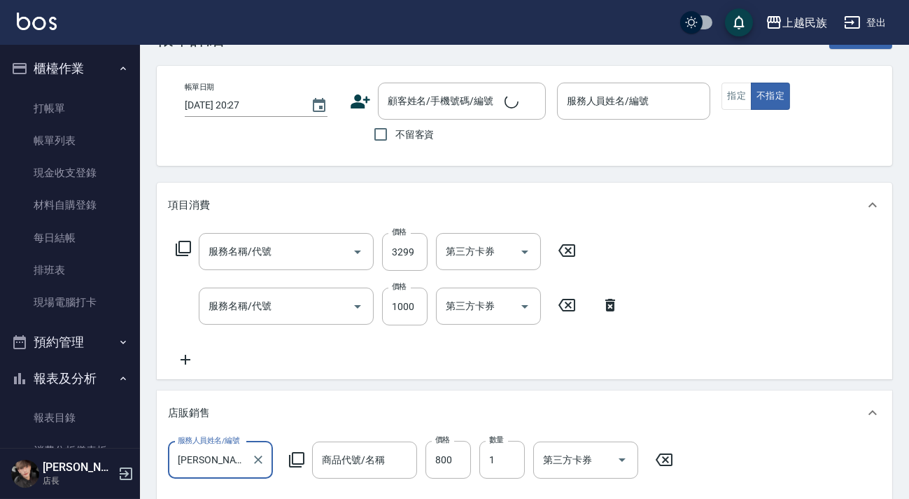
type input "[DATE] 20:14"
type input "Effie-5"
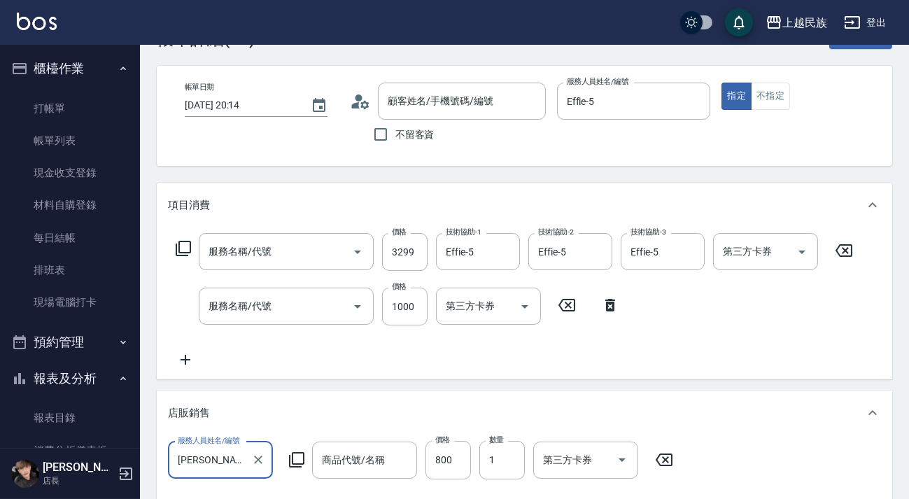
type input "橙意燙套餐3499(227)"
type input "髮原素頭皮1000(808)"
type input "ITELY慕斯"
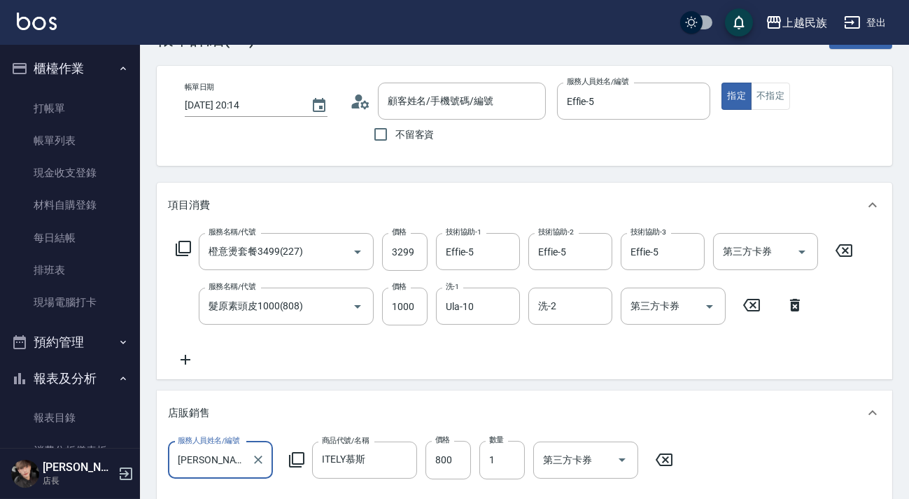
type input "[PERSON_NAME]/0937755576/Ef030511"
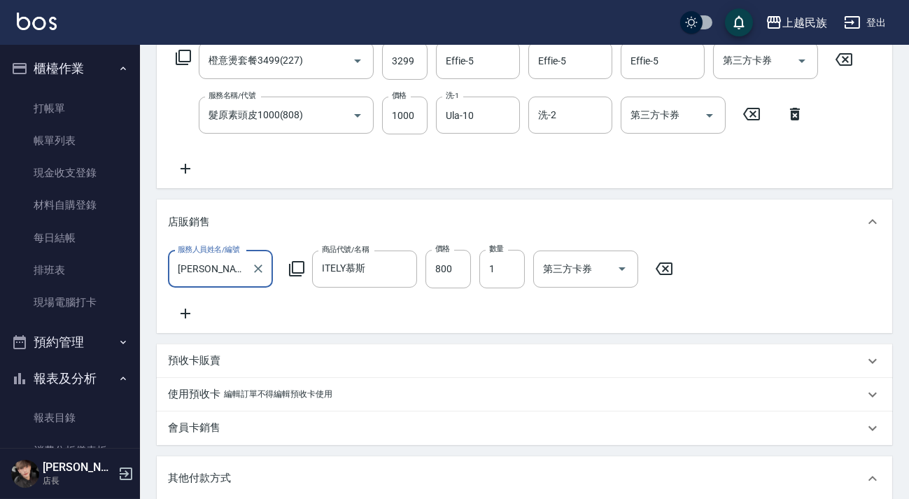
click at [251, 273] on icon "Clear" at bounding box center [258, 269] width 14 height 14
type input "Effie-5"
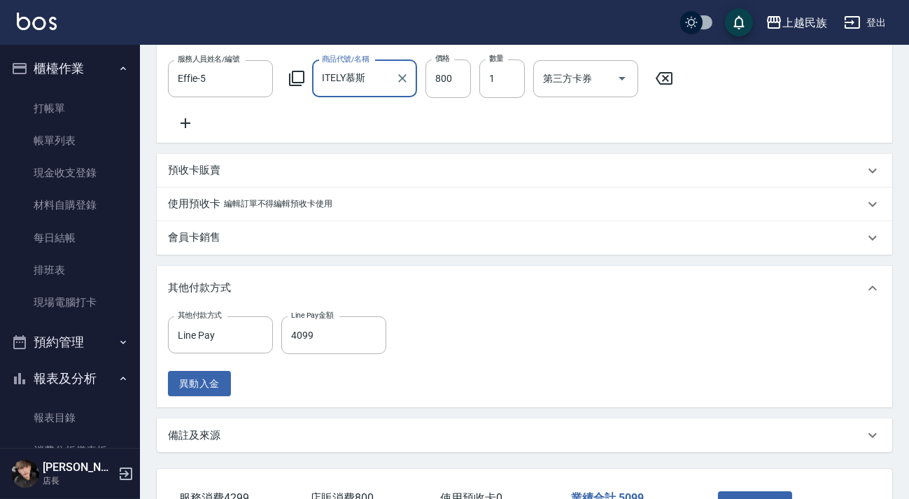
scroll to position [540, 0]
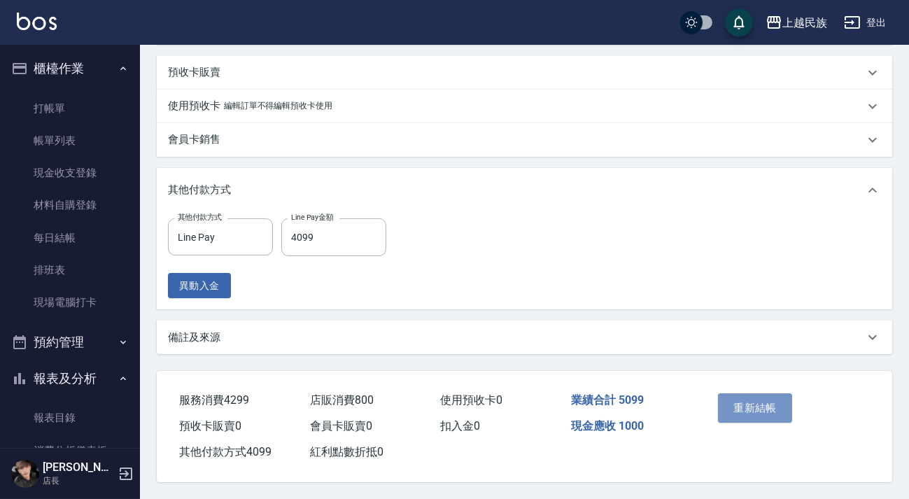
click at [782, 399] on button "重新結帳" at bounding box center [755, 407] width 74 height 29
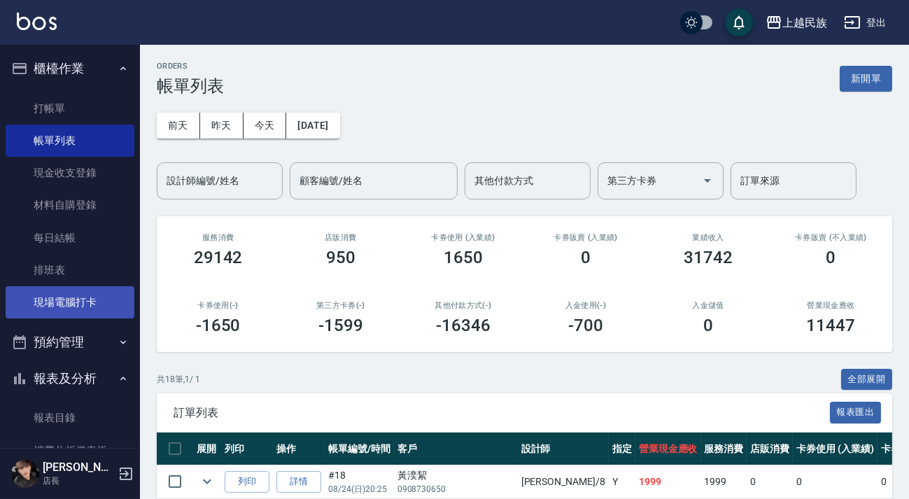
scroll to position [254, 0]
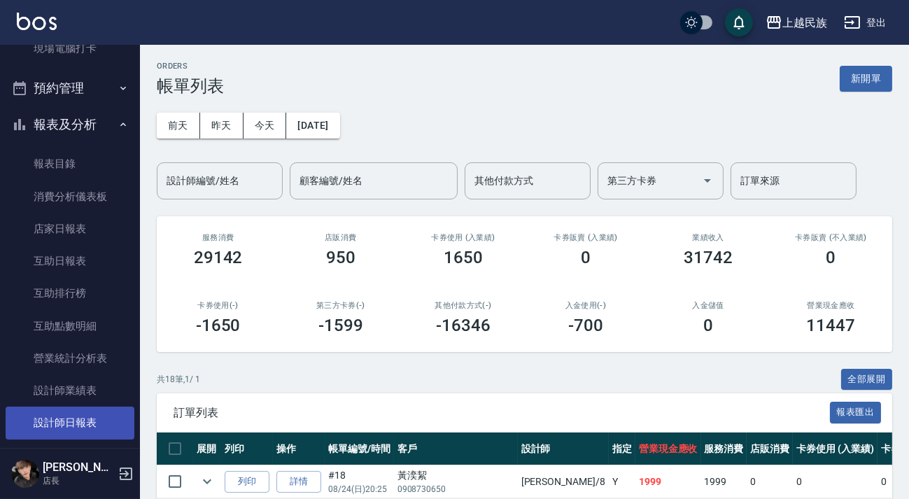
click at [91, 418] on link "設計師日報表" at bounding box center [70, 423] width 129 height 32
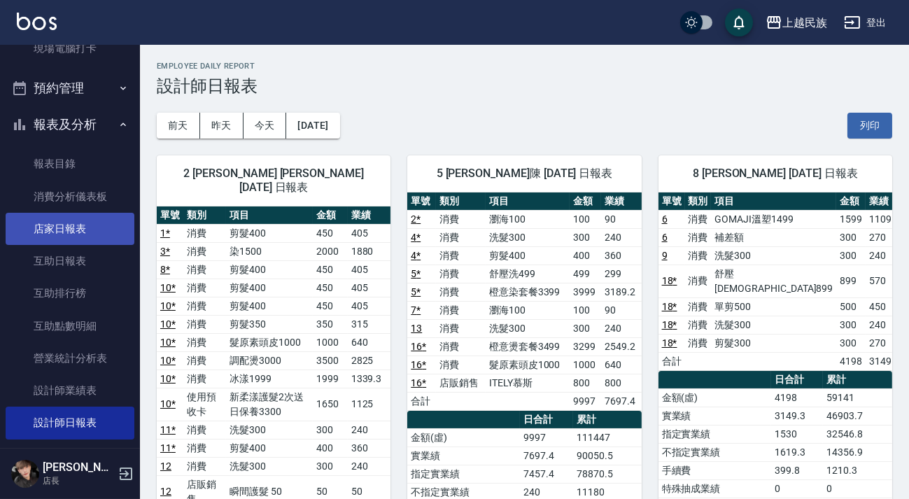
click at [86, 216] on link "店家日報表" at bounding box center [70, 229] width 129 height 32
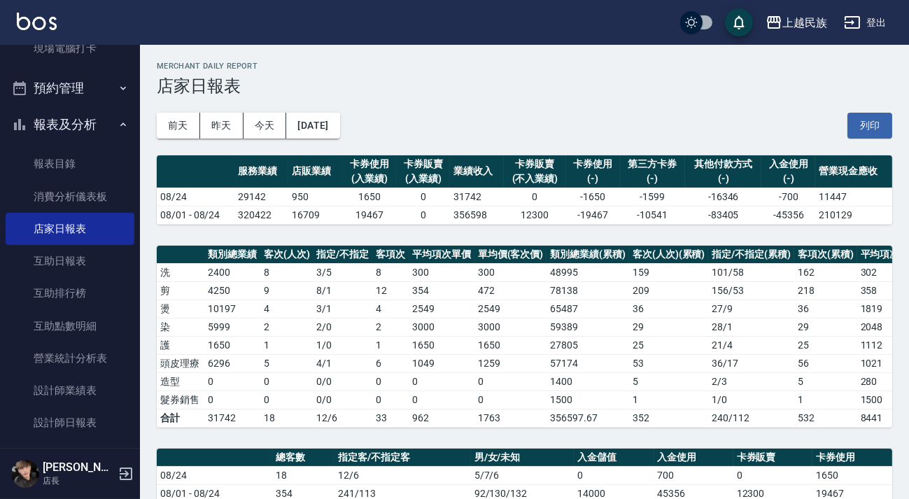
click at [20, 14] on img at bounding box center [37, 21] width 40 height 17
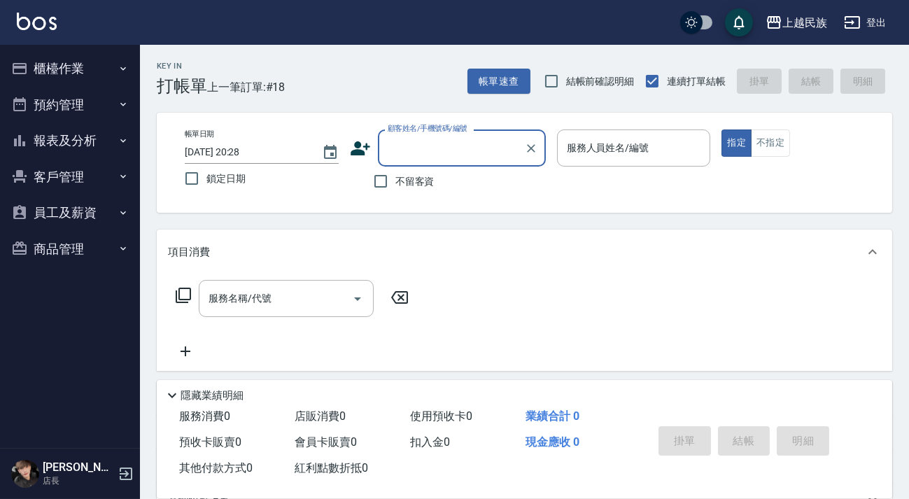
click at [77, 155] on button "報表及分析" at bounding box center [70, 140] width 129 height 36
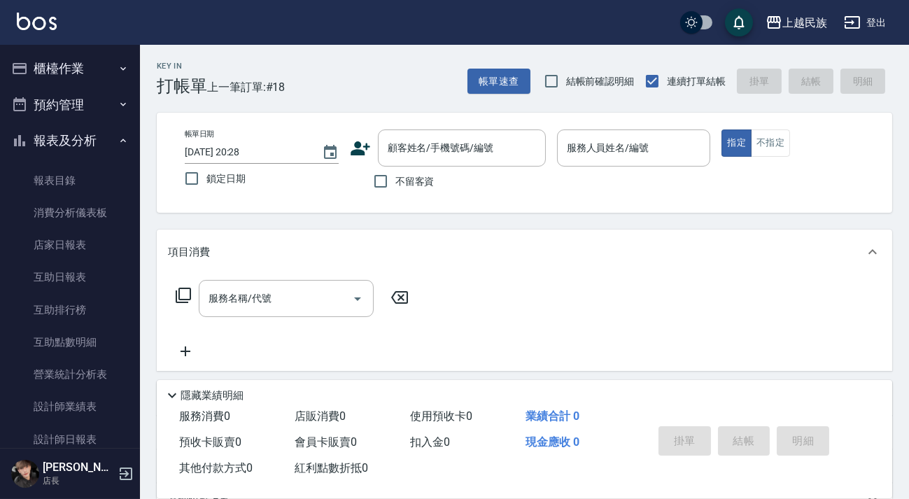
click at [99, 139] on button "報表及分析" at bounding box center [70, 140] width 129 height 36
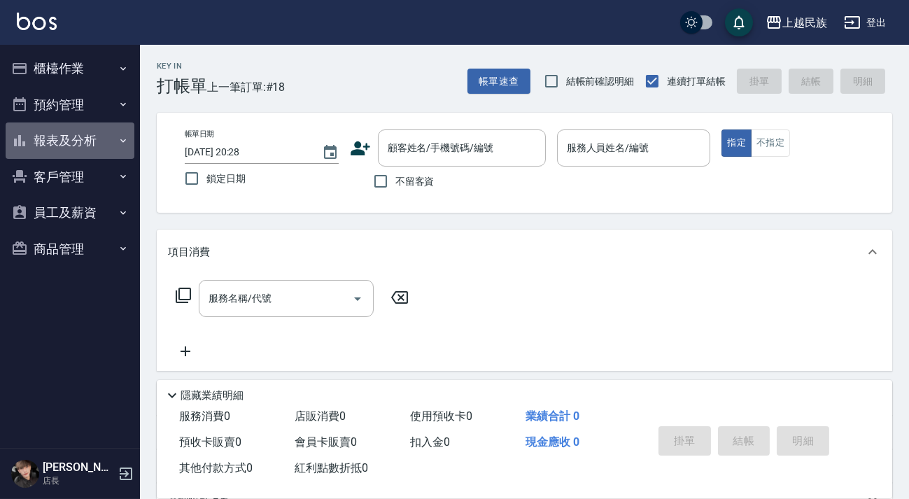
click at [106, 137] on button "報表及分析" at bounding box center [70, 140] width 129 height 36
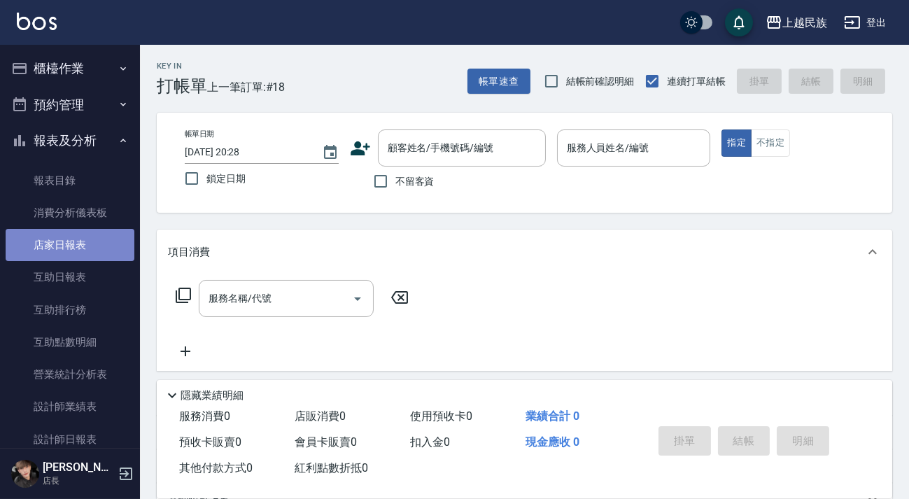
click at [96, 241] on link "店家日報表" at bounding box center [70, 245] width 129 height 32
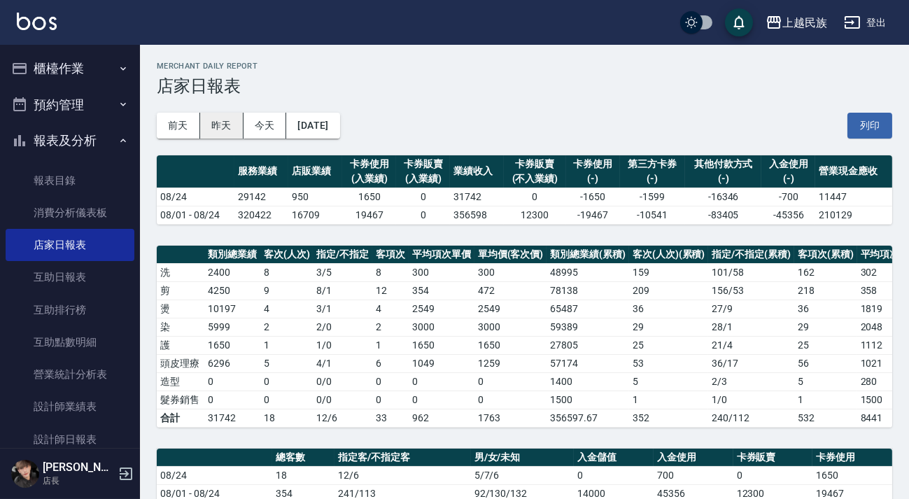
click at [217, 129] on button "昨天" at bounding box center [221, 126] width 43 height 26
click at [259, 129] on button "今天" at bounding box center [265, 126] width 43 height 26
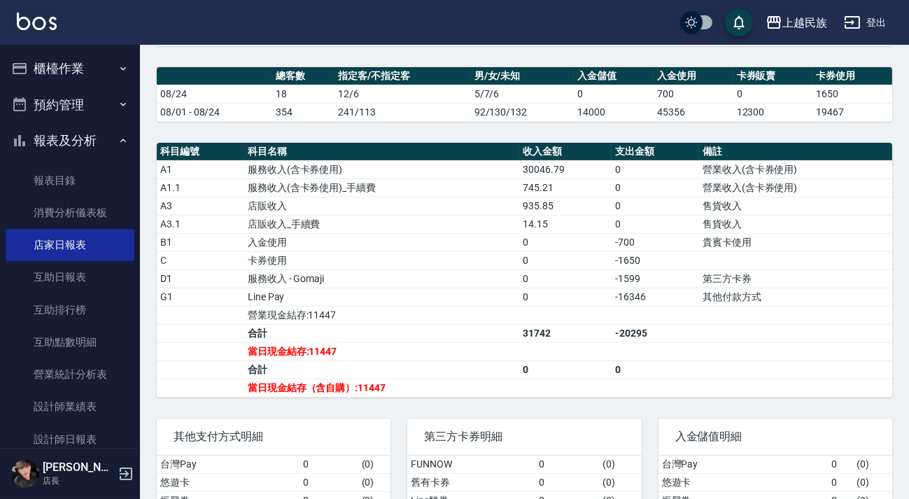
click at [91, 70] on button "櫃檯作業" at bounding box center [70, 68] width 129 height 36
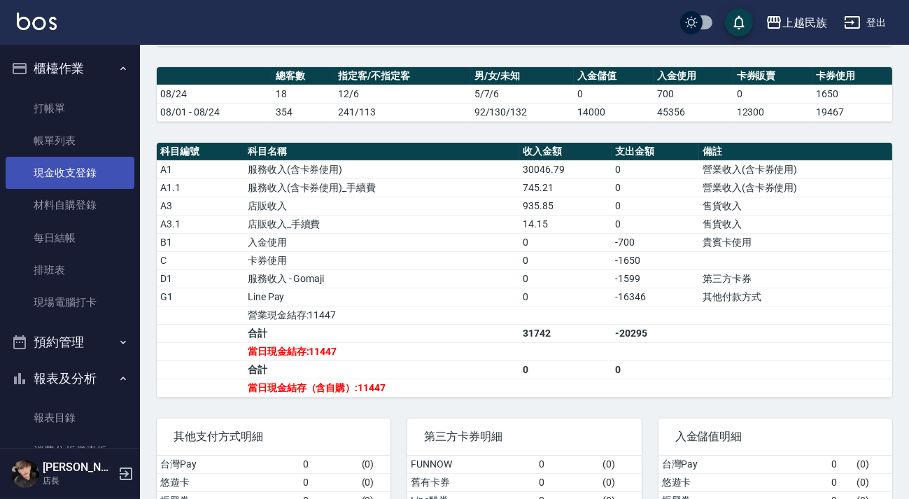
click at [76, 167] on link "現金收支登錄" at bounding box center [70, 173] width 129 height 32
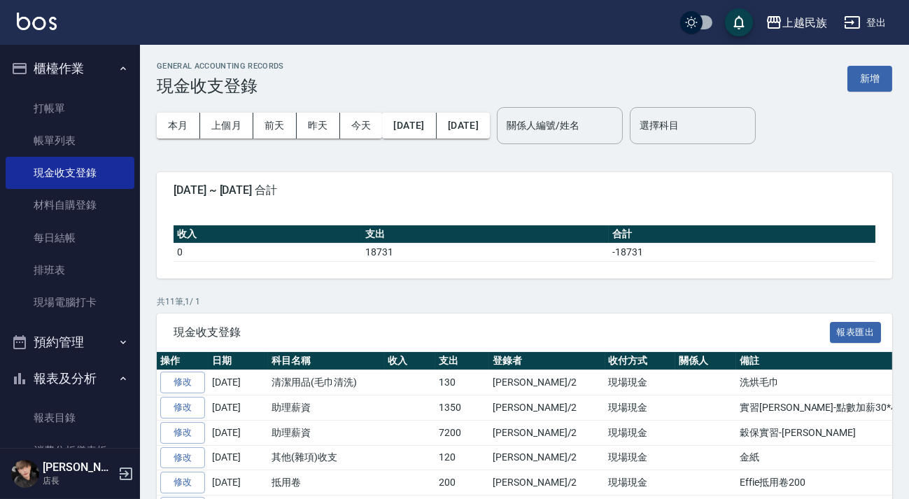
click at [865, 82] on button "新增" at bounding box center [869, 79] width 45 height 26
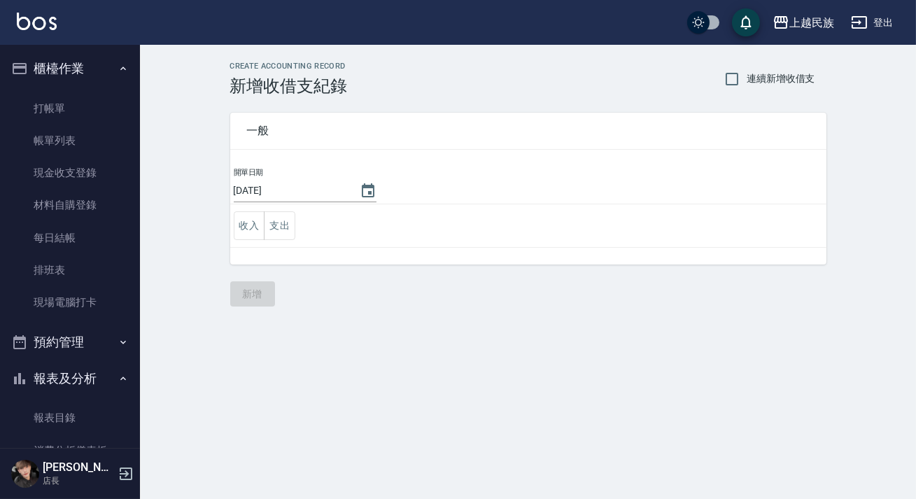
drag, startPoint x: 280, startPoint y: 220, endPoint x: 300, endPoint y: 220, distance: 20.3
click at [280, 218] on button "支出" at bounding box center [279, 225] width 31 height 29
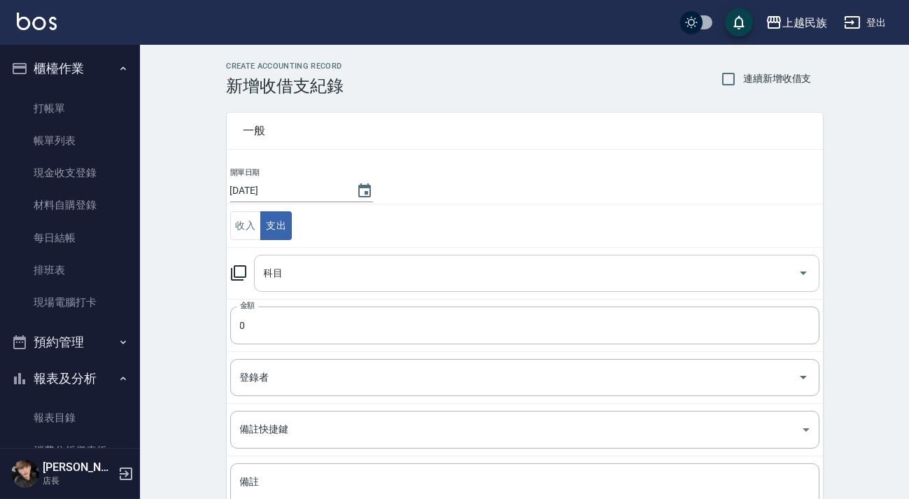
click at [319, 281] on input "科目" at bounding box center [526, 273] width 532 height 24
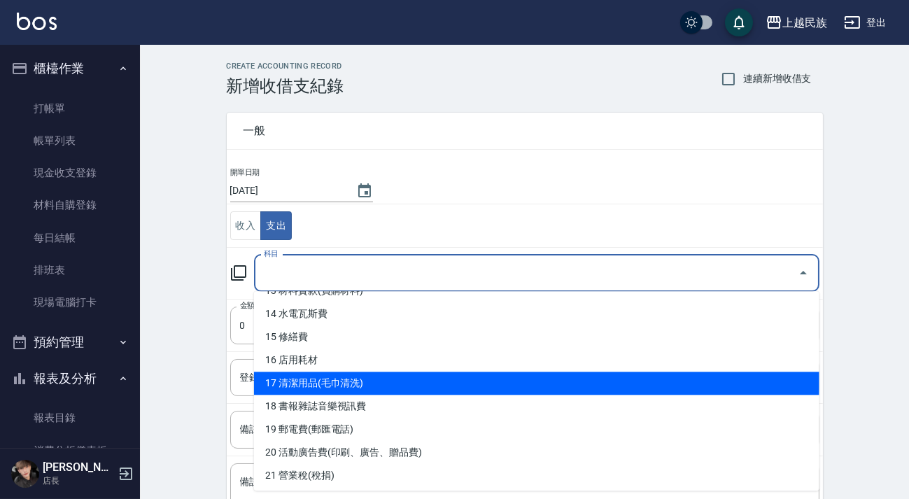
scroll to position [254, 0]
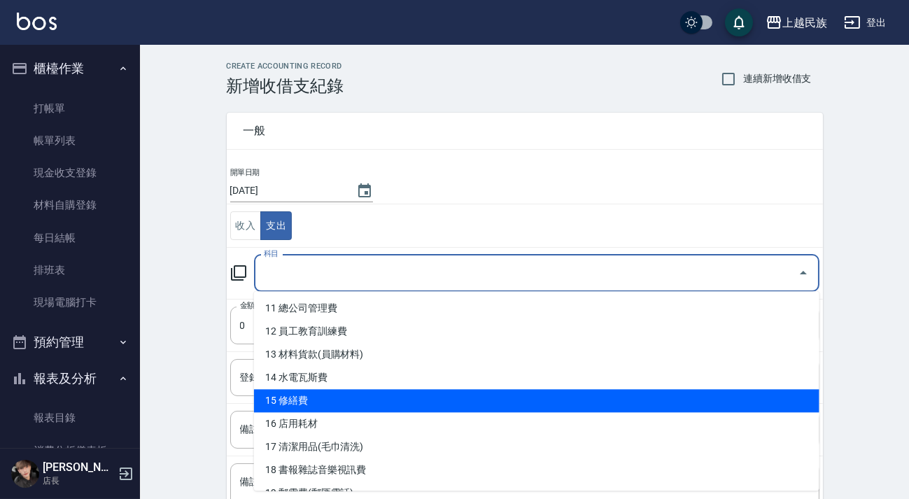
click at [383, 385] on li "14 水電瓦斯費" at bounding box center [536, 377] width 565 height 23
type input "14 水電瓦斯費"
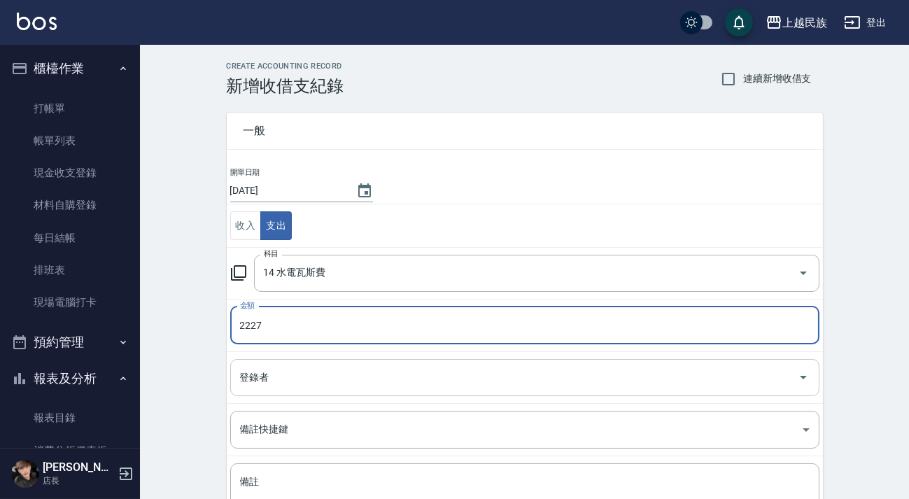
type input "2227"
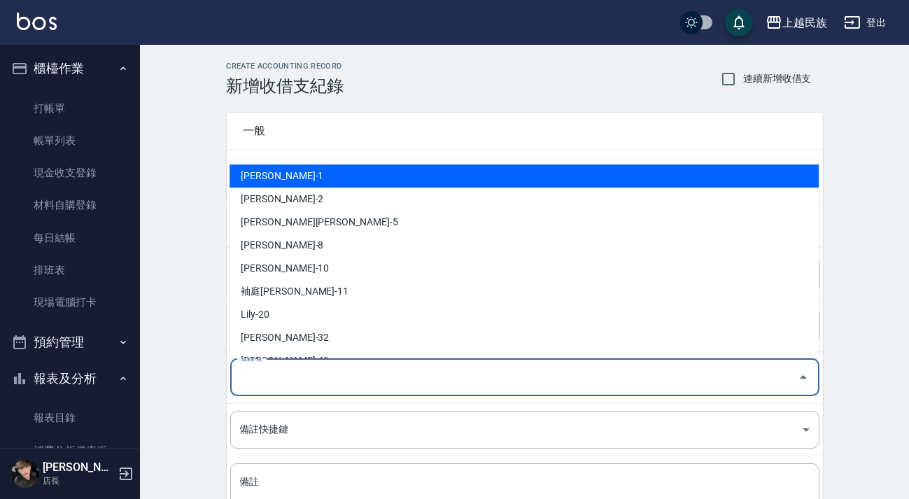
click at [316, 376] on input "登錄者" at bounding box center [515, 377] width 556 height 24
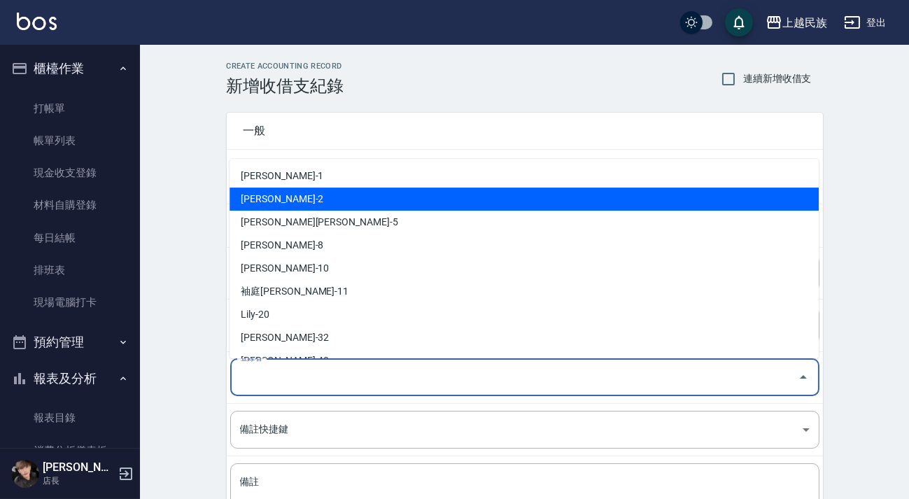
click at [297, 195] on li "[PERSON_NAME]-2" at bounding box center [524, 199] width 589 height 23
type input "[PERSON_NAME]-2"
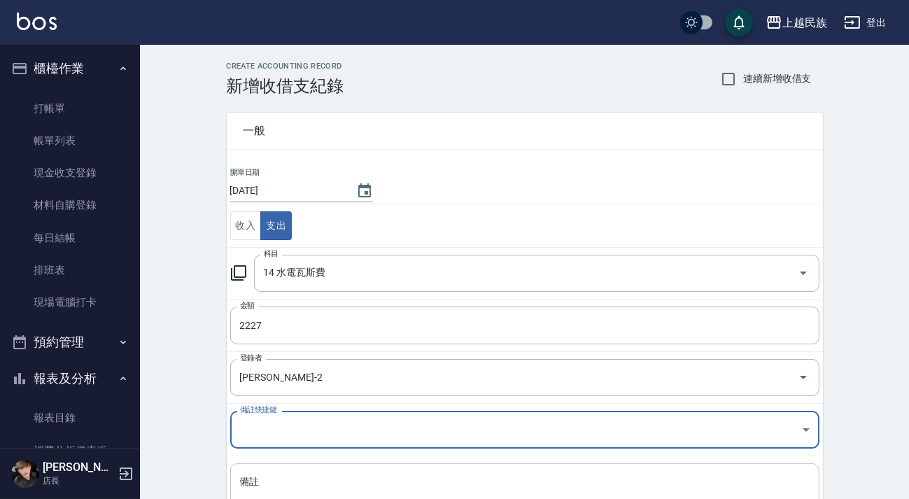
scroll to position [118, 0]
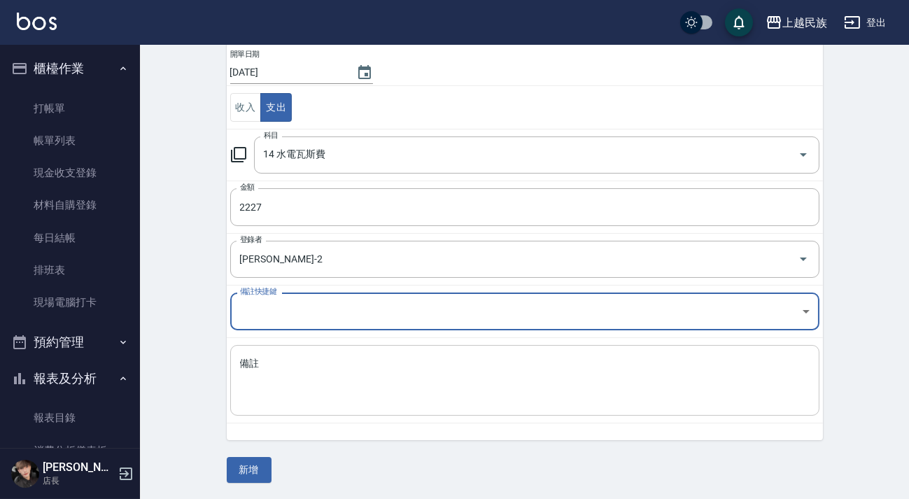
click at [306, 369] on textarea "備註" at bounding box center [525, 381] width 570 height 48
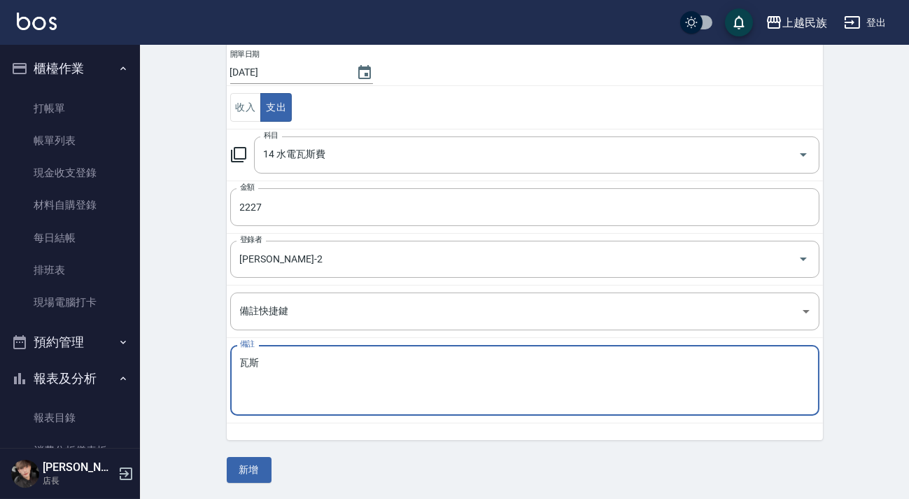
type textarea "瓦斯"
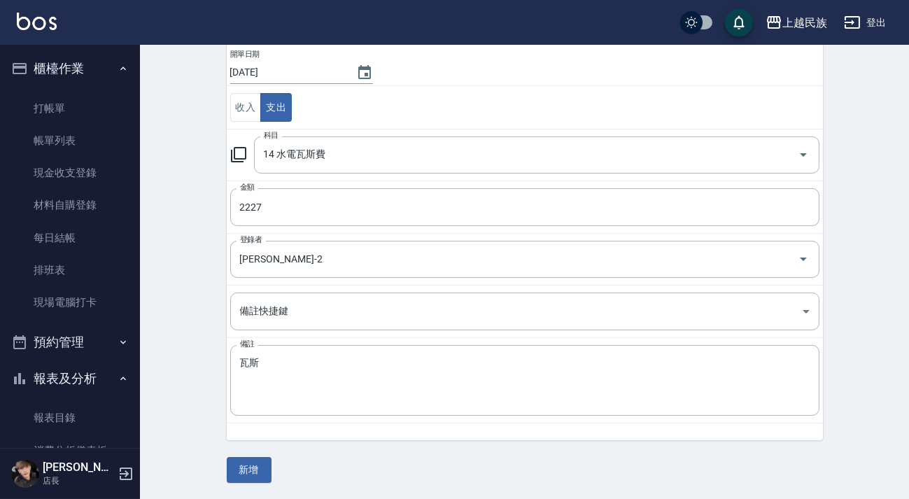
click at [232, 486] on div "CREATE ACCOUNTING RECORD 新增收借支紀錄 連續新增收借支 一般 開單日期 [DATE] 收入 支出 科目 14 水電瓦斯費 科目 金額…" at bounding box center [524, 213] width 769 height 573
click at [248, 476] on button "新增" at bounding box center [249, 470] width 45 height 26
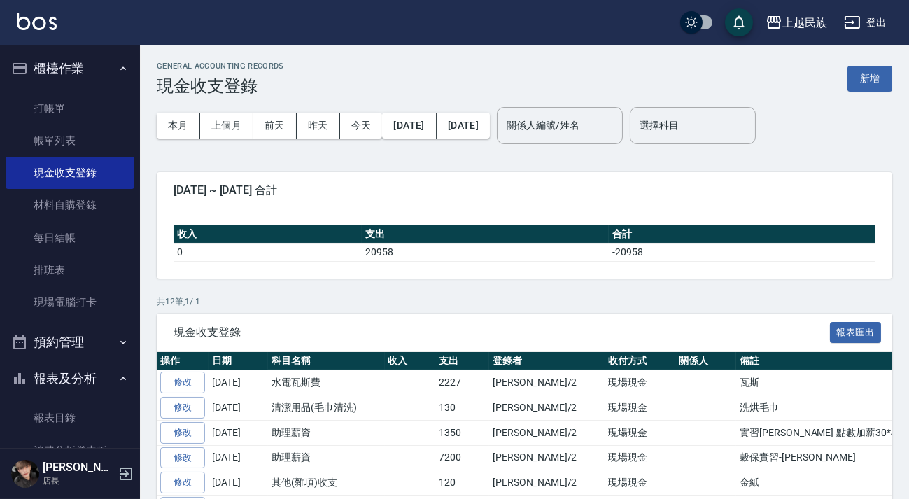
scroll to position [127, 0]
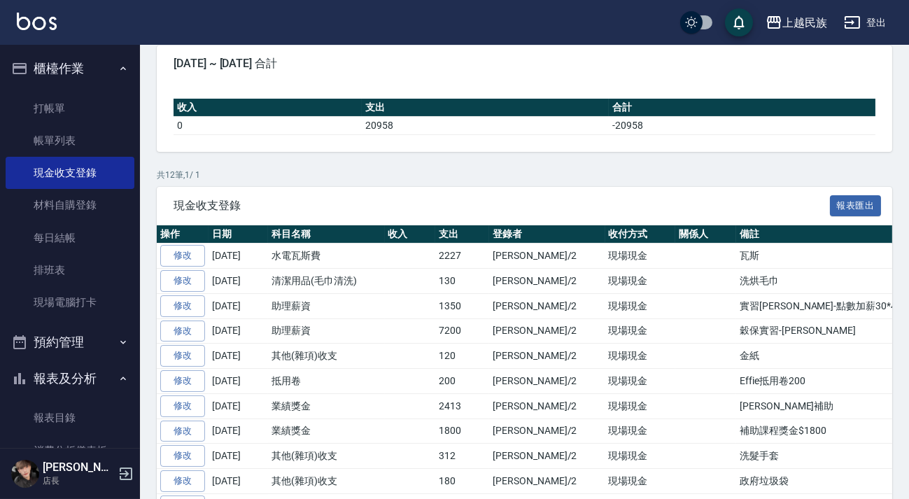
click at [51, 22] on img at bounding box center [37, 21] width 40 height 17
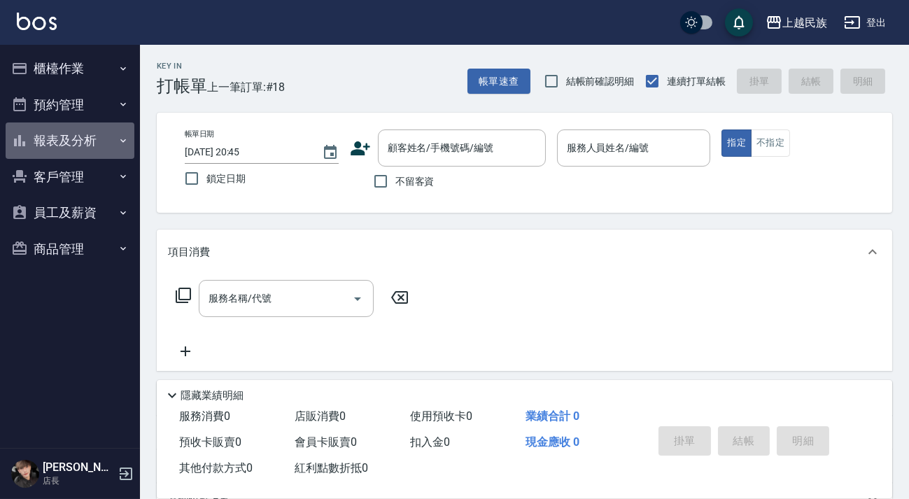
click at [91, 141] on button "報表及分析" at bounding box center [70, 140] width 129 height 36
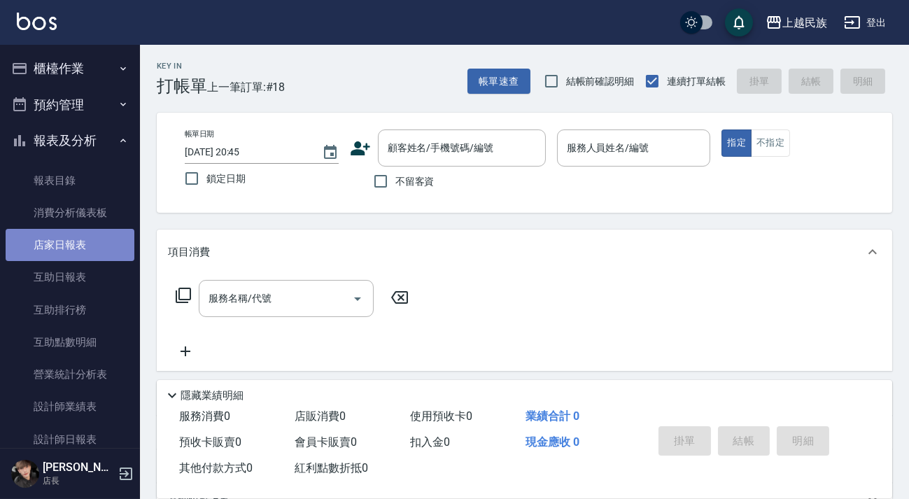
click at [97, 243] on link "店家日報表" at bounding box center [70, 245] width 129 height 32
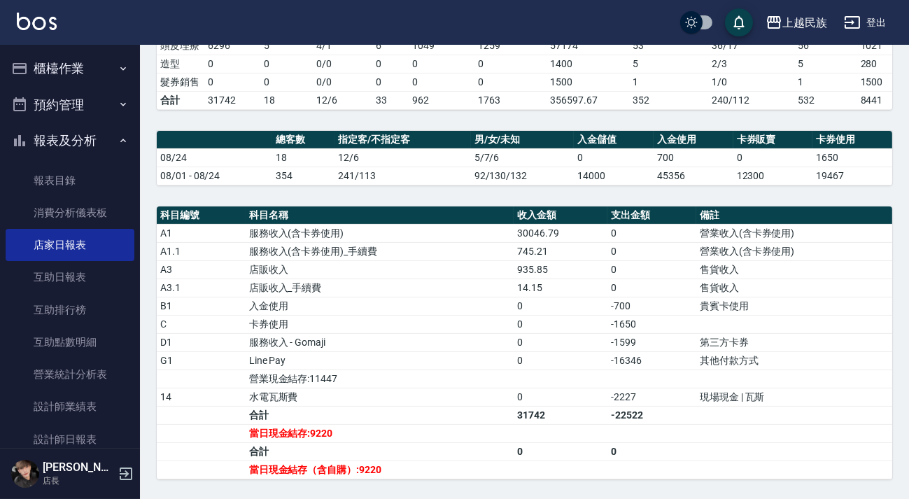
scroll to position [445, 0]
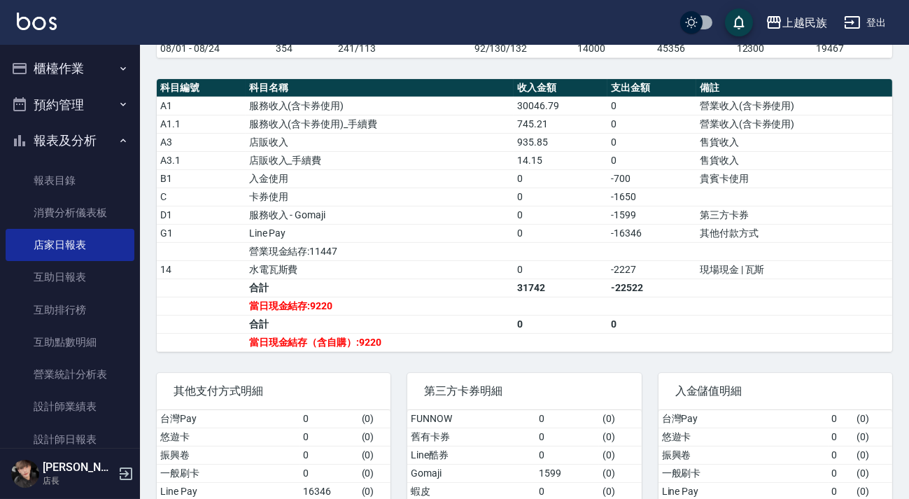
click at [45, 14] on img at bounding box center [37, 21] width 40 height 17
